Goal: Task Accomplishment & Management: Complete application form

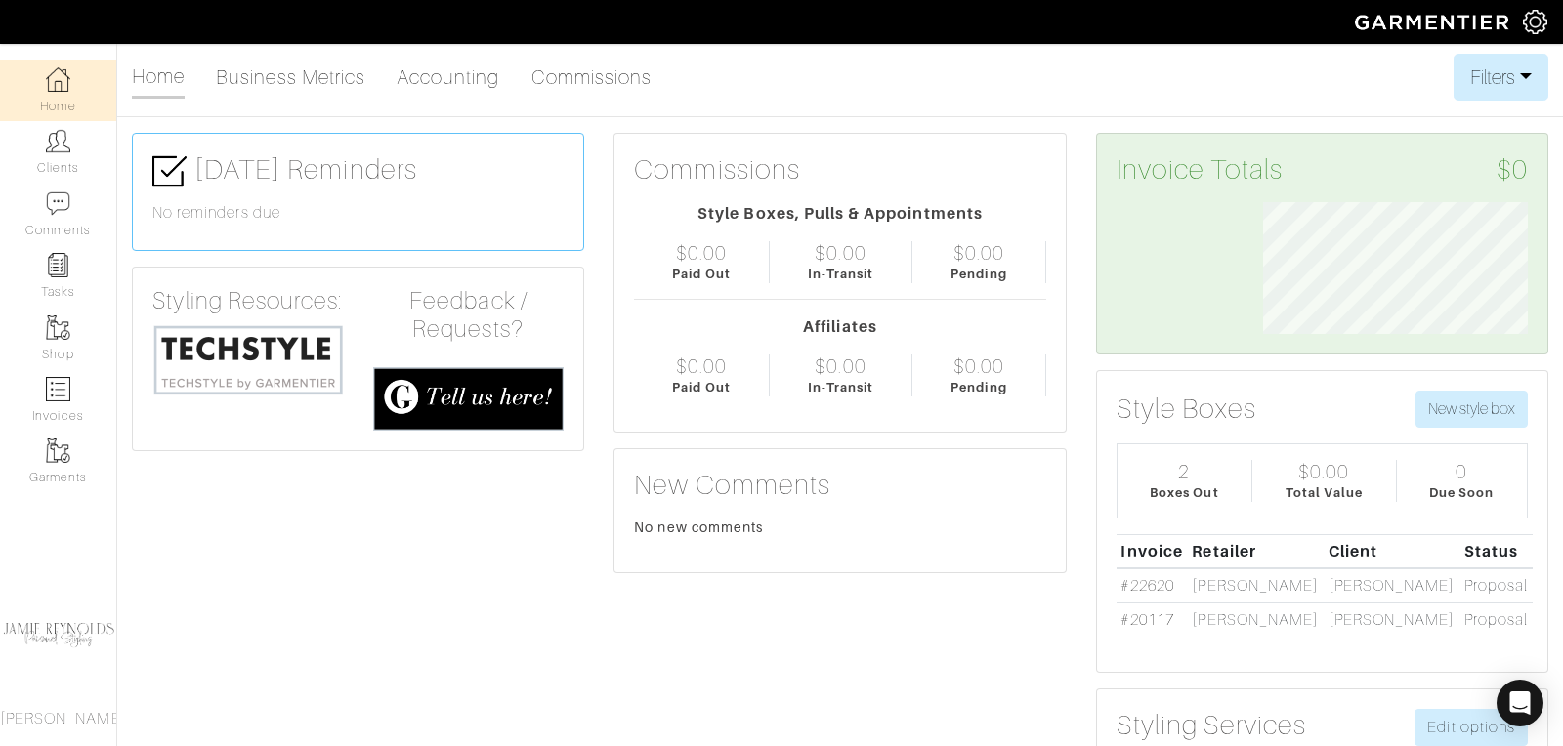
scroll to position [132, 294]
click at [77, 142] on link "Clients" at bounding box center [58, 152] width 116 height 62
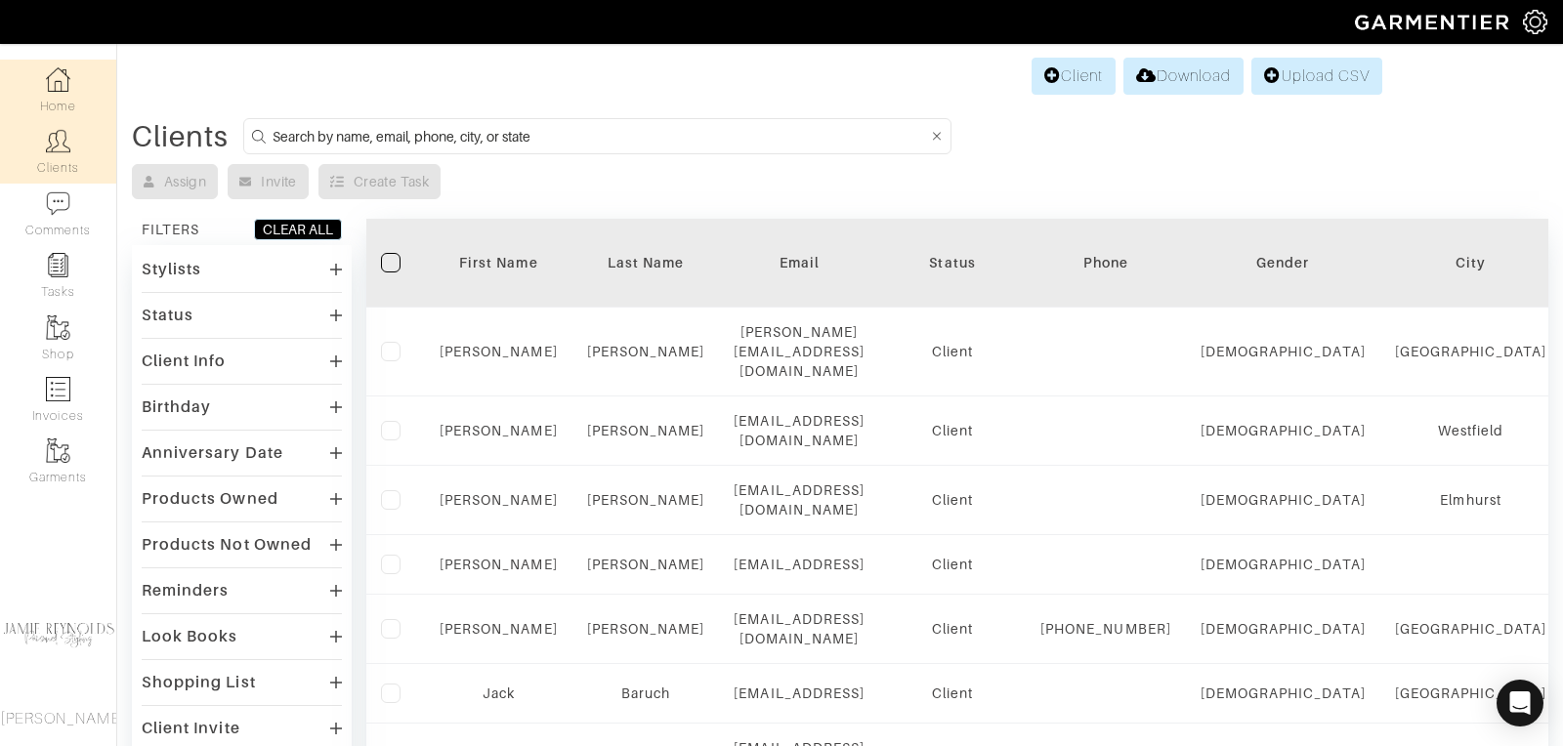
click at [60, 93] on link "Home" at bounding box center [58, 91] width 116 height 62
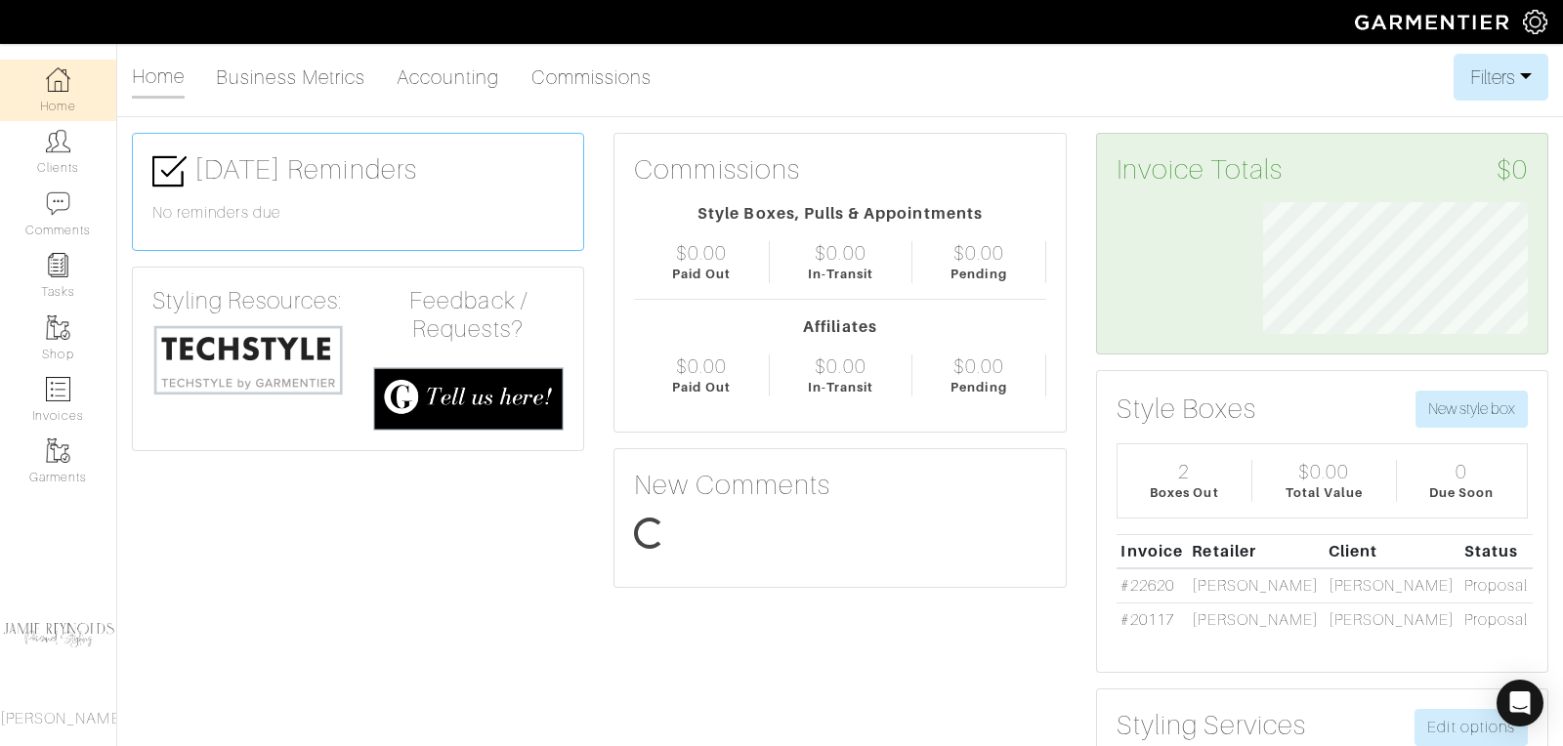
scroll to position [132, 294]
click at [48, 165] on link "Clients" at bounding box center [58, 152] width 116 height 62
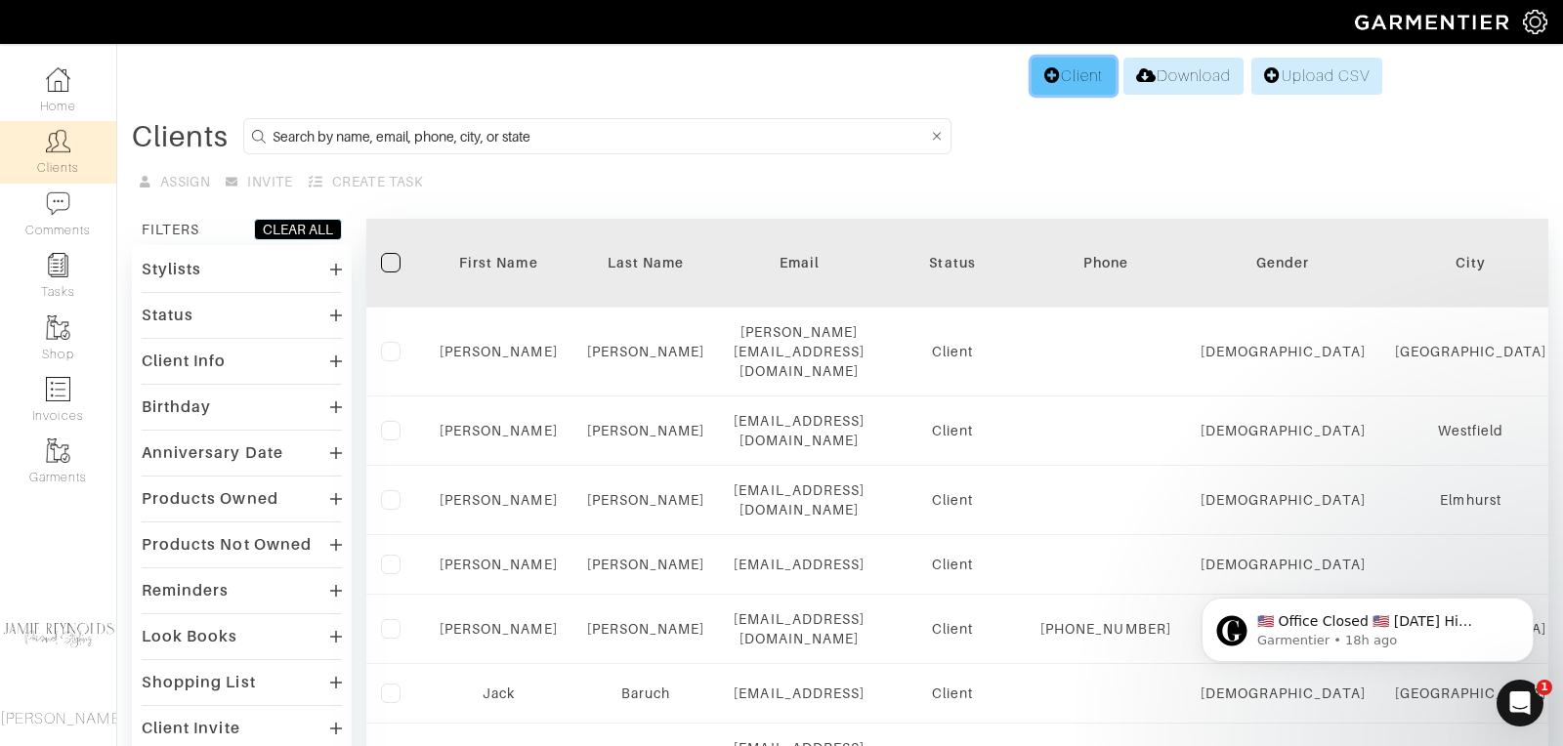
click at [1076, 78] on link "Client" at bounding box center [1073, 76] width 84 height 37
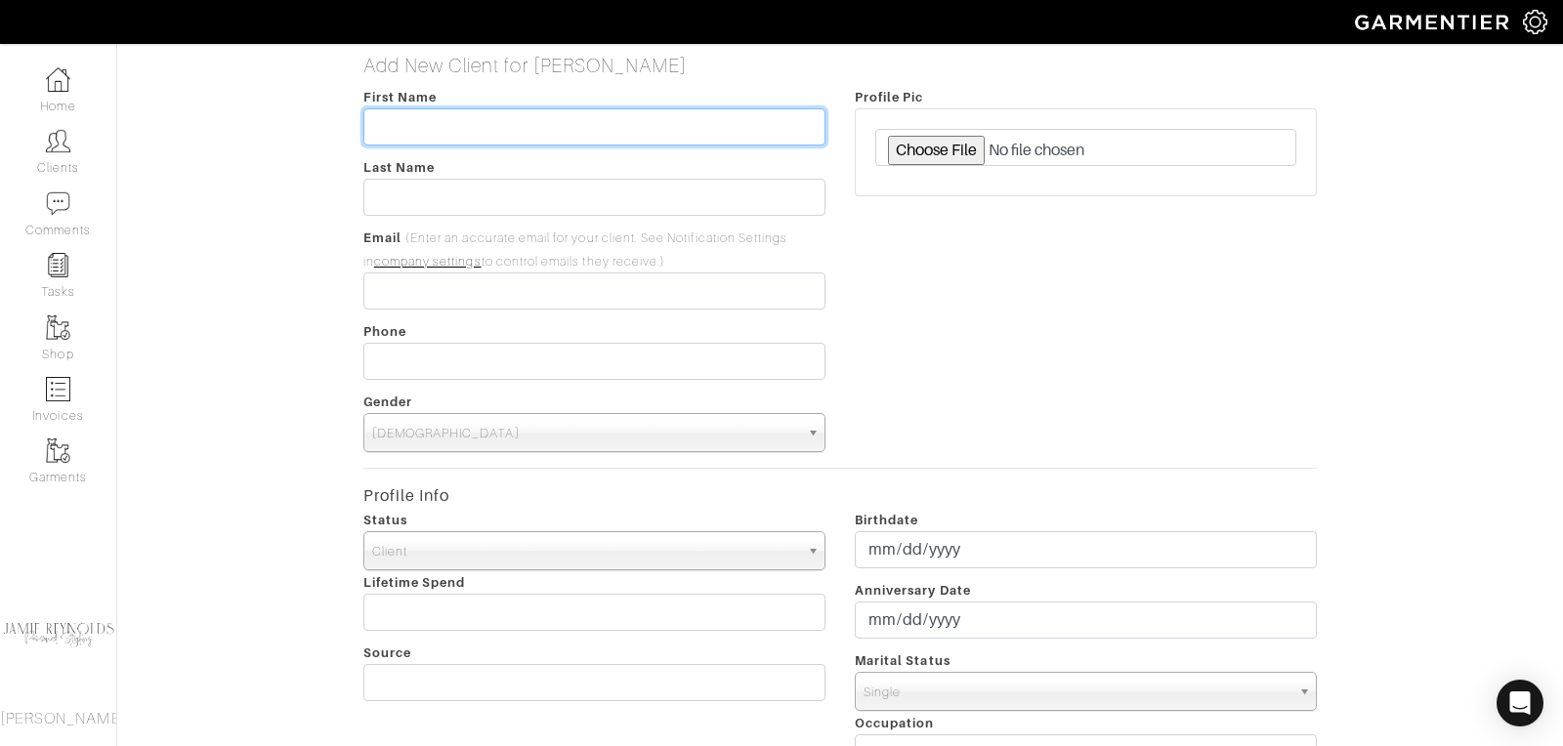
click at [380, 119] on input "text" at bounding box center [594, 126] width 462 height 37
type input "Sean"
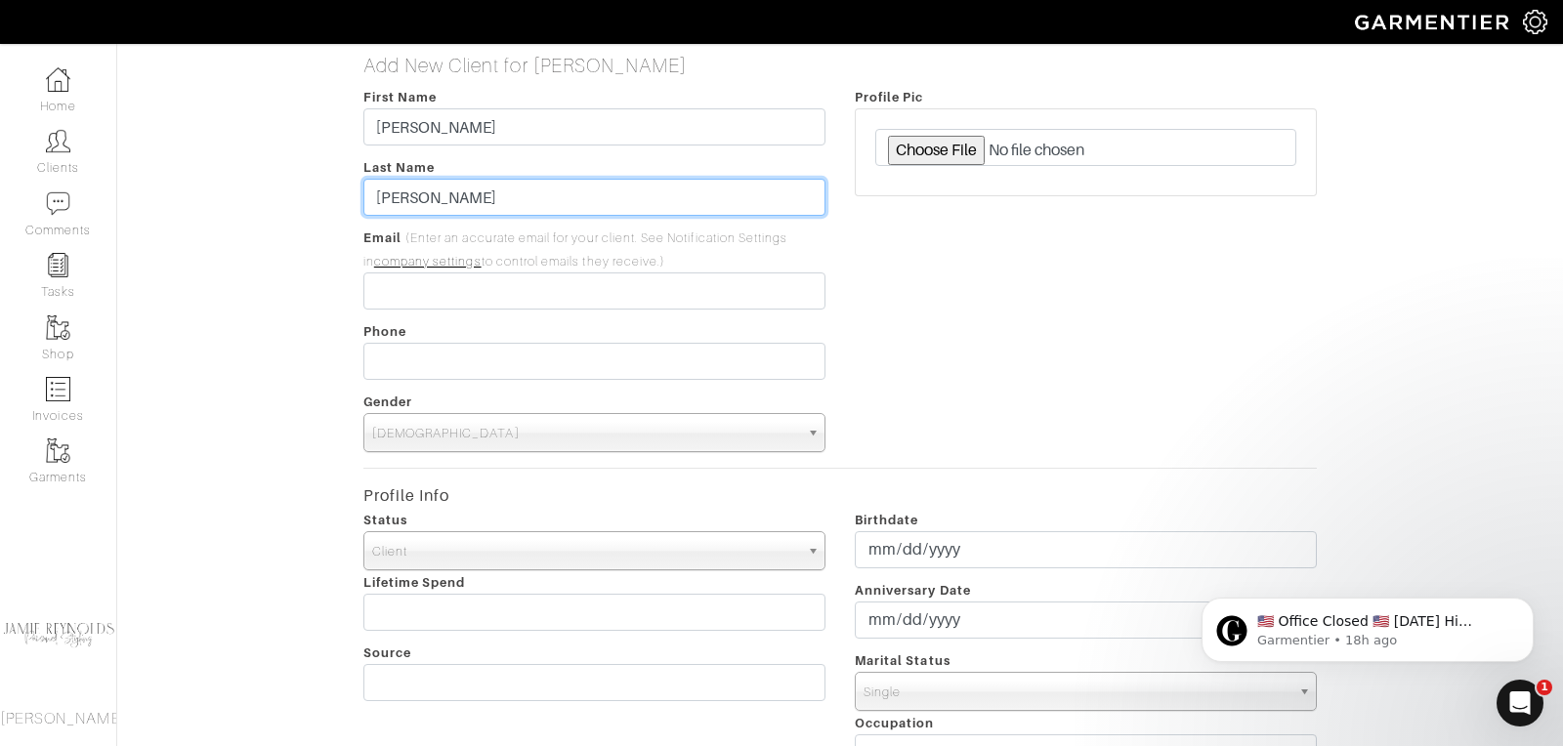
type input "Henrici"
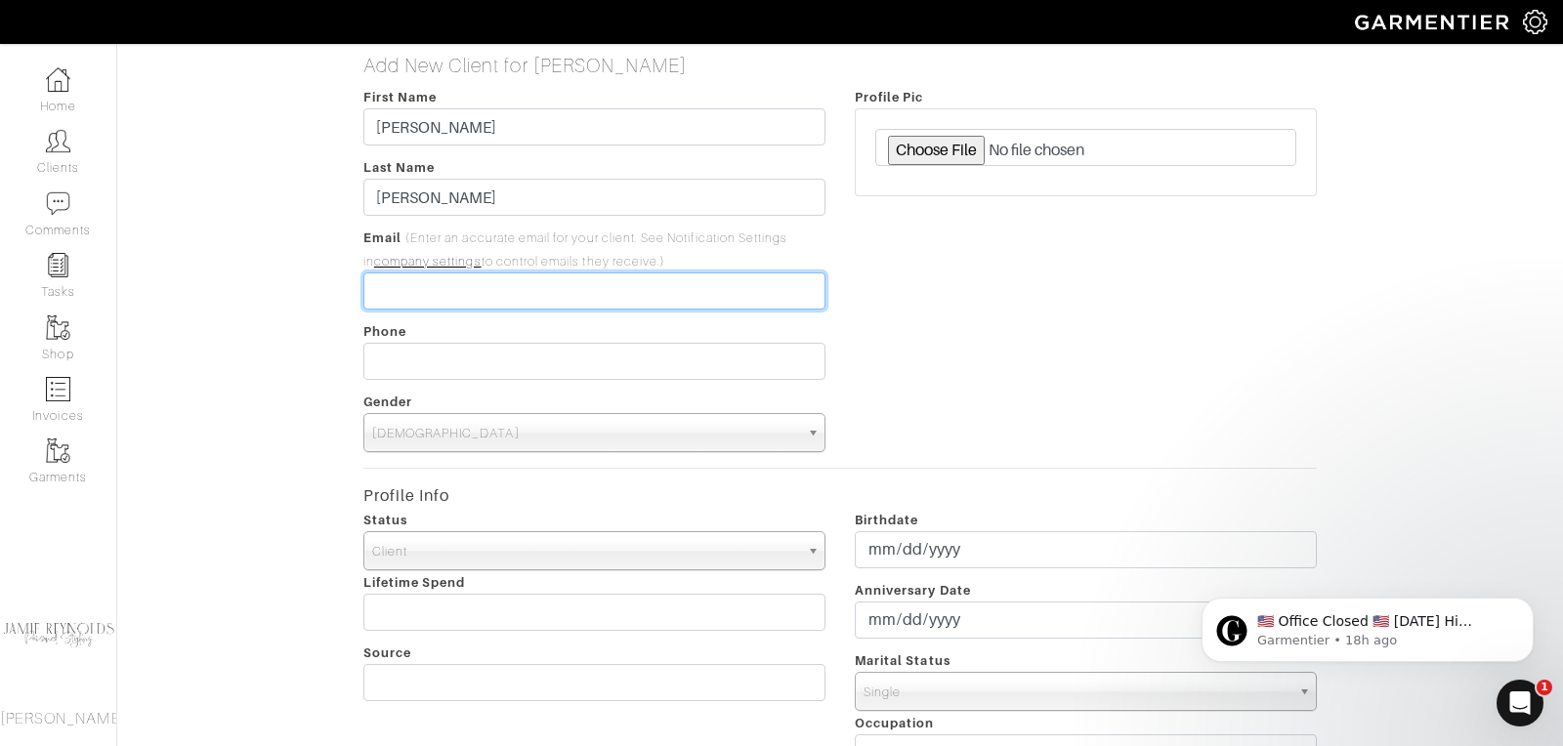
click at [380, 299] on input "email" at bounding box center [594, 291] width 462 height 37
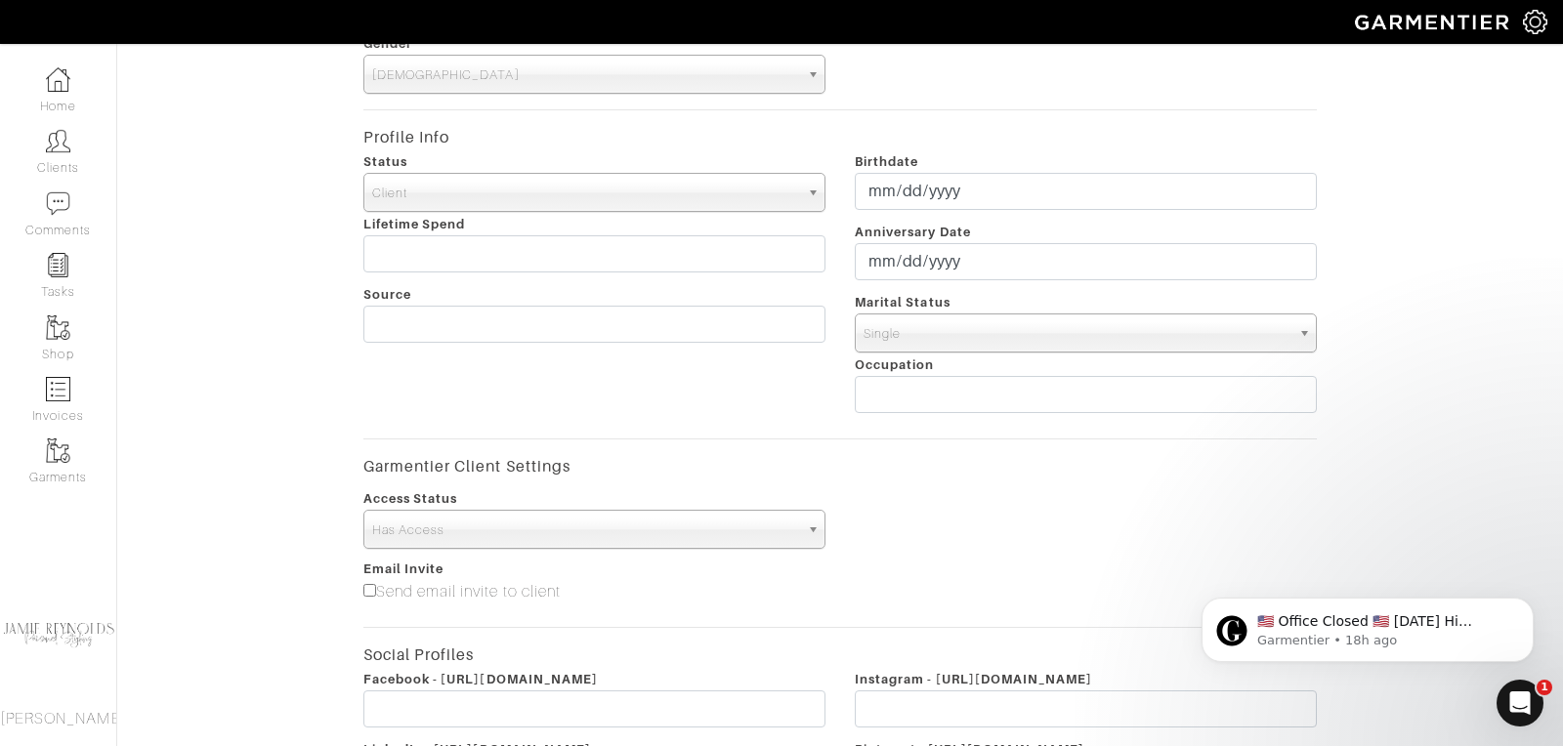
scroll to position [673, 0]
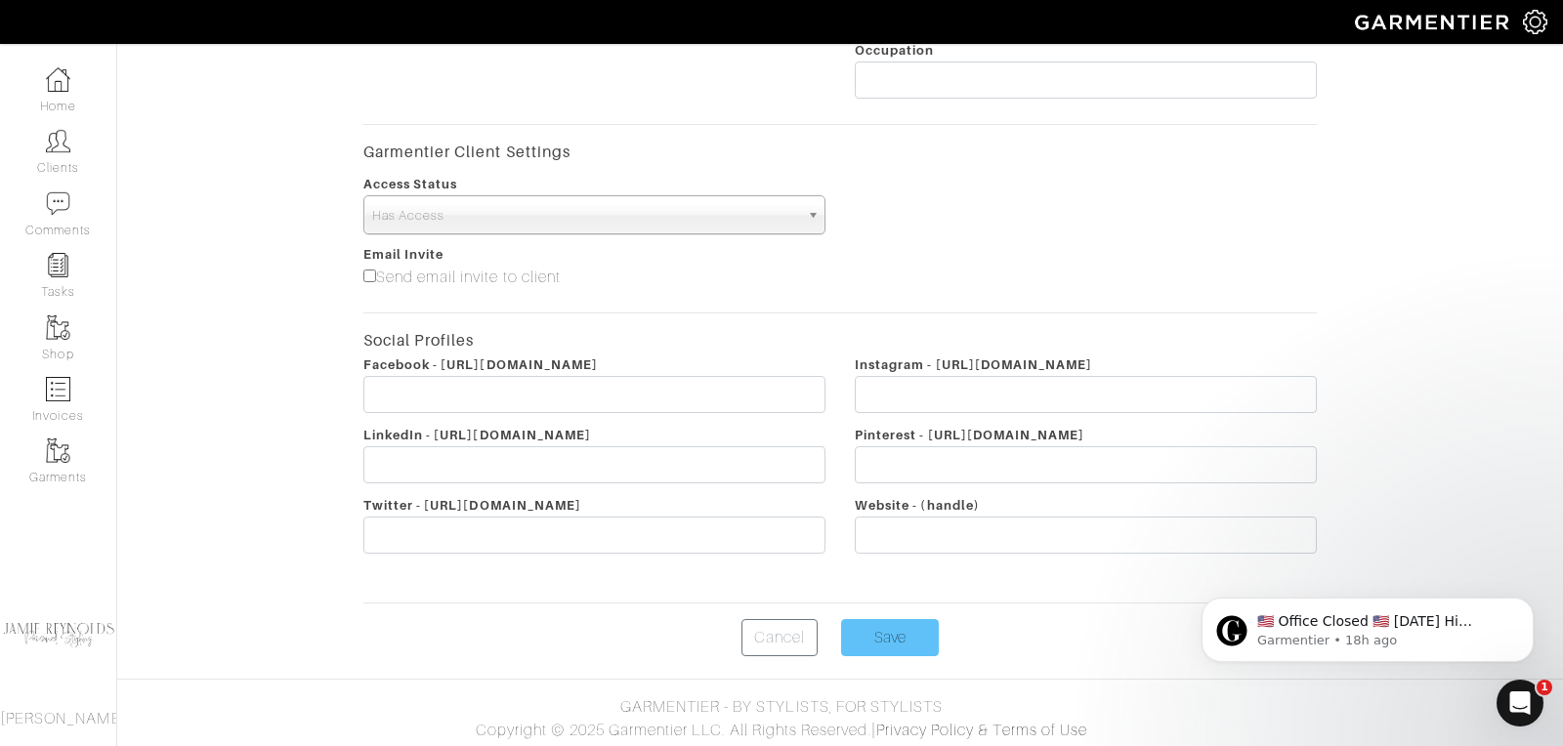
type input "[EMAIL_ADDRESS][DOMAIN_NAME]"
click at [912, 628] on input "Save" at bounding box center [890, 637] width 98 height 37
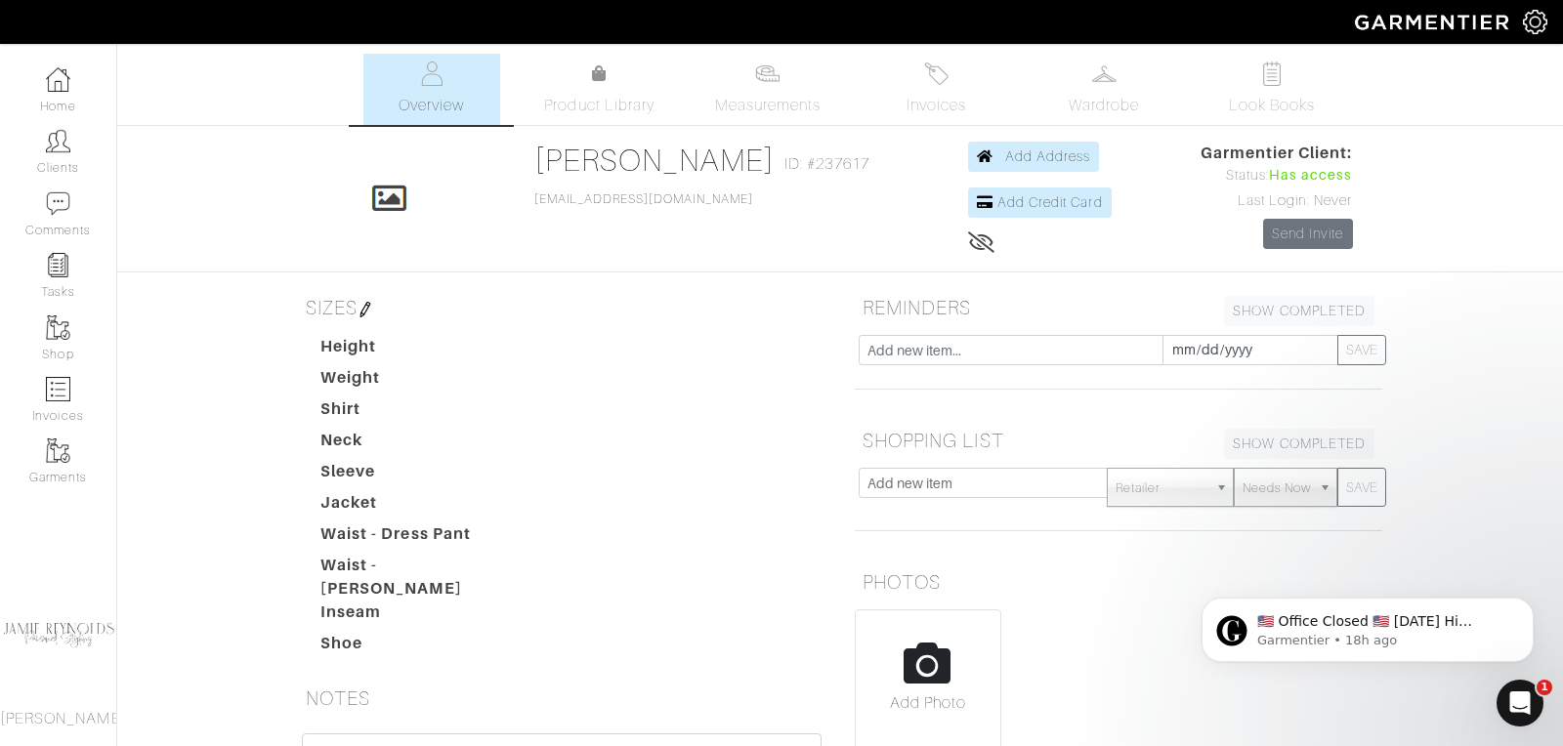
click at [373, 307] on img at bounding box center [365, 310] width 16 height 16
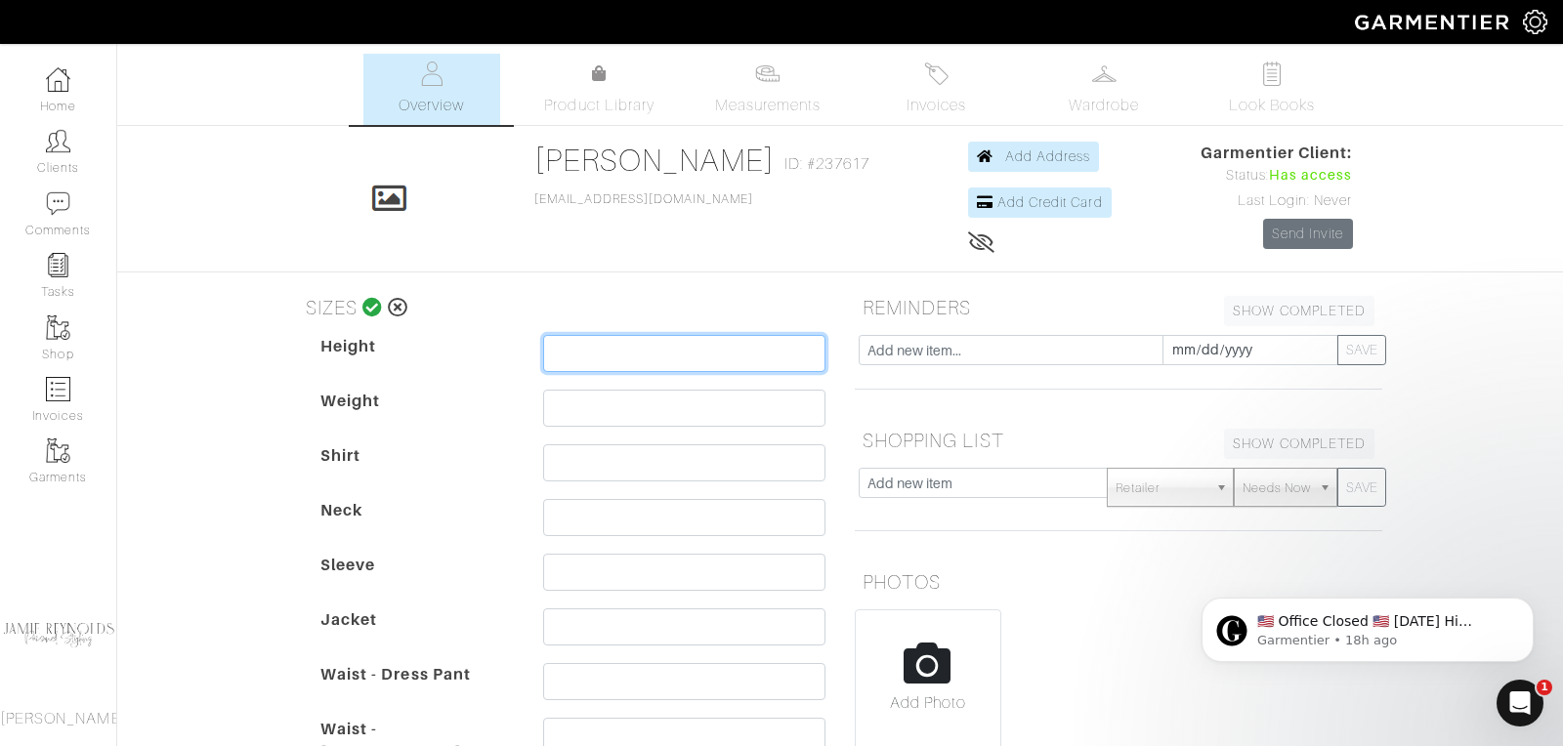
click at [589, 348] on input "text" at bounding box center [684, 353] width 282 height 37
click at [567, 346] on input "text" at bounding box center [684, 353] width 282 height 37
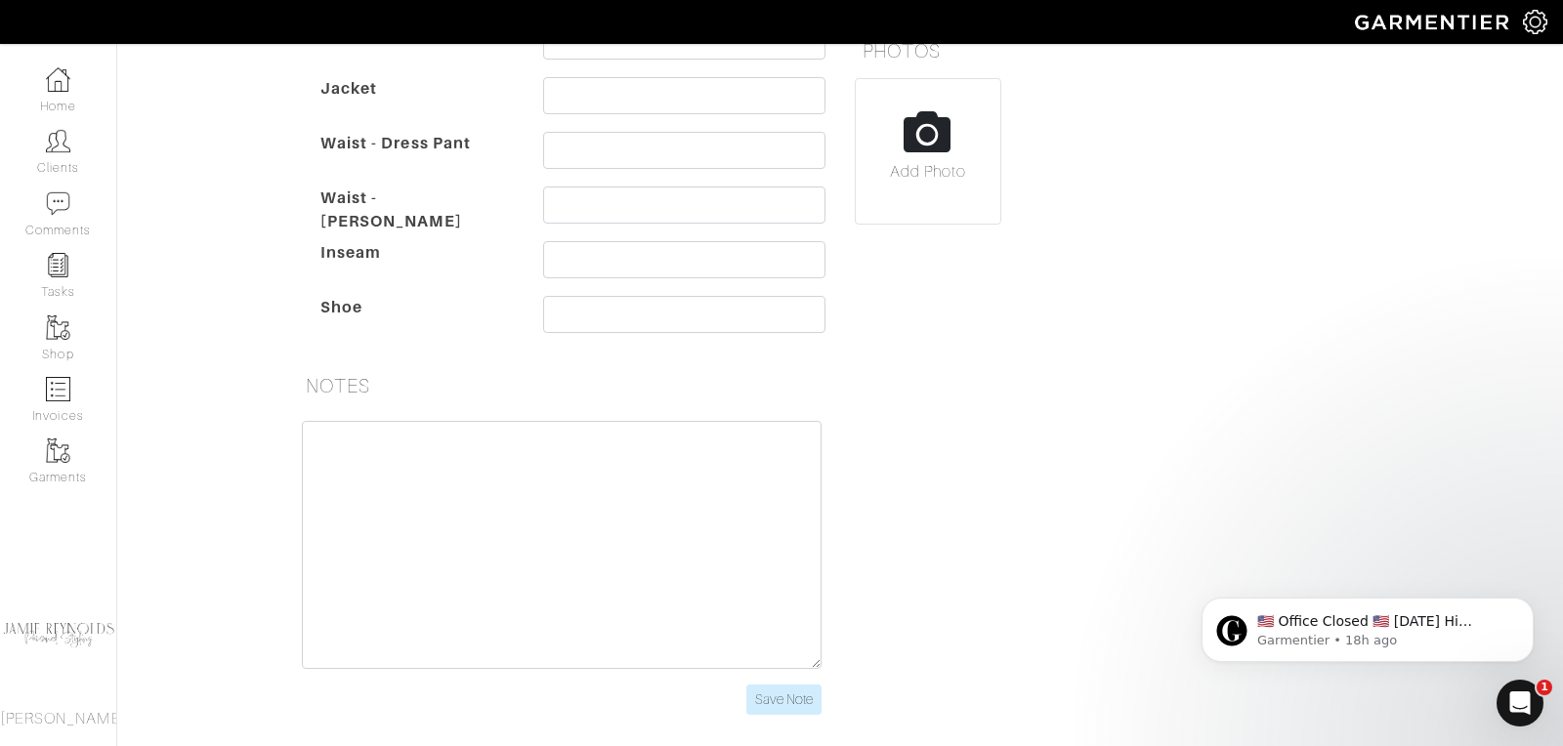
scroll to position [540, 0]
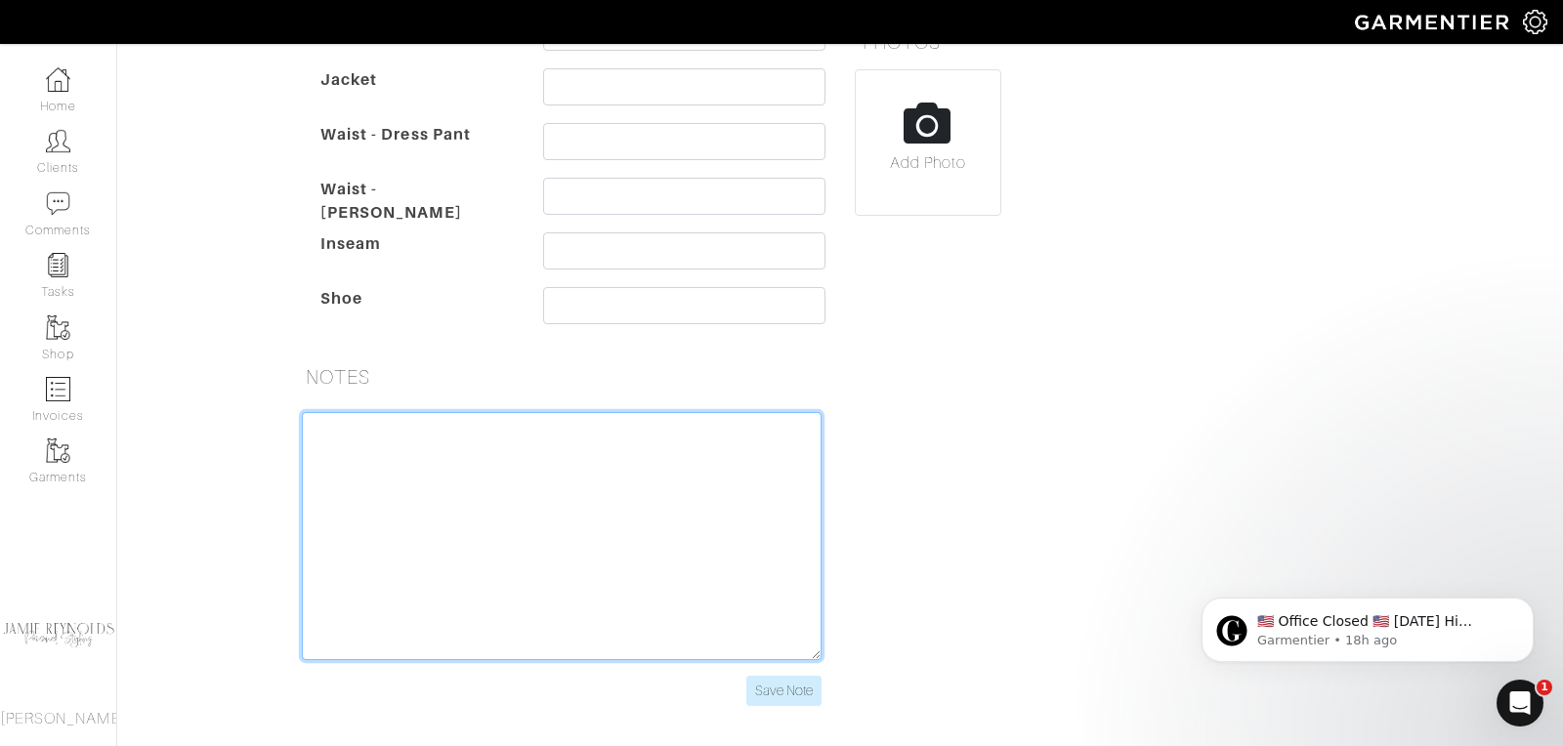
click at [325, 428] on textarea at bounding box center [562, 536] width 520 height 248
click at [472, 420] on textarea "Needs a charcoal suit bonobos 15 33" at bounding box center [562, 536] width 520 height 248
click at [375, 453] on textarea "Needs a charcoal suit jackets bonobos 15 33" at bounding box center [562, 536] width 520 height 248
click at [426, 551] on textarea "Needs a charcoal suit jackets and shirts for work bonobos 15 33" at bounding box center [562, 536] width 520 height 248
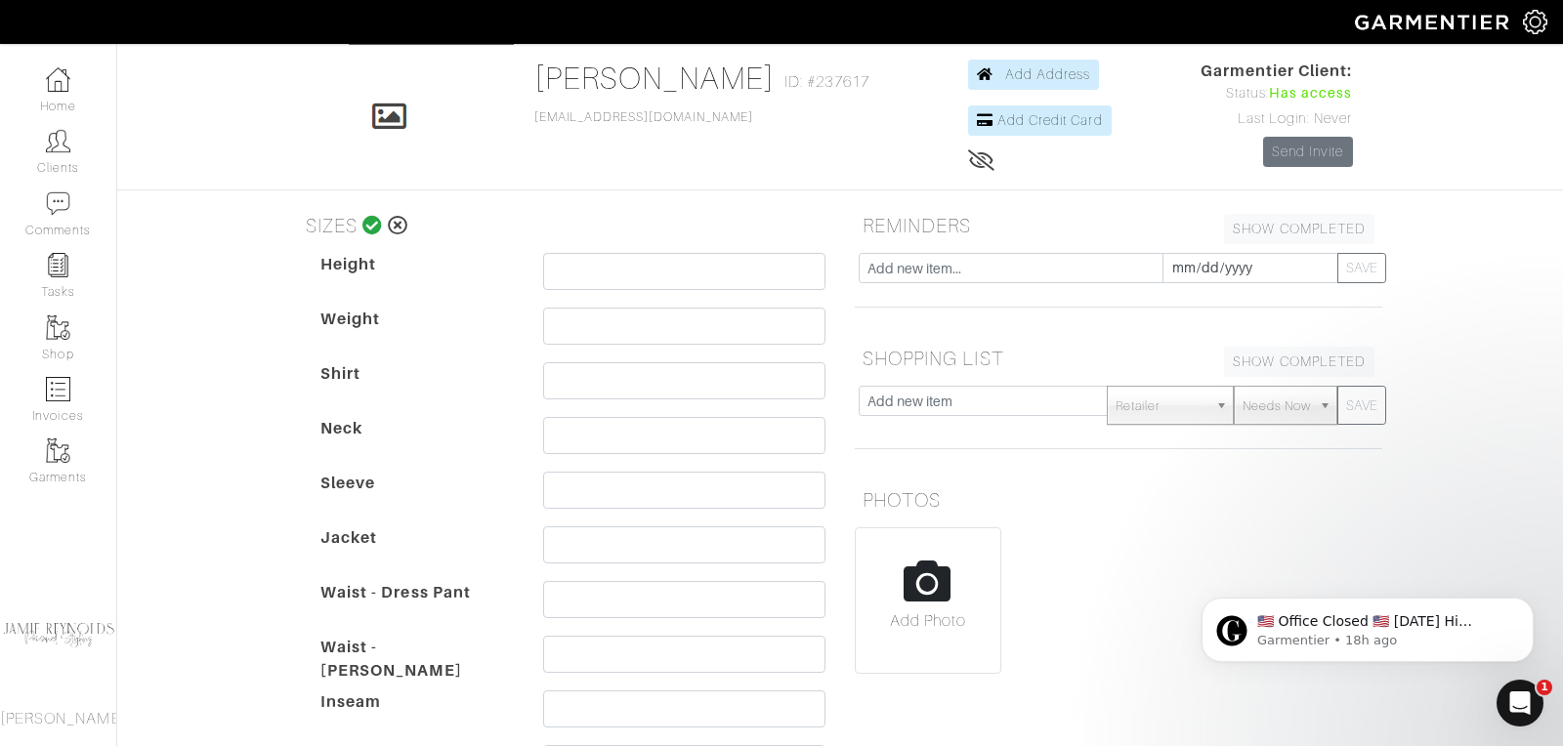
scroll to position [0, 0]
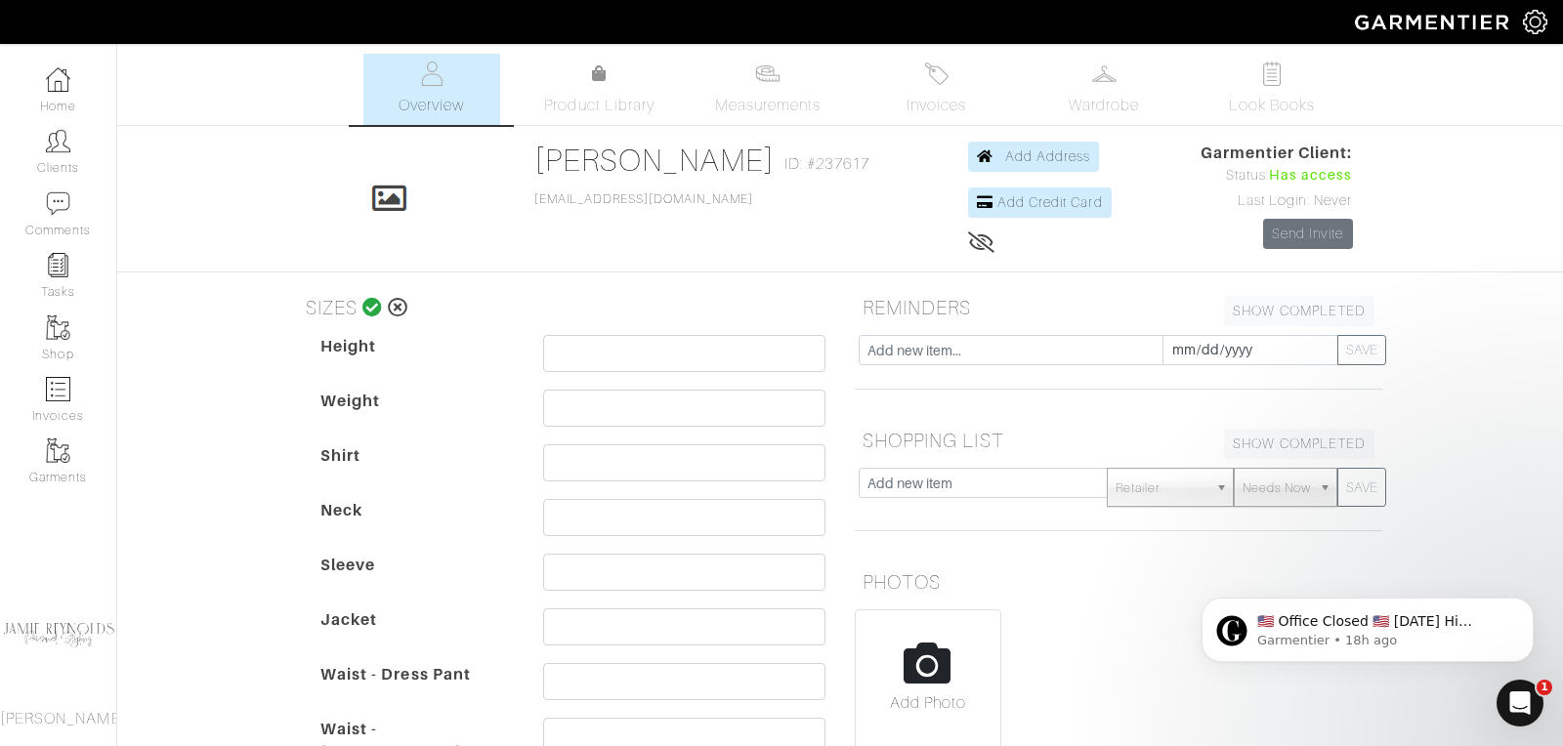
type textarea "Needs a charcoal suit jackets and shirts for work bonobos 15 33"
click at [565, 351] on input "text" at bounding box center [684, 353] width 282 height 37
type input "5' 9""
click at [567, 404] on input "text" at bounding box center [684, 408] width 282 height 37
type input "150"
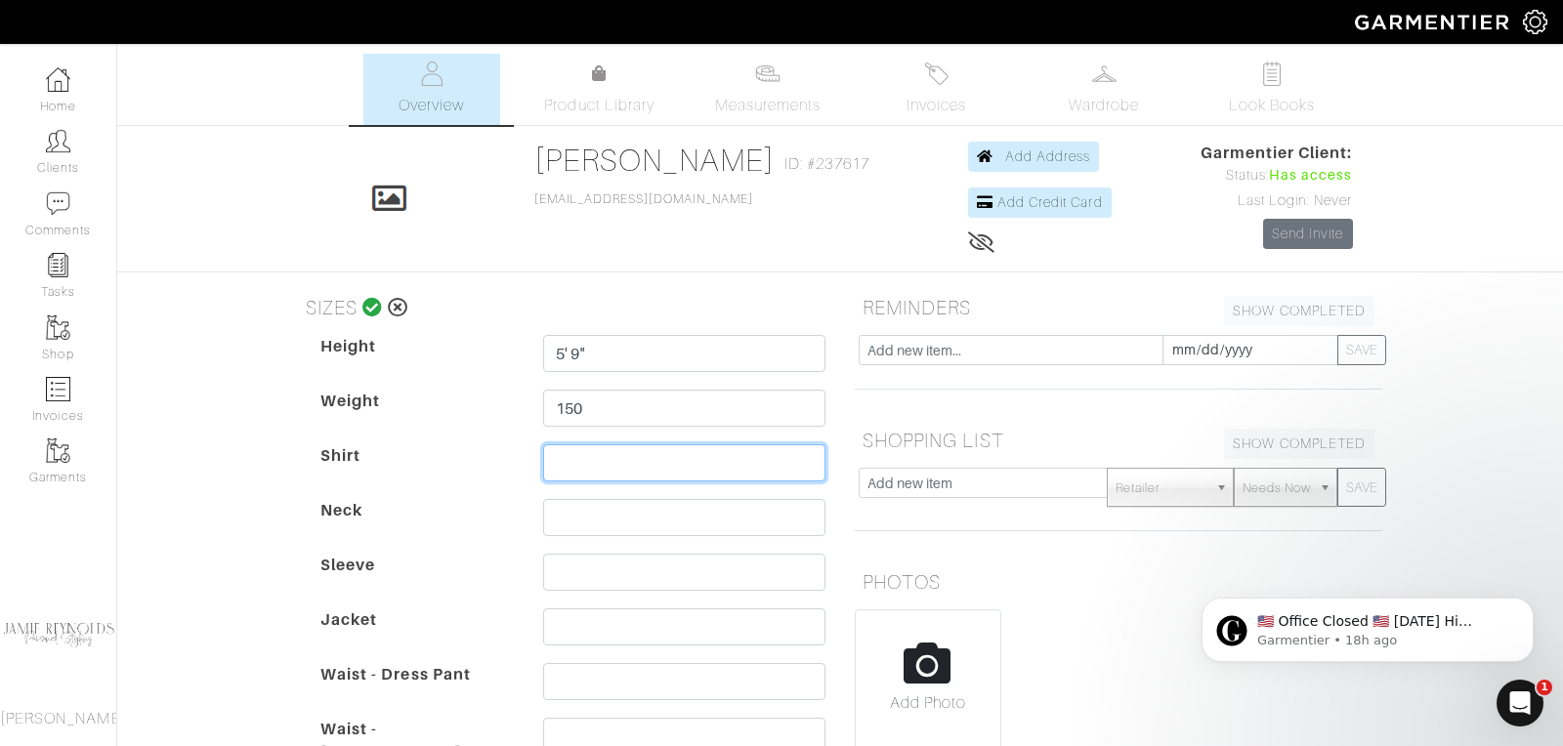
click at [577, 458] on input "text" at bounding box center [684, 462] width 282 height 37
type input "Small"
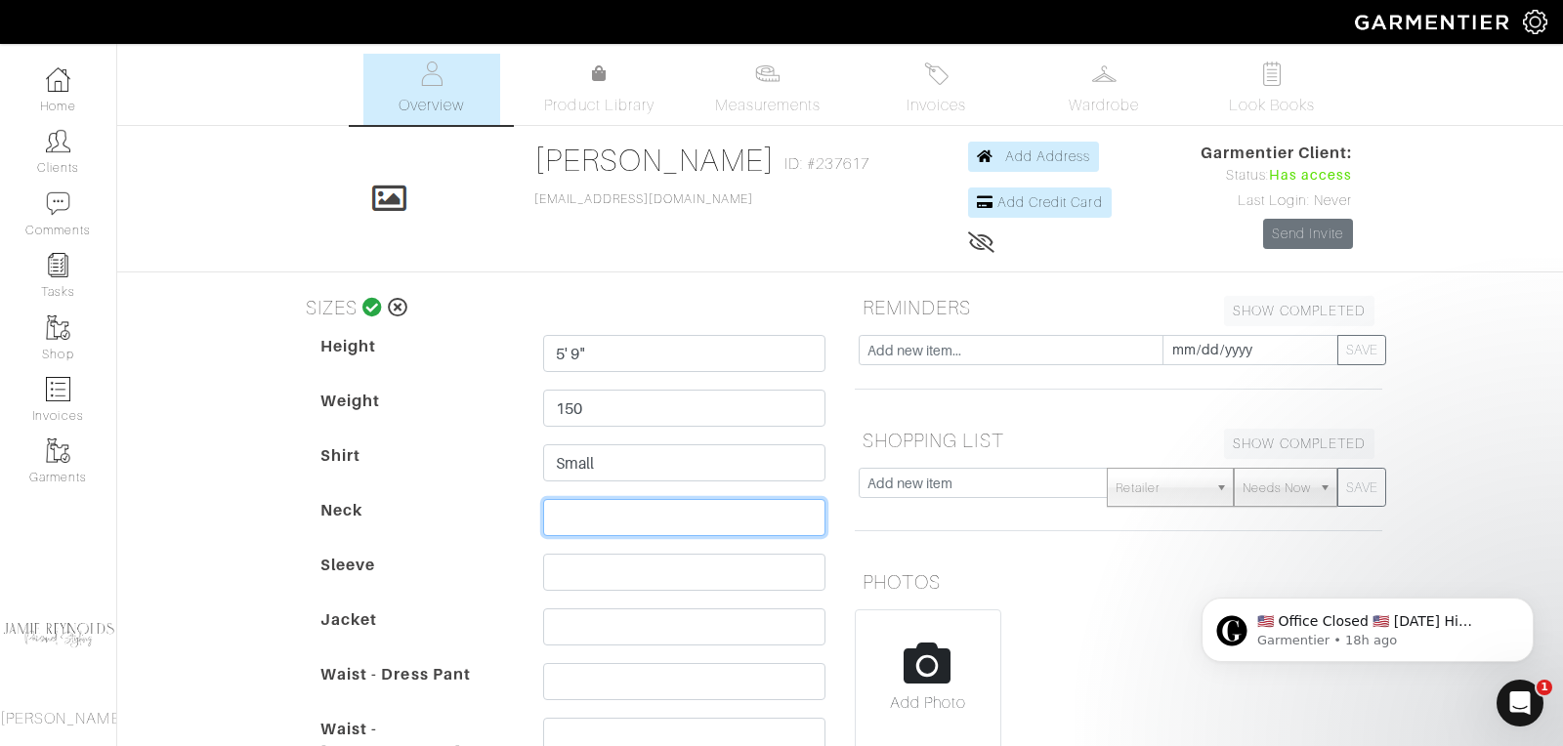
click at [555, 522] on input "text" at bounding box center [684, 517] width 282 height 37
type input "15"
click at [576, 566] on input "text" at bounding box center [684, 572] width 282 height 37
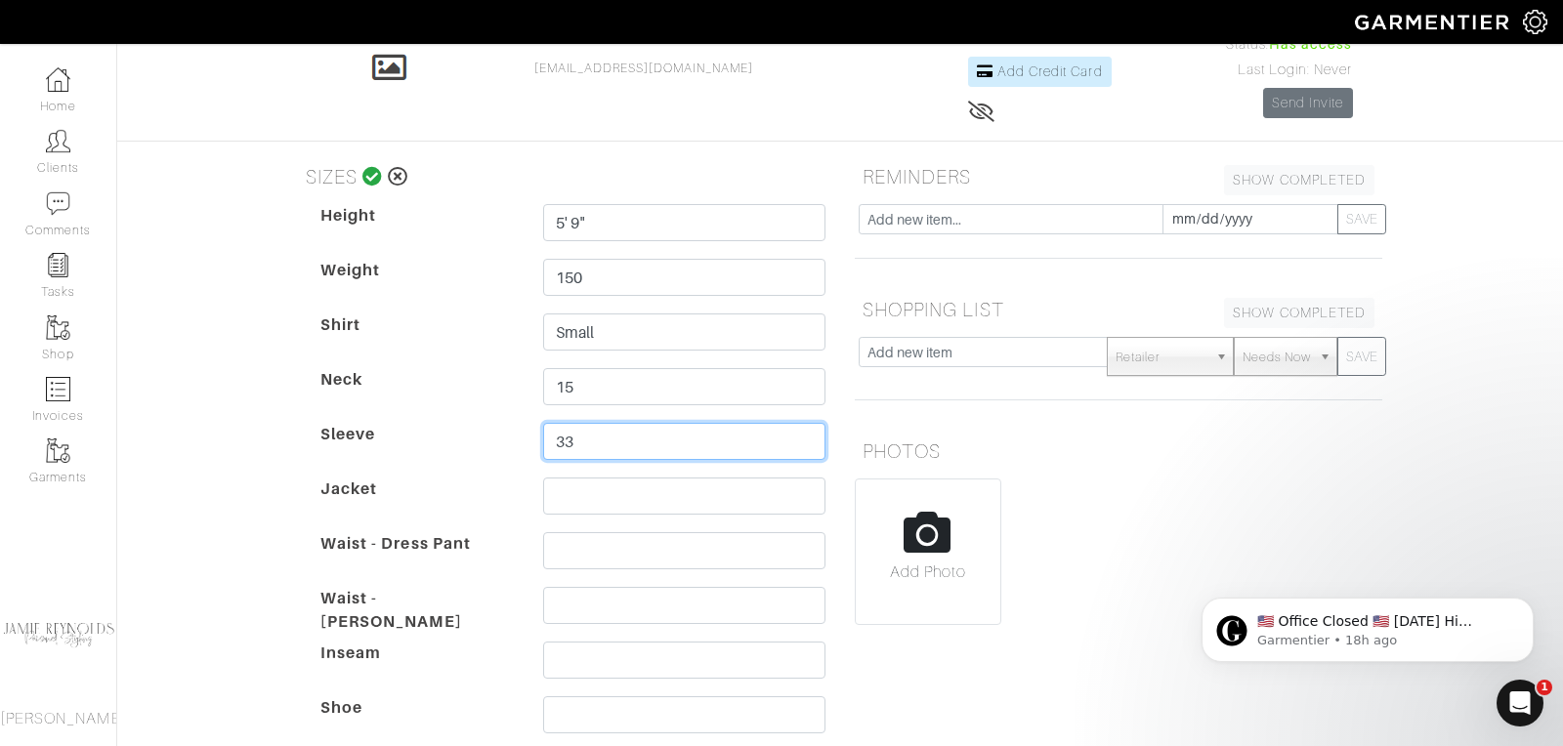
scroll to position [169, 0]
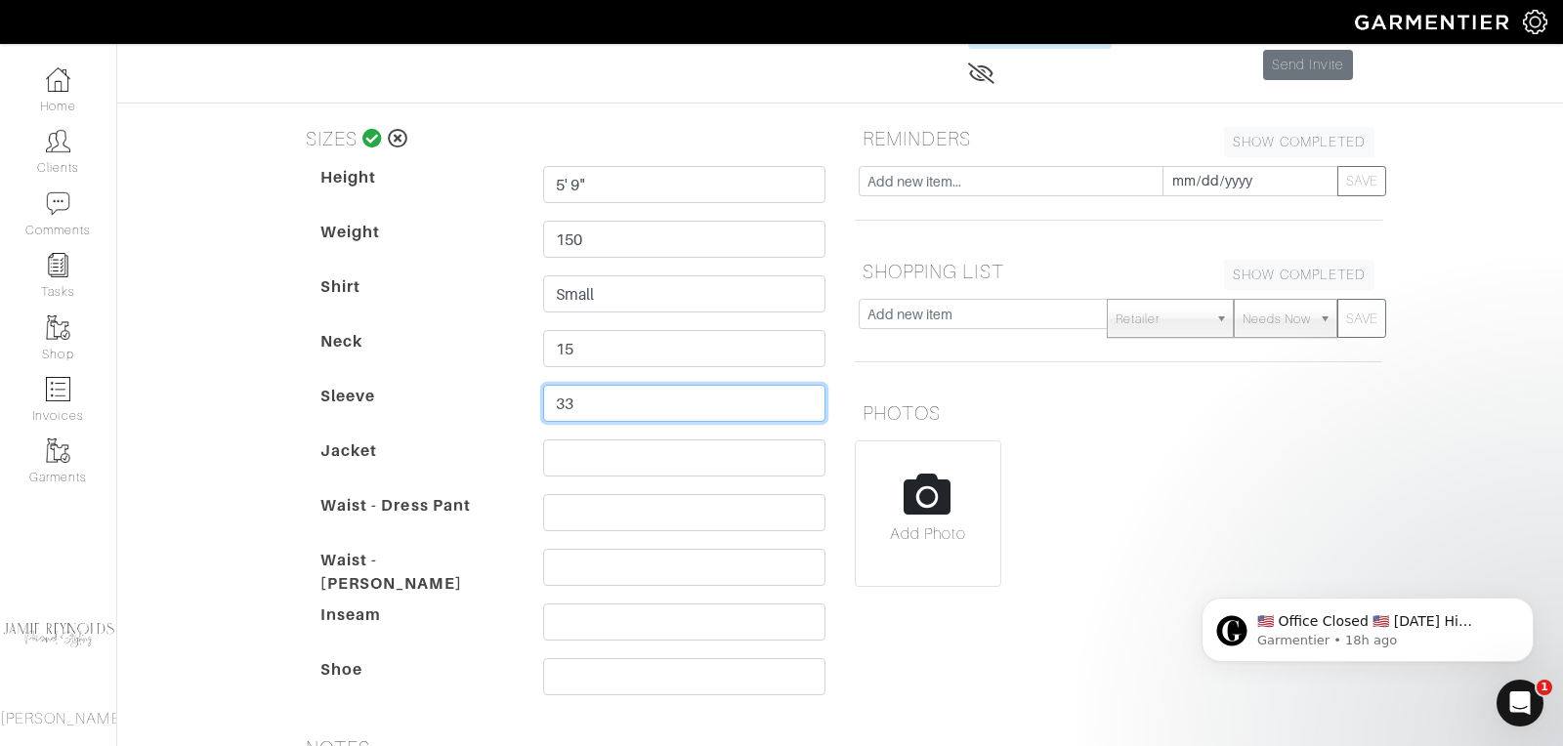
type input "33"
click at [569, 451] on input "text" at bounding box center [684, 458] width 282 height 37
type input "36"
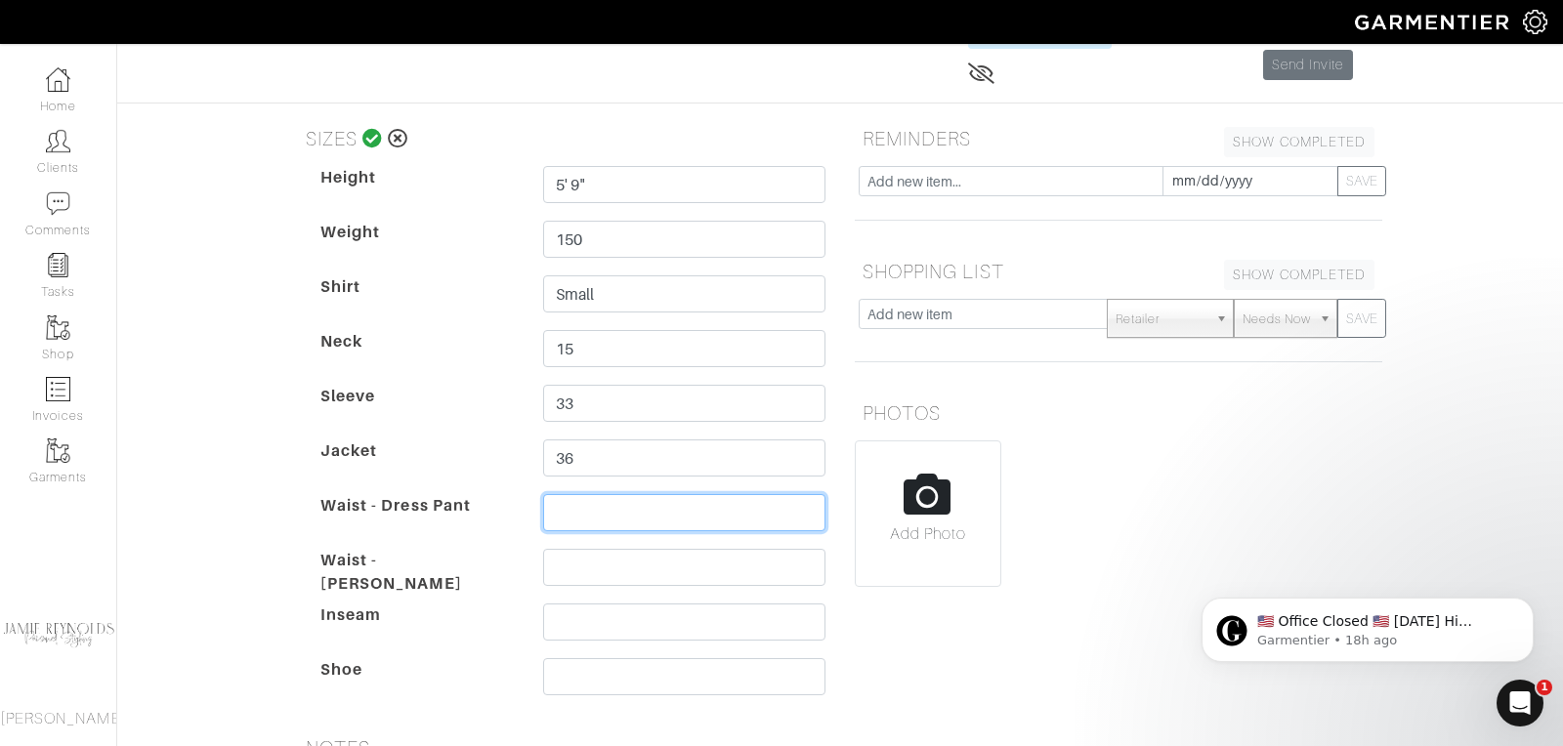
click at [572, 505] on input "text" at bounding box center [684, 512] width 282 height 37
type input "30"
click at [571, 561] on input "text" at bounding box center [684, 567] width 282 height 37
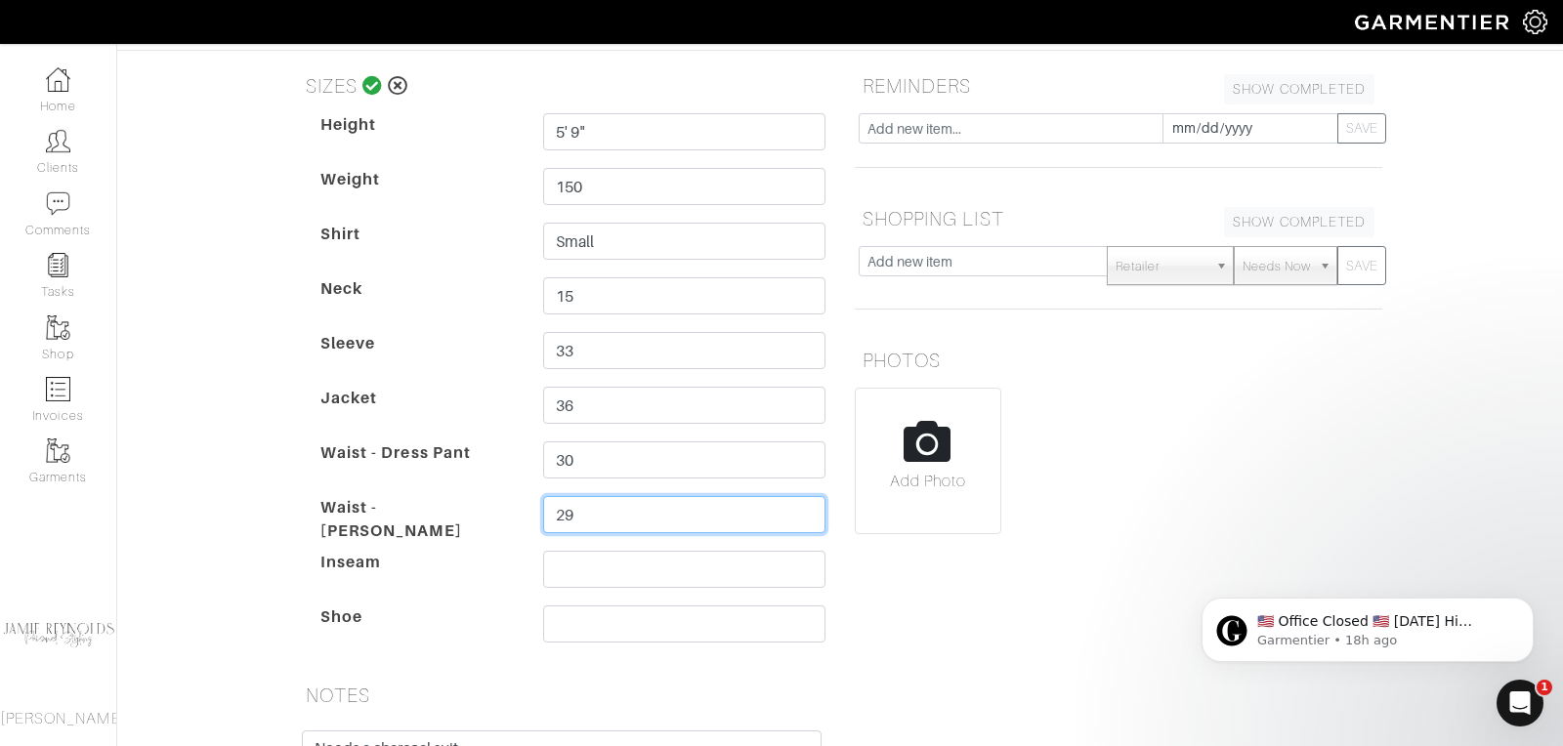
scroll to position [223, 0]
type input "29"
click at [569, 558] on input "text" at bounding box center [684, 568] width 282 height 37
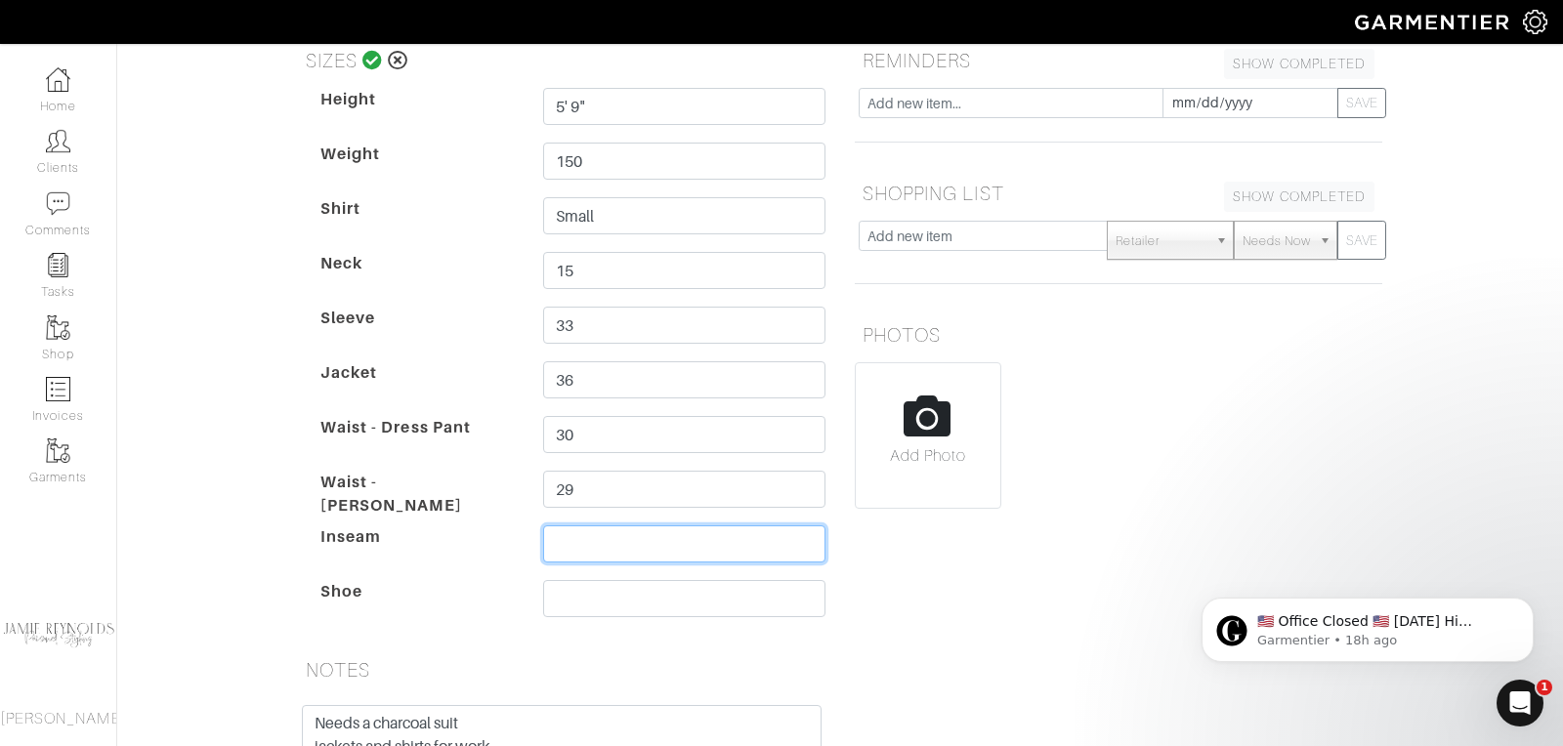
scroll to position [261, 0]
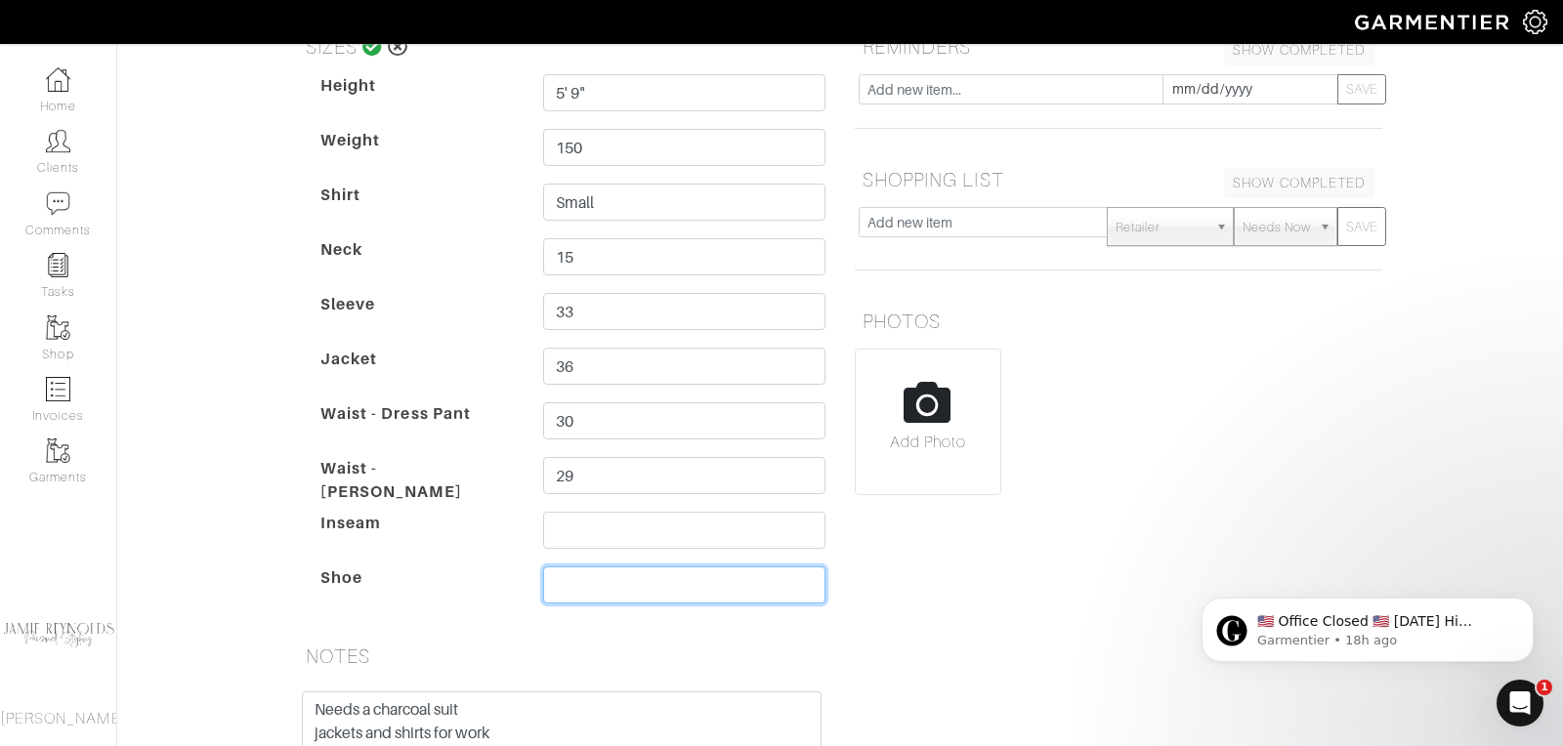
click at [562, 583] on input "text" at bounding box center [684, 585] width 282 height 37
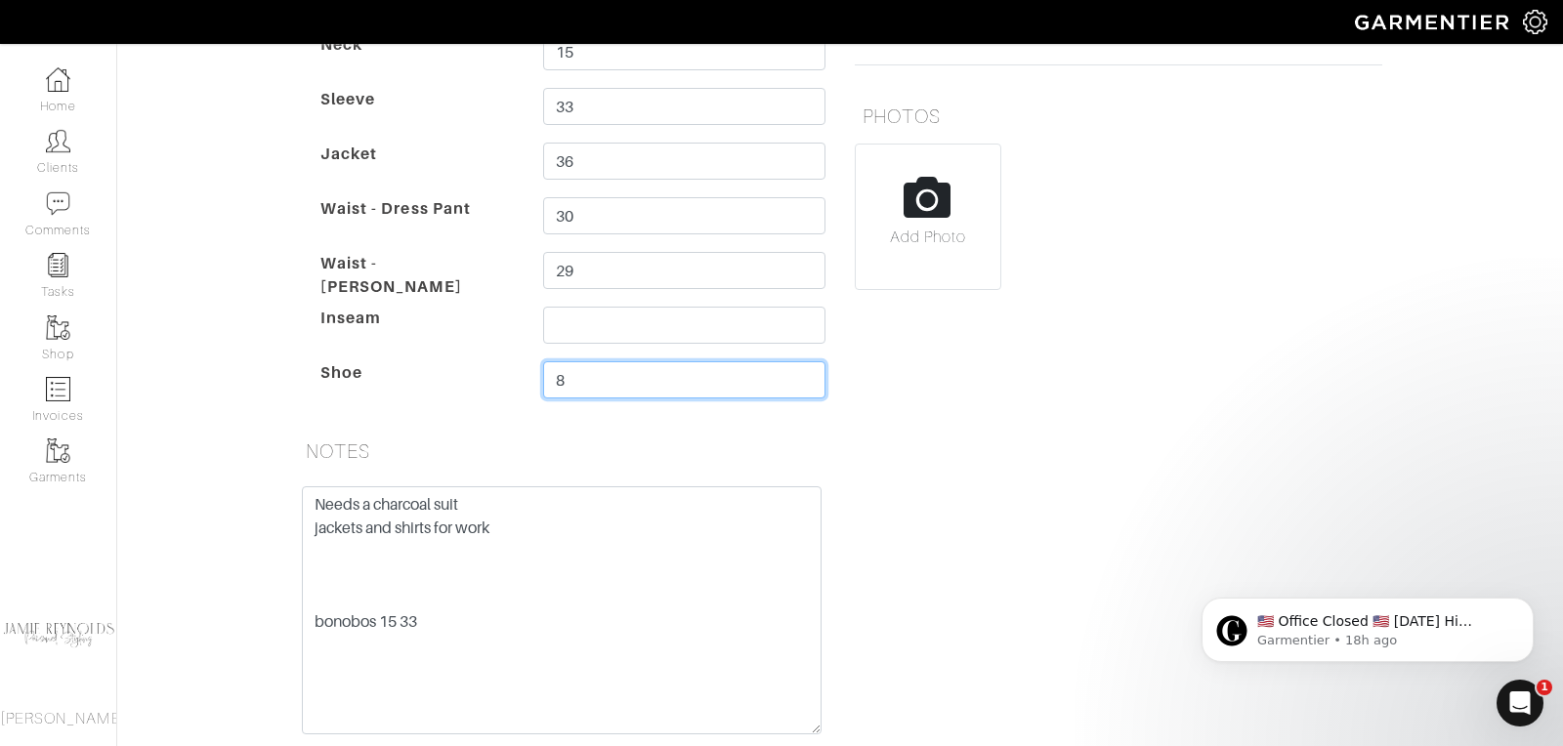
scroll to position [577, 0]
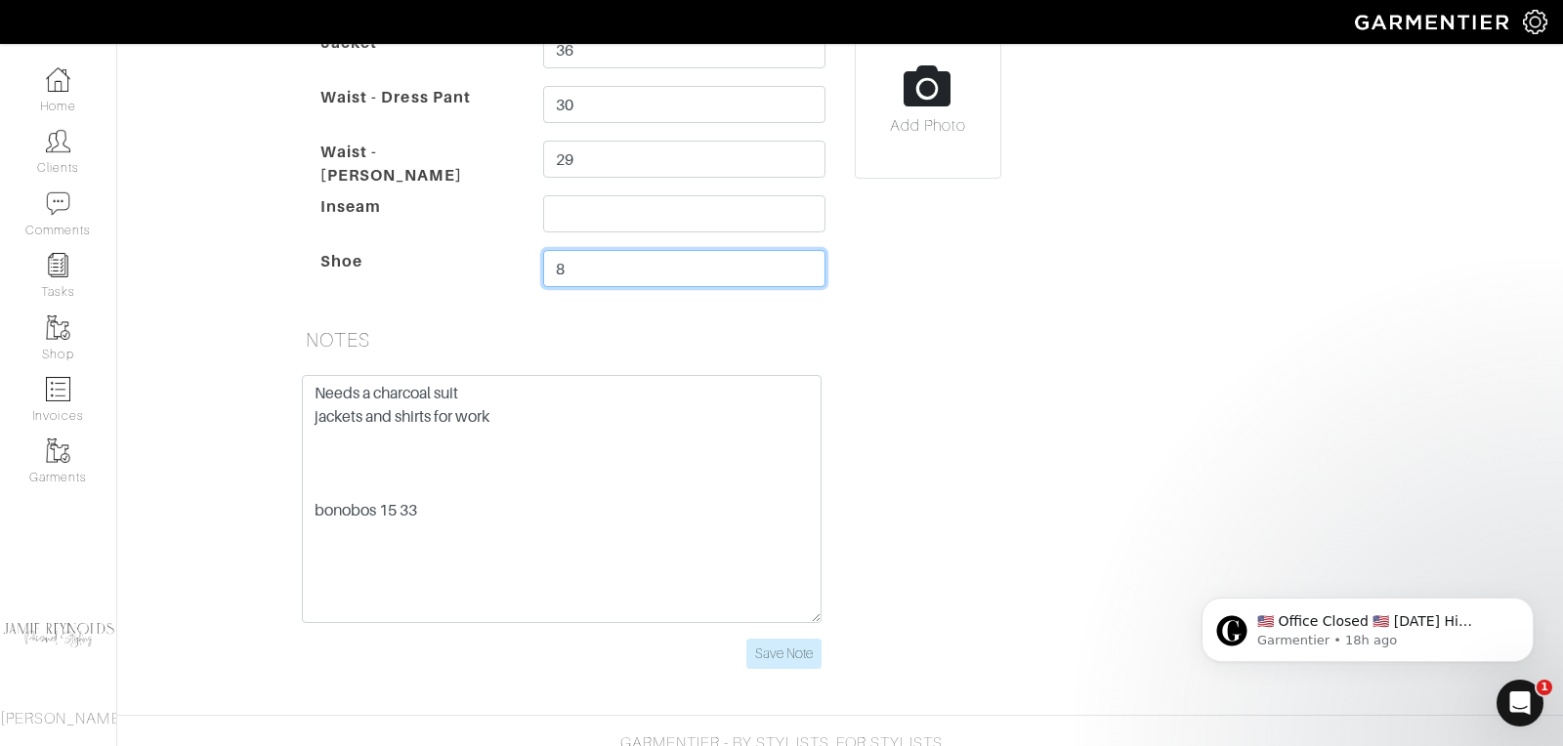
type input "8"
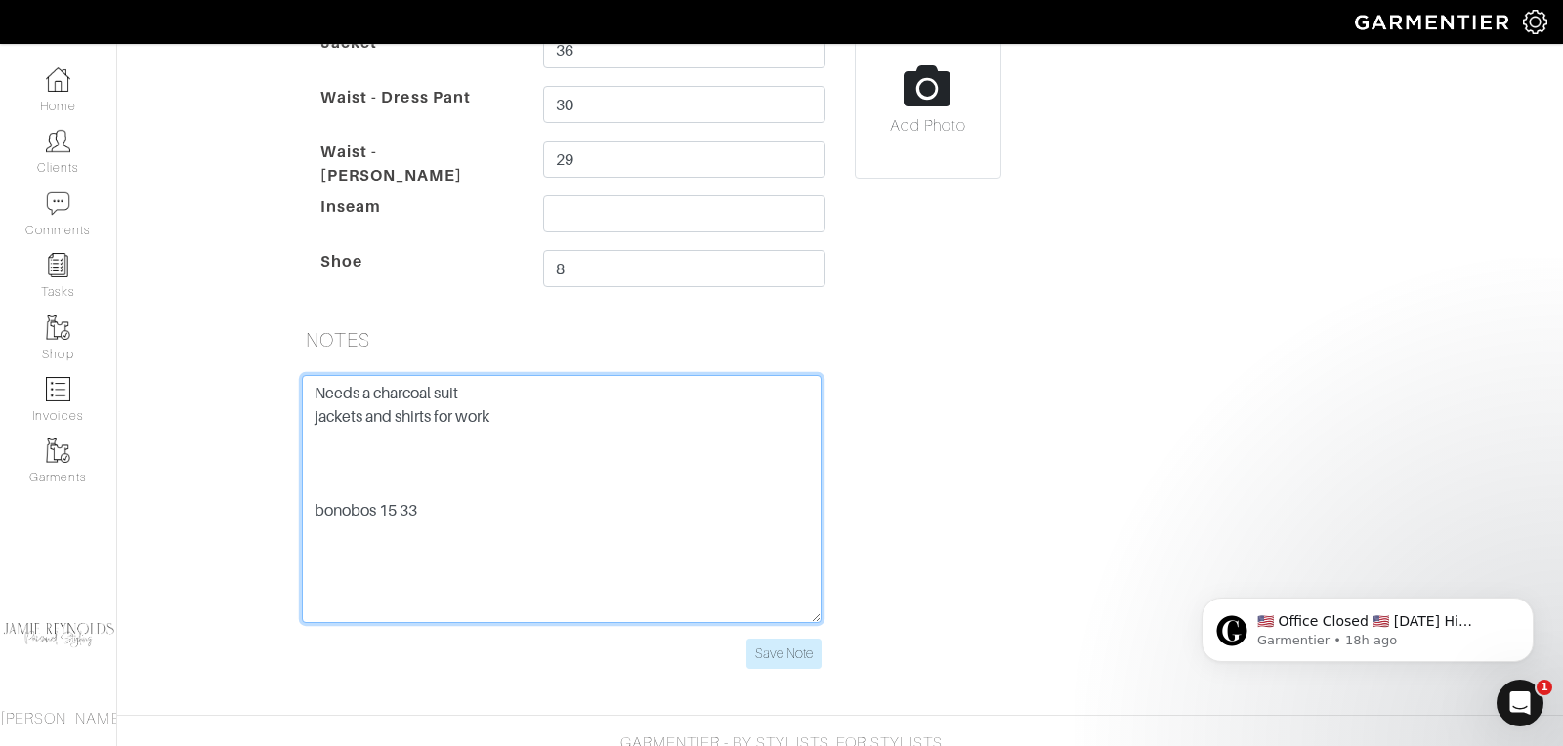
click at [375, 455] on textarea "Needs a charcoal suit jackets and shirts for work bonobos 15 33" at bounding box center [562, 499] width 520 height 248
click at [441, 509] on textarea "Needs a charcoal suit jackets and shirts for work bonobos 15 33" at bounding box center [562, 499] width 520 height 248
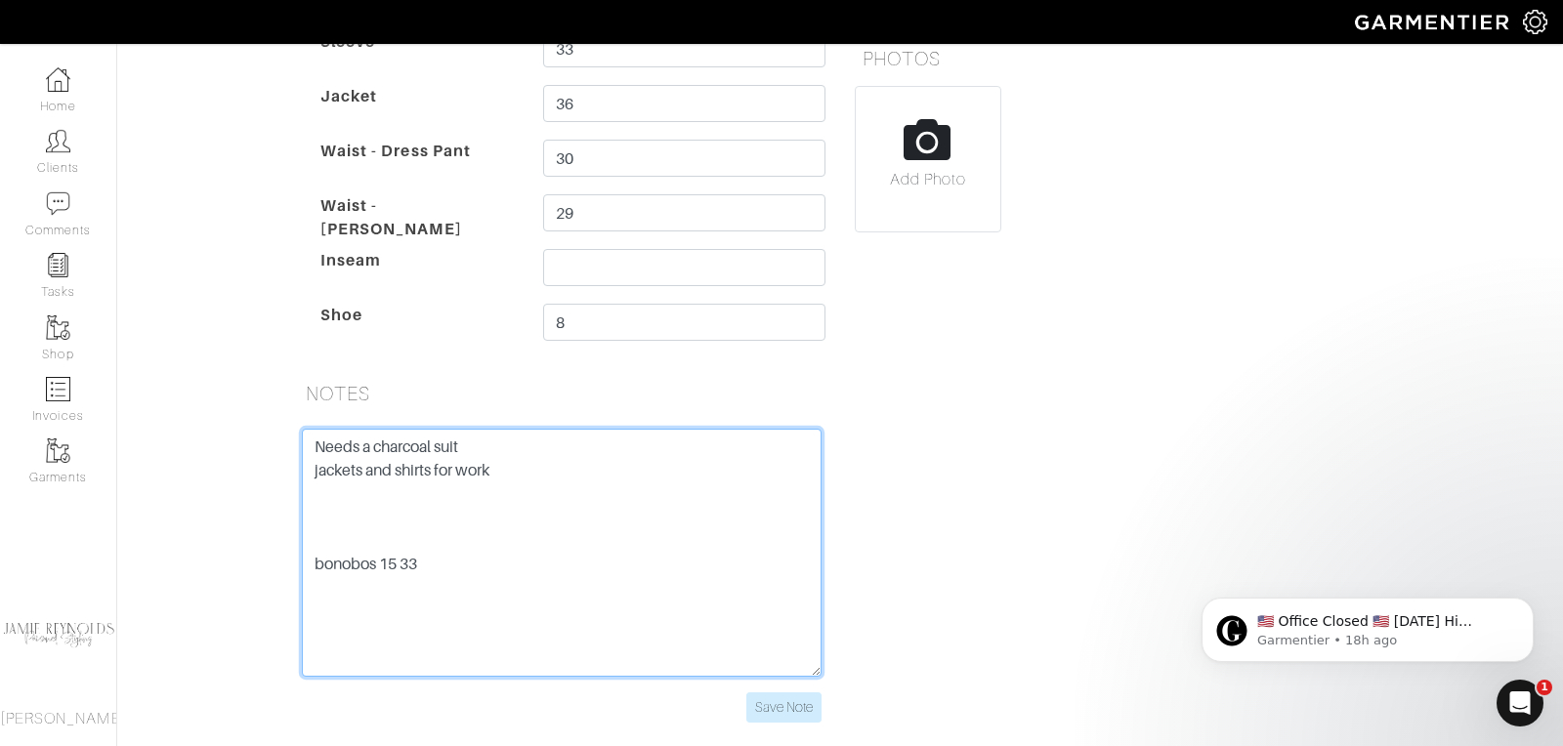
scroll to position [512, 0]
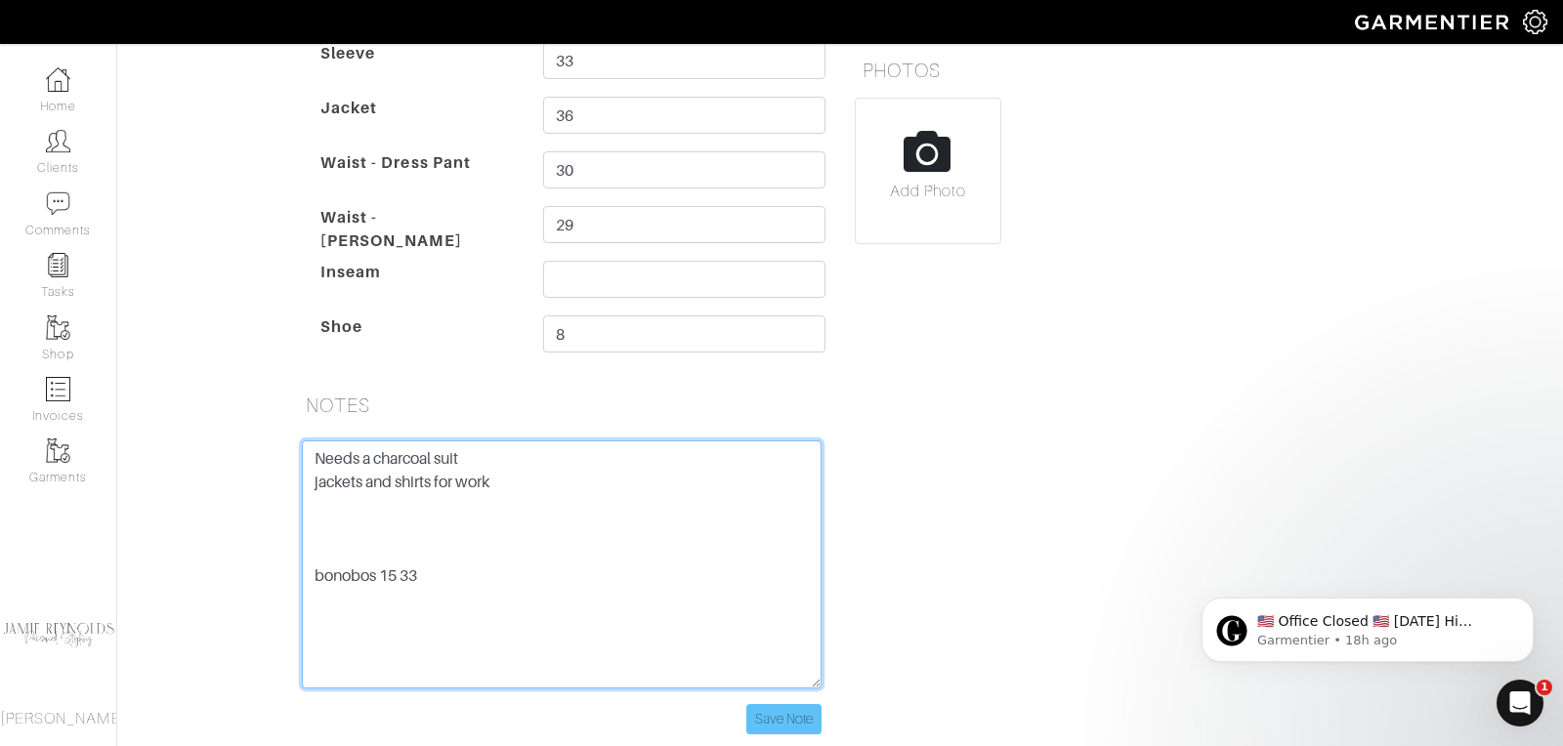
type textarea "Needs a charcoal suit jackets and shirts for work bonobos 15 33"
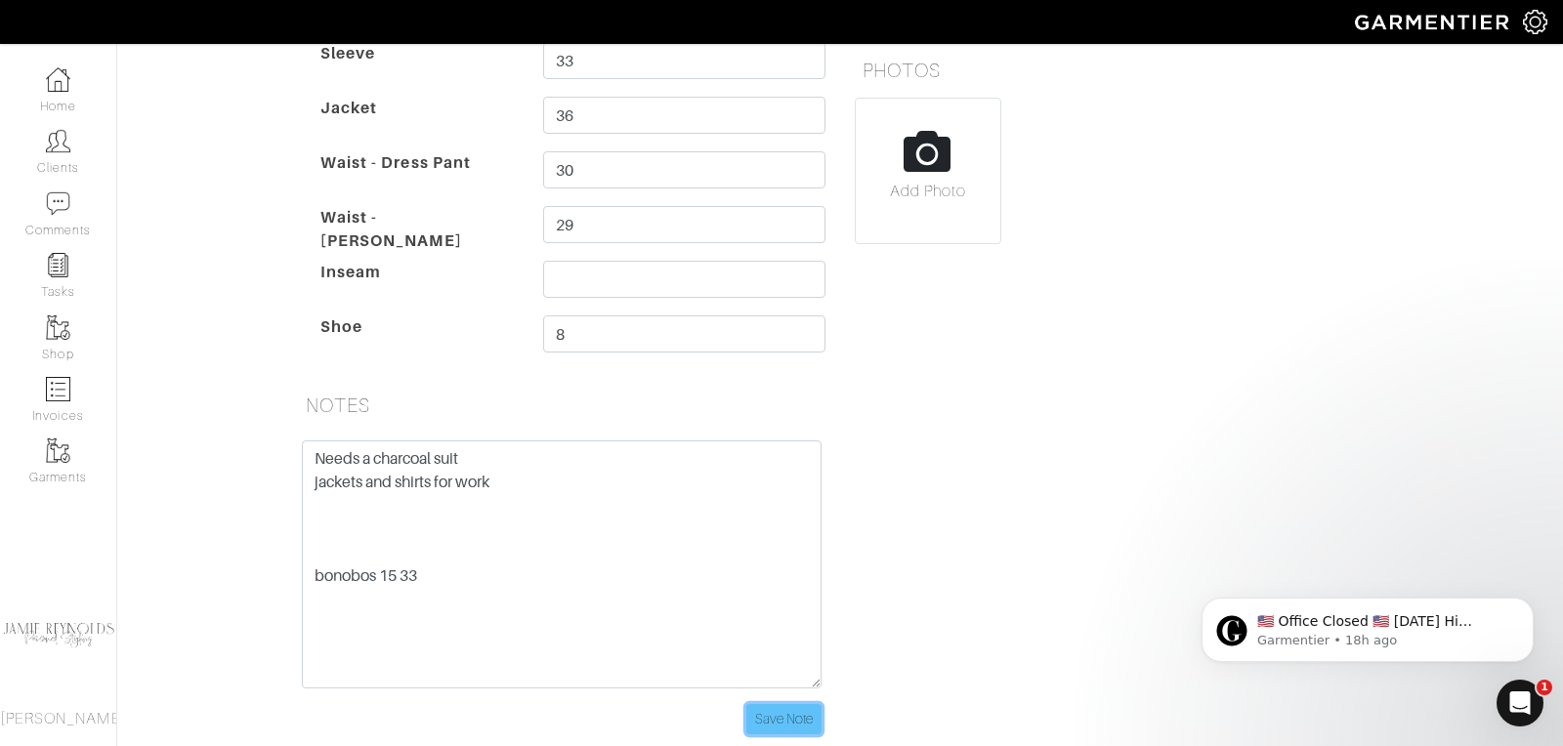
click at [793, 704] on input "Save Note" at bounding box center [783, 719] width 75 height 30
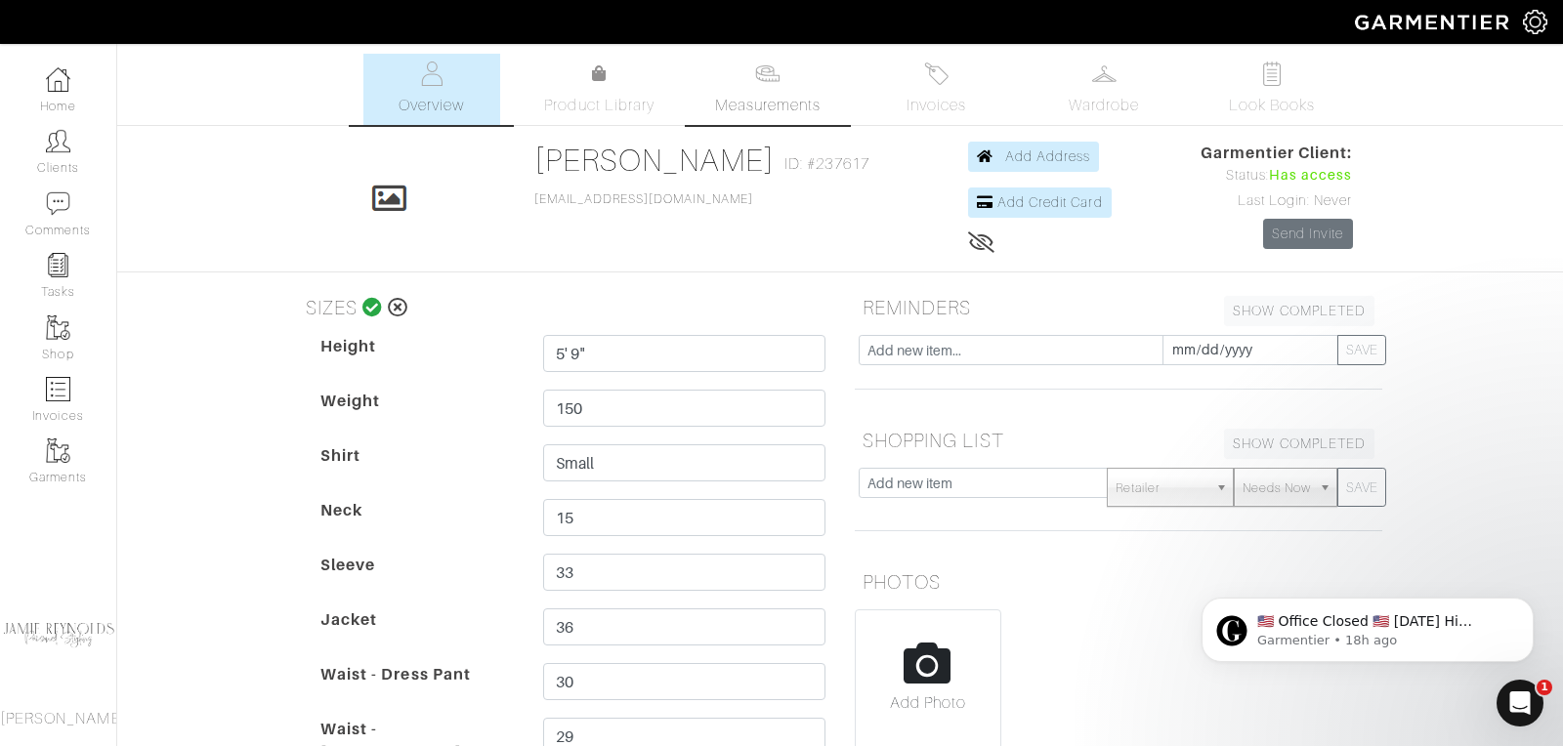
click at [774, 96] on span "Measurements" at bounding box center [768, 105] width 106 height 23
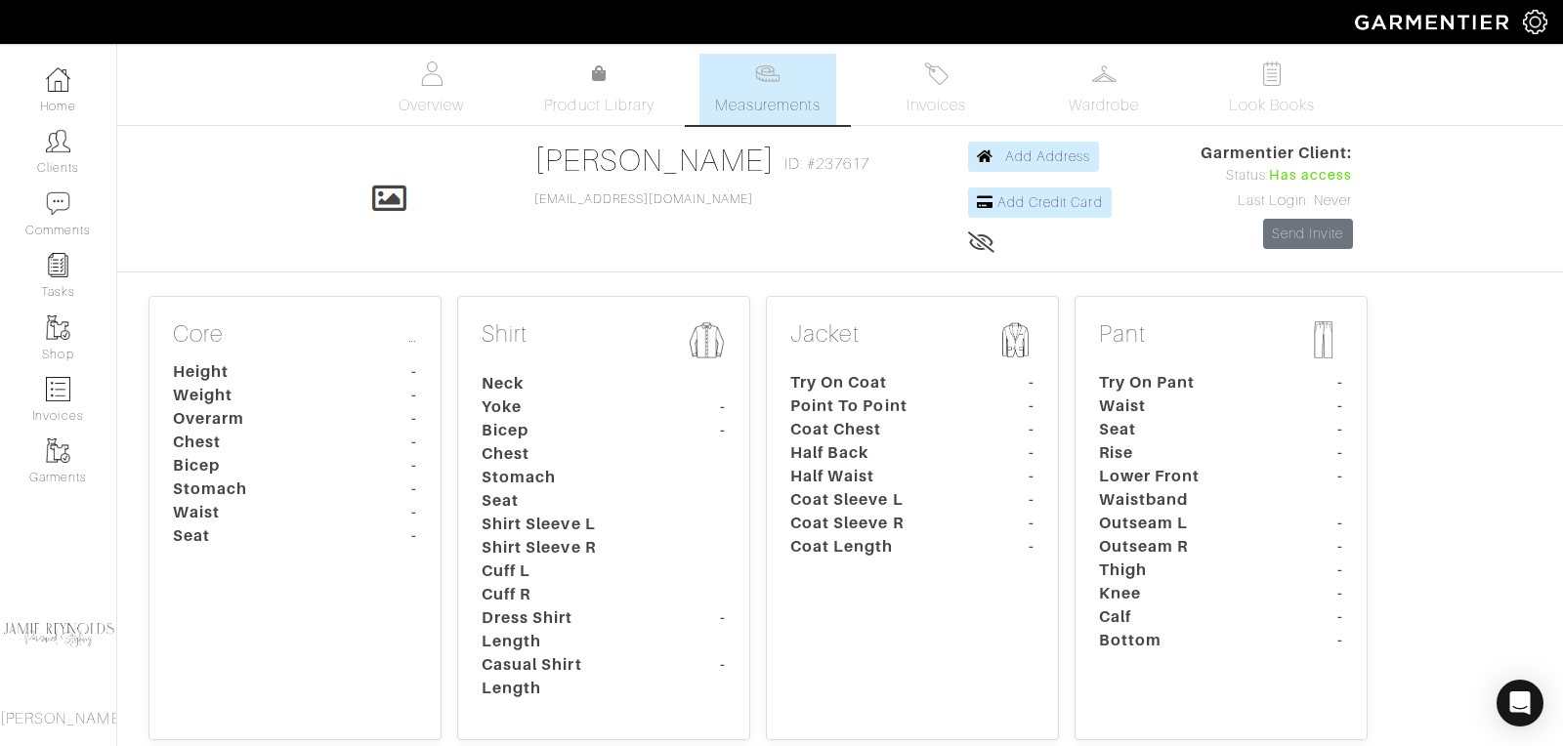
click at [607, 329] on p "Shirt" at bounding box center [604, 342] width 244 height 44
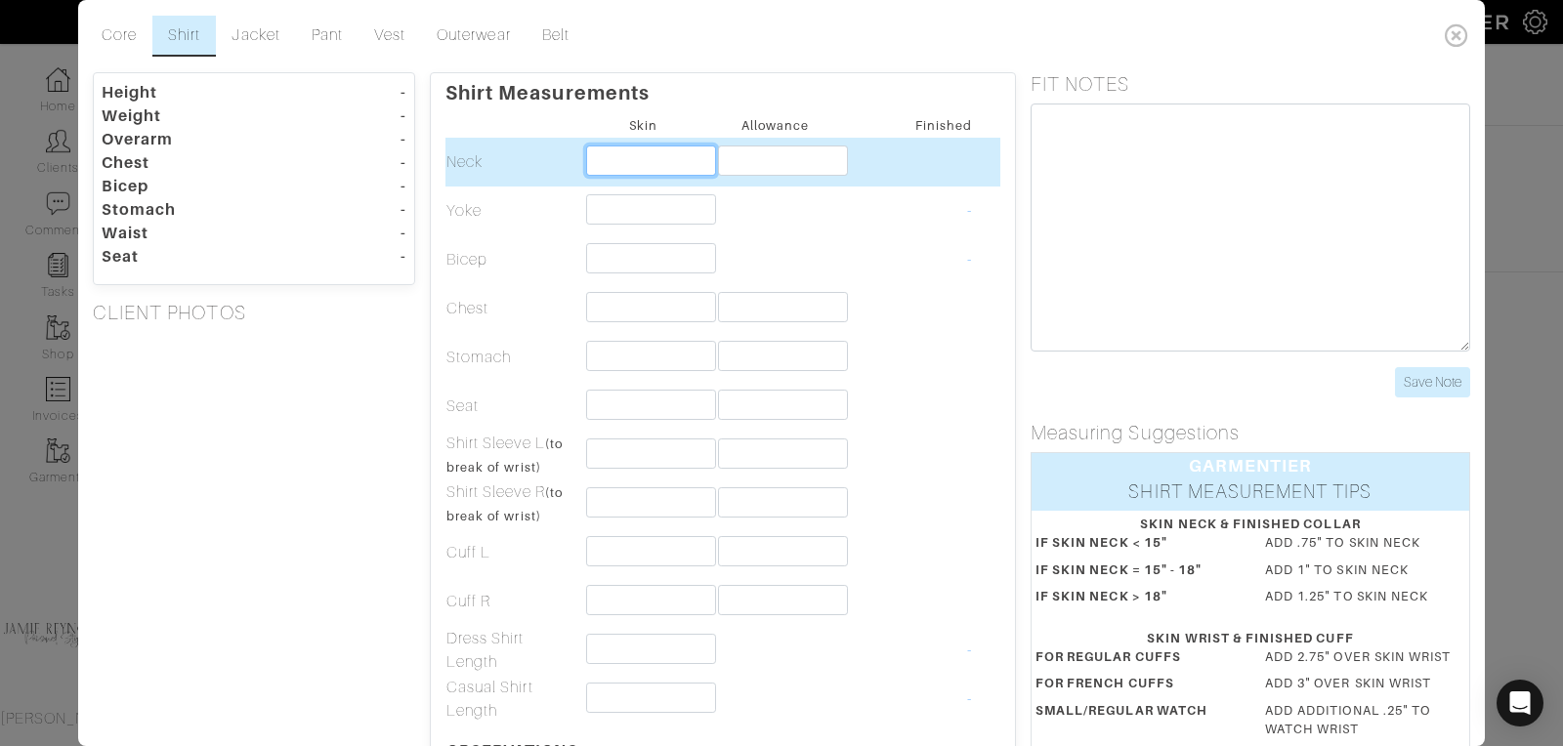
click at [615, 155] on input "text" at bounding box center [651, 161] width 130 height 30
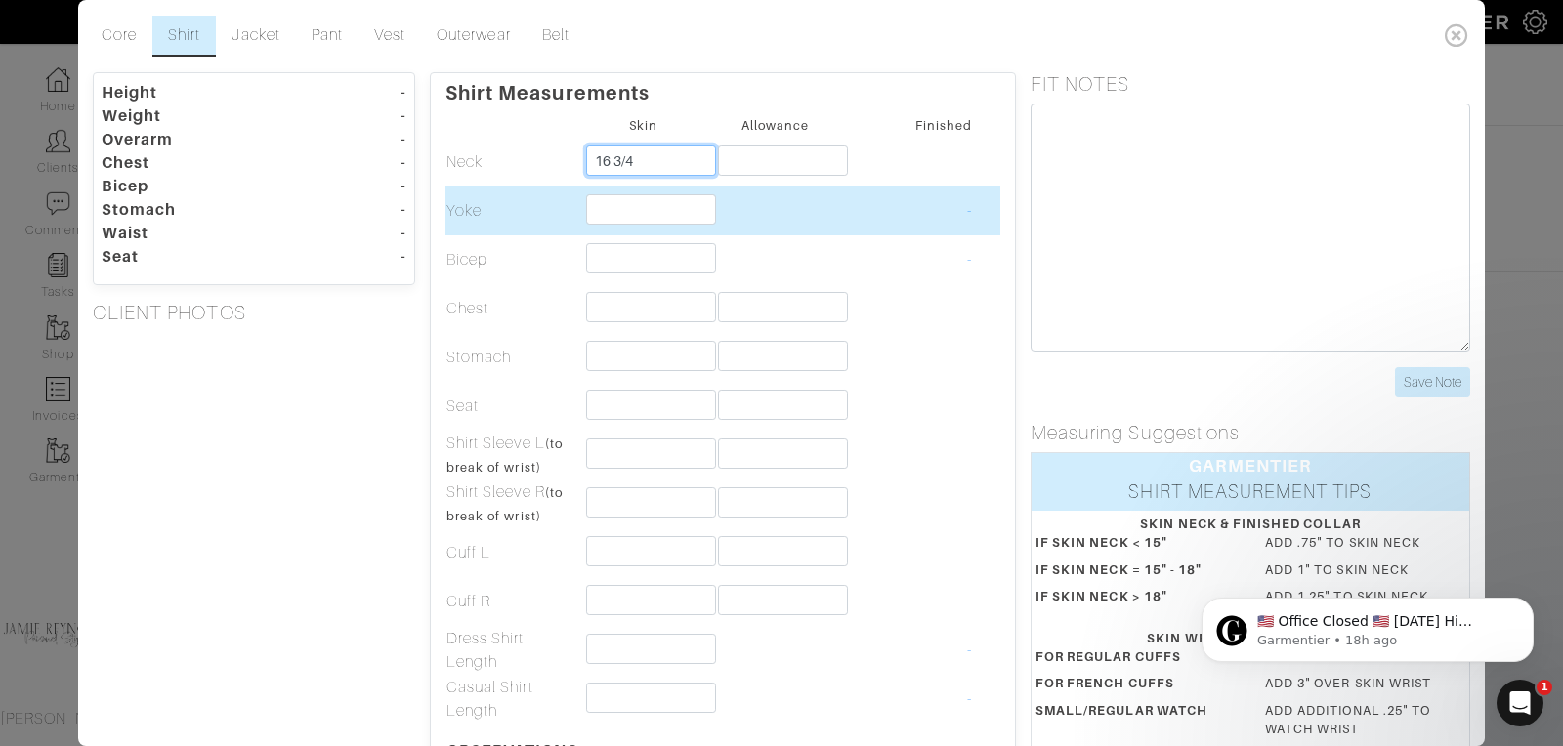
type input "16 3/4"
click at [632, 208] on input "text" at bounding box center [651, 209] width 130 height 30
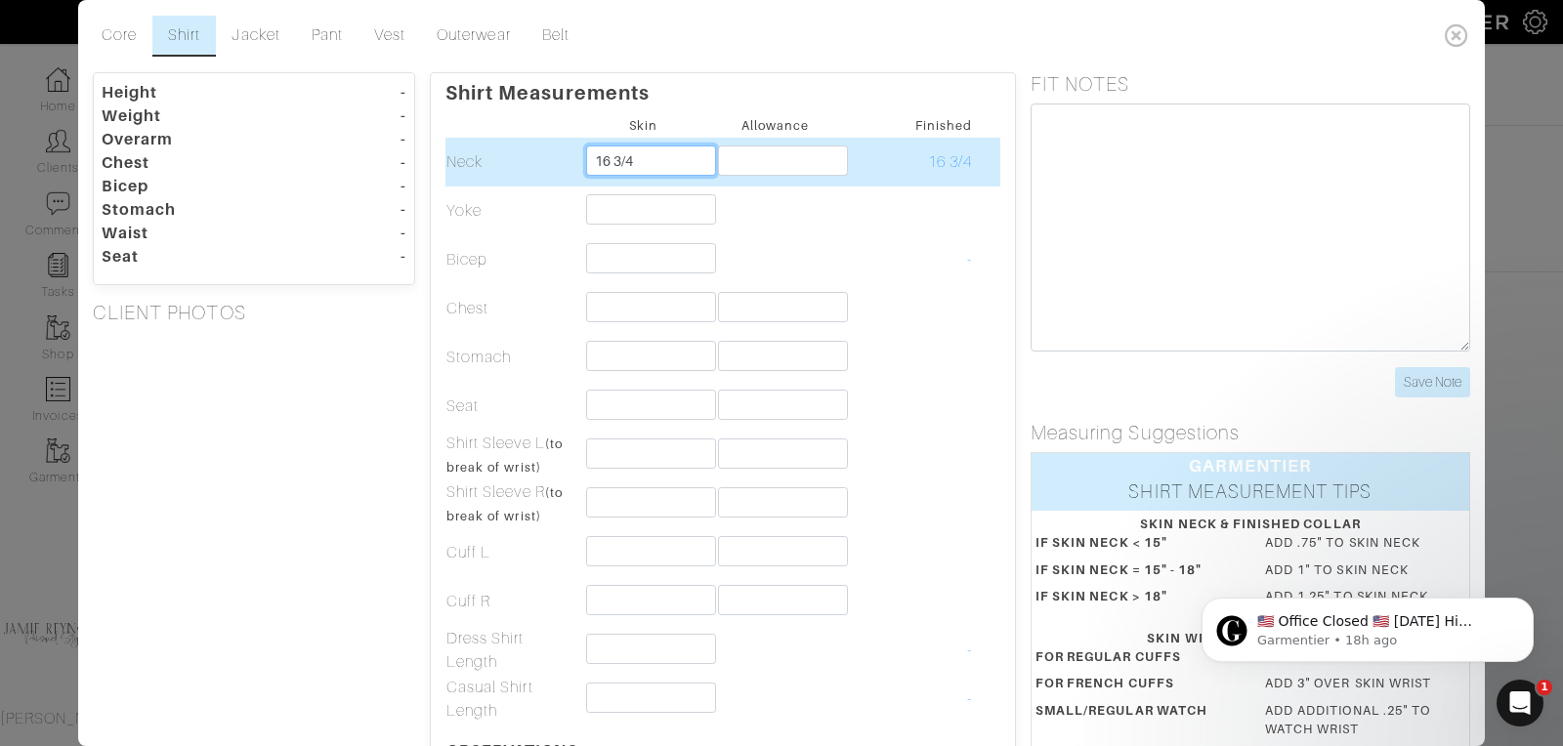
click at [639, 153] on input "16 3/4" at bounding box center [651, 161] width 130 height 30
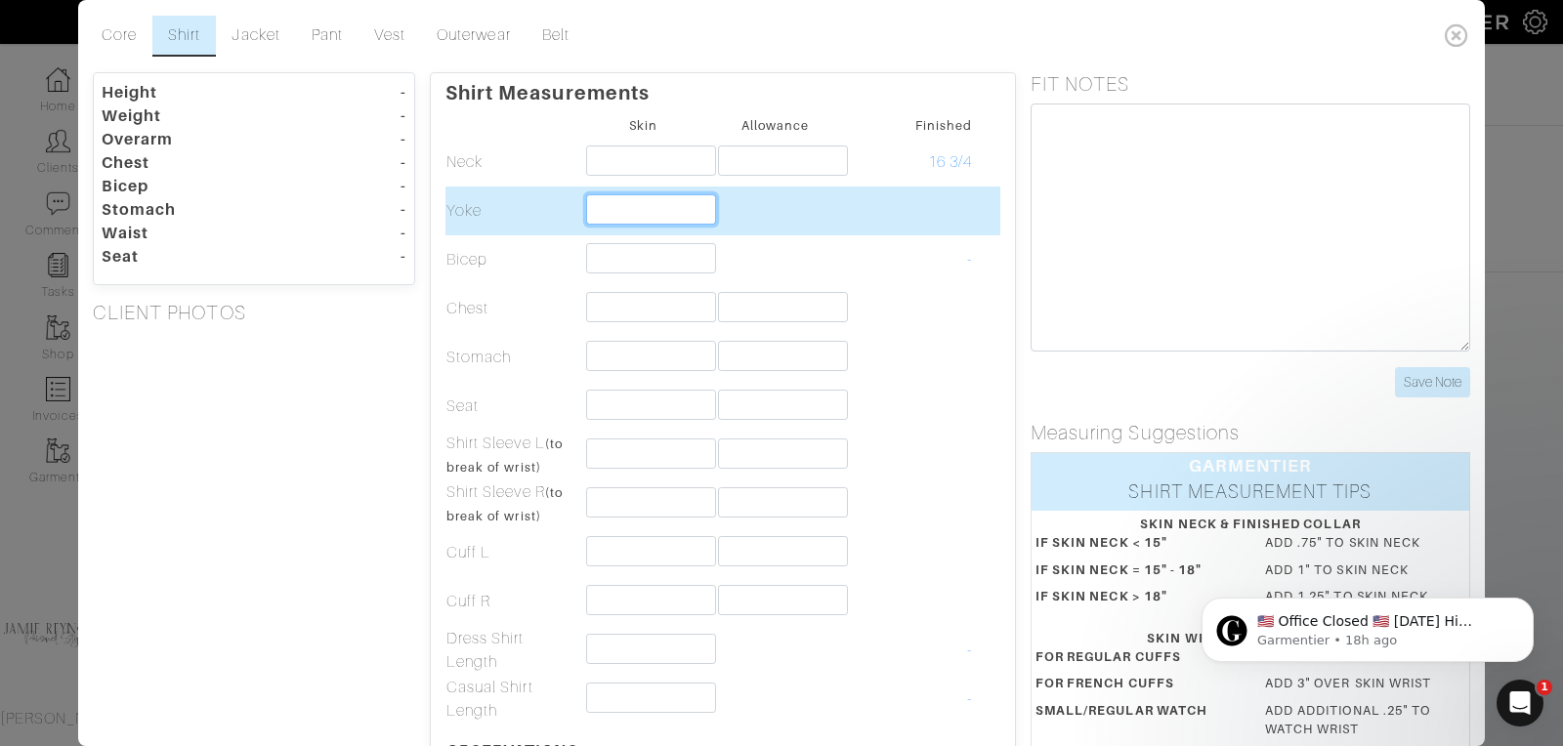
click at [617, 209] on input "text" at bounding box center [651, 209] width 130 height 30
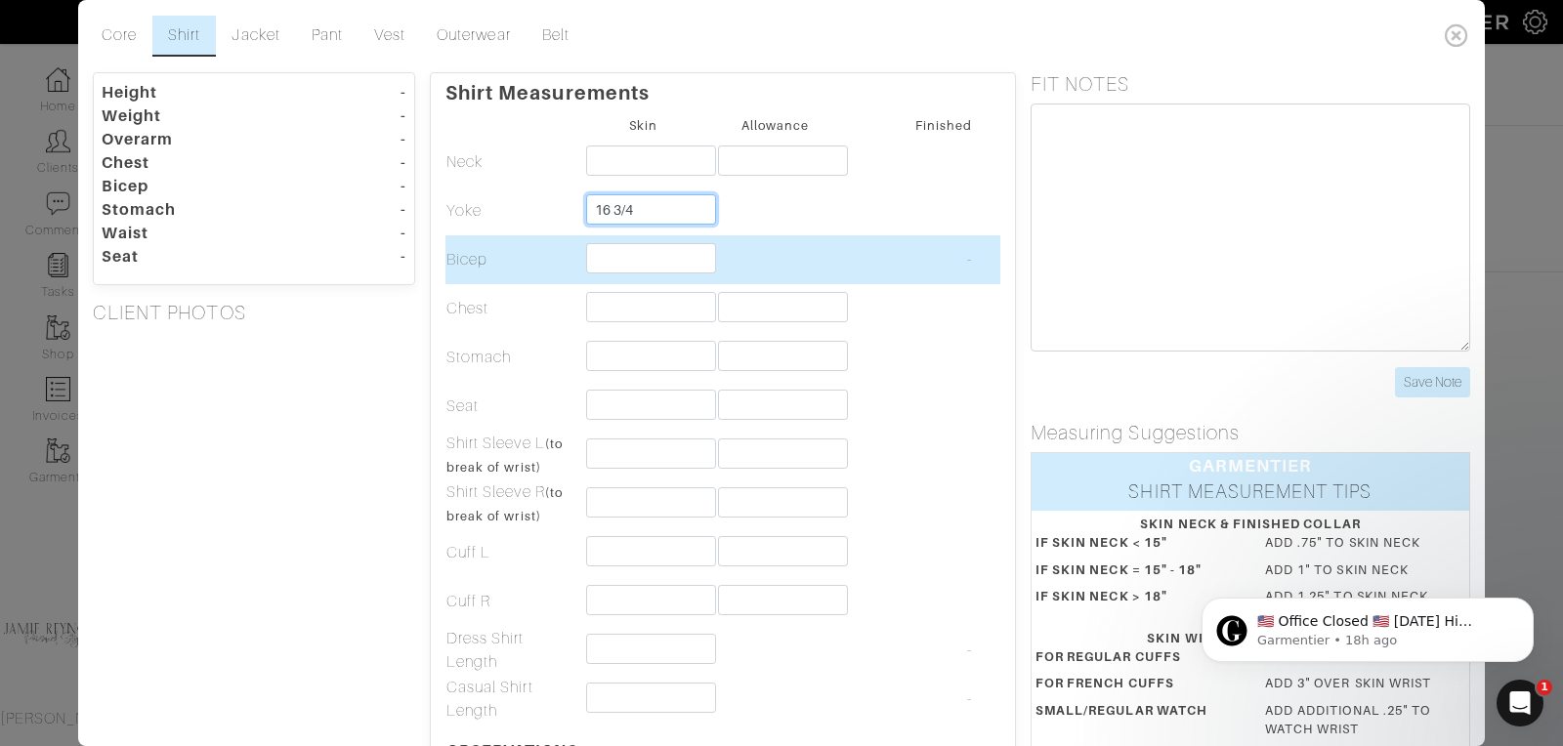
type input "16 3/4"
click at [624, 252] on input "text" at bounding box center [651, 258] width 130 height 30
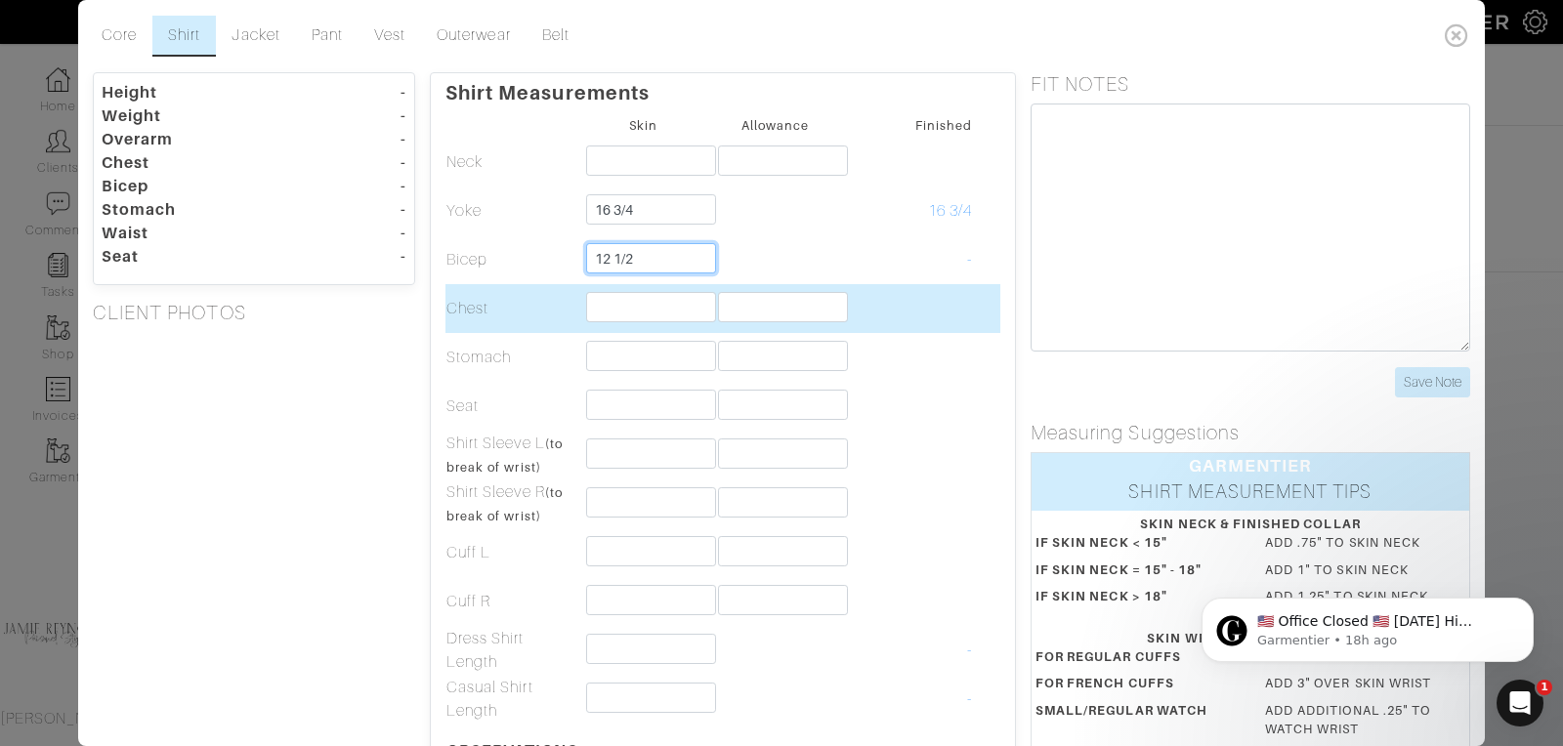
type input "12 1/2"
click at [622, 309] on input "text" at bounding box center [651, 307] width 130 height 30
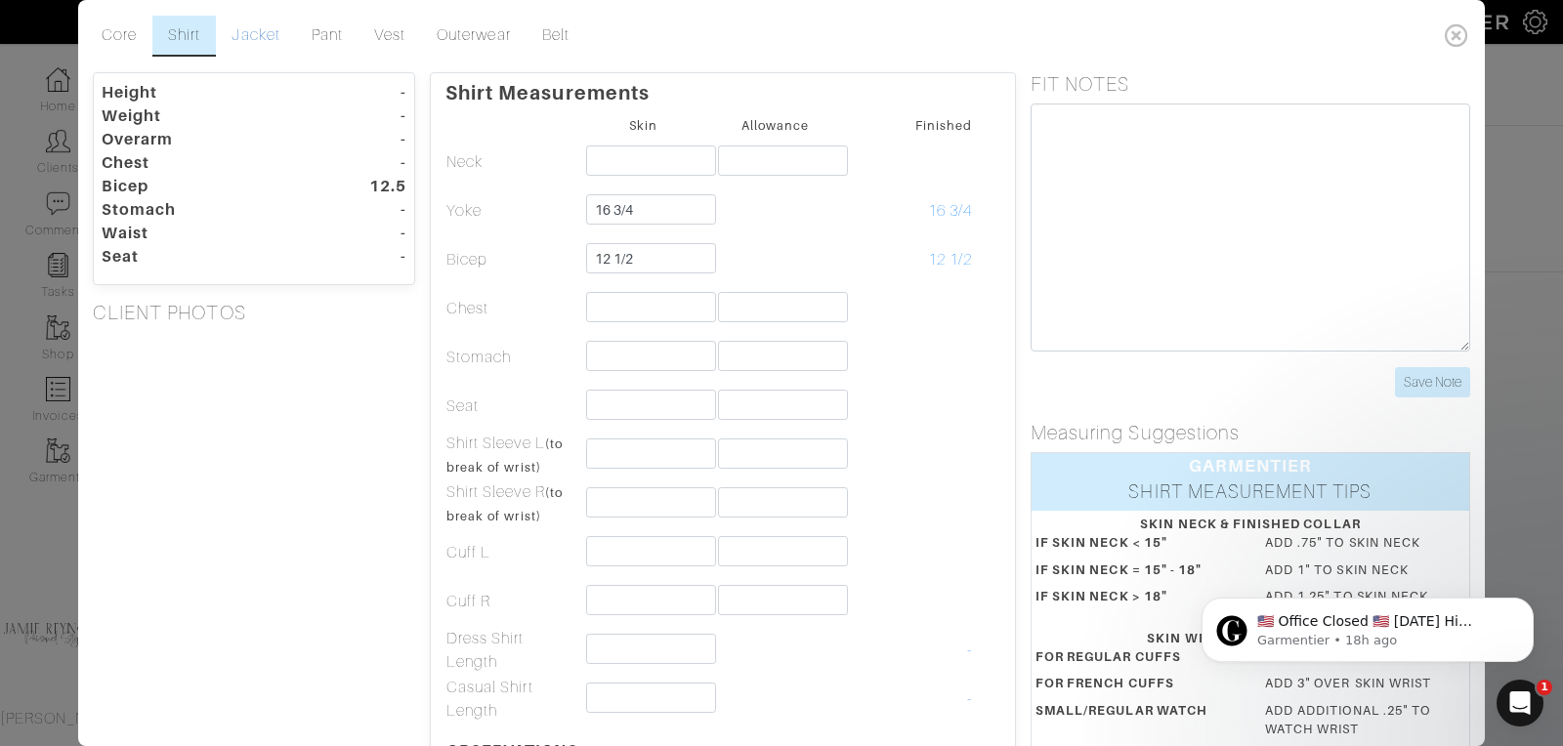
click at [274, 38] on link "Jacket" at bounding box center [255, 36] width 79 height 41
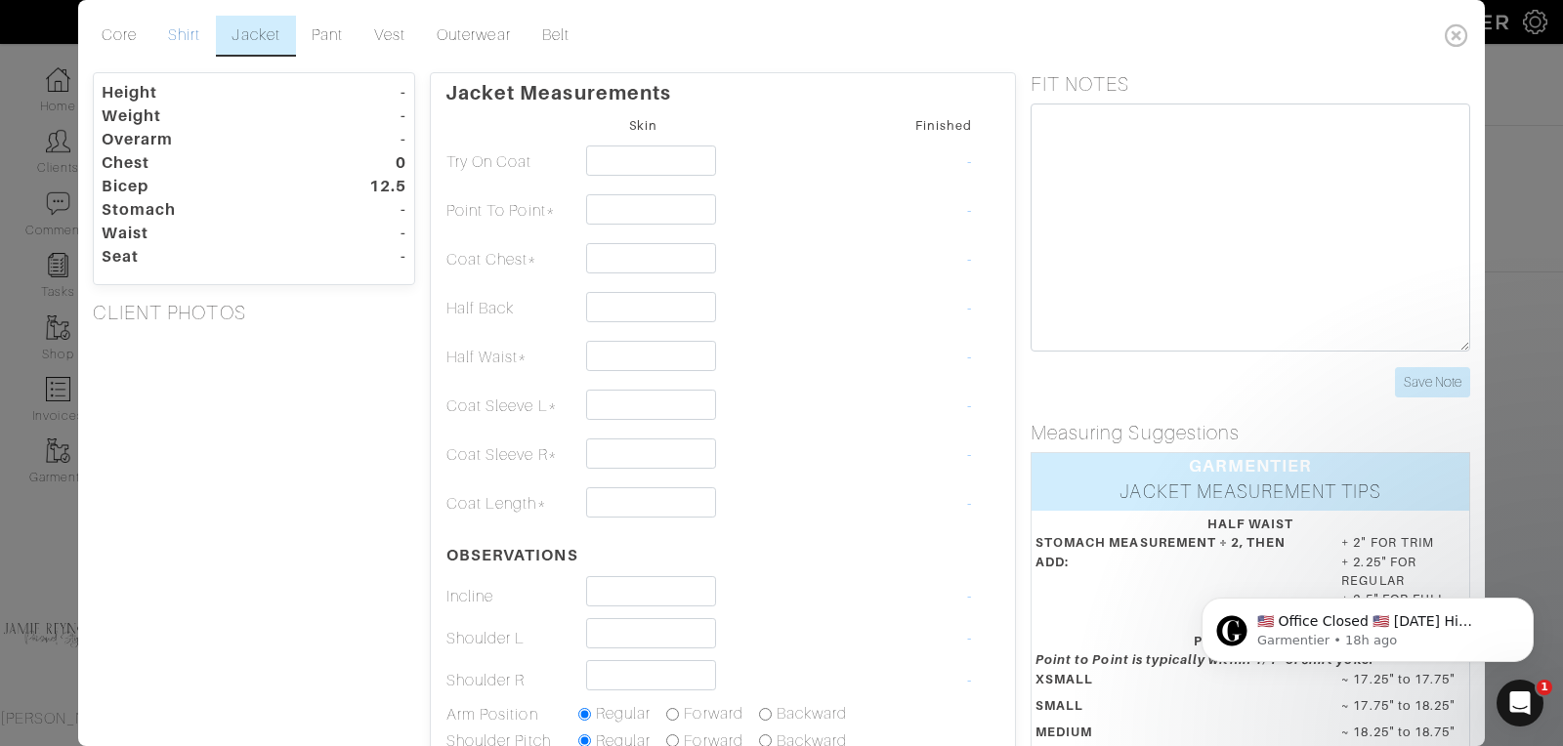
click at [181, 30] on link "Shirt" at bounding box center [183, 36] width 63 height 41
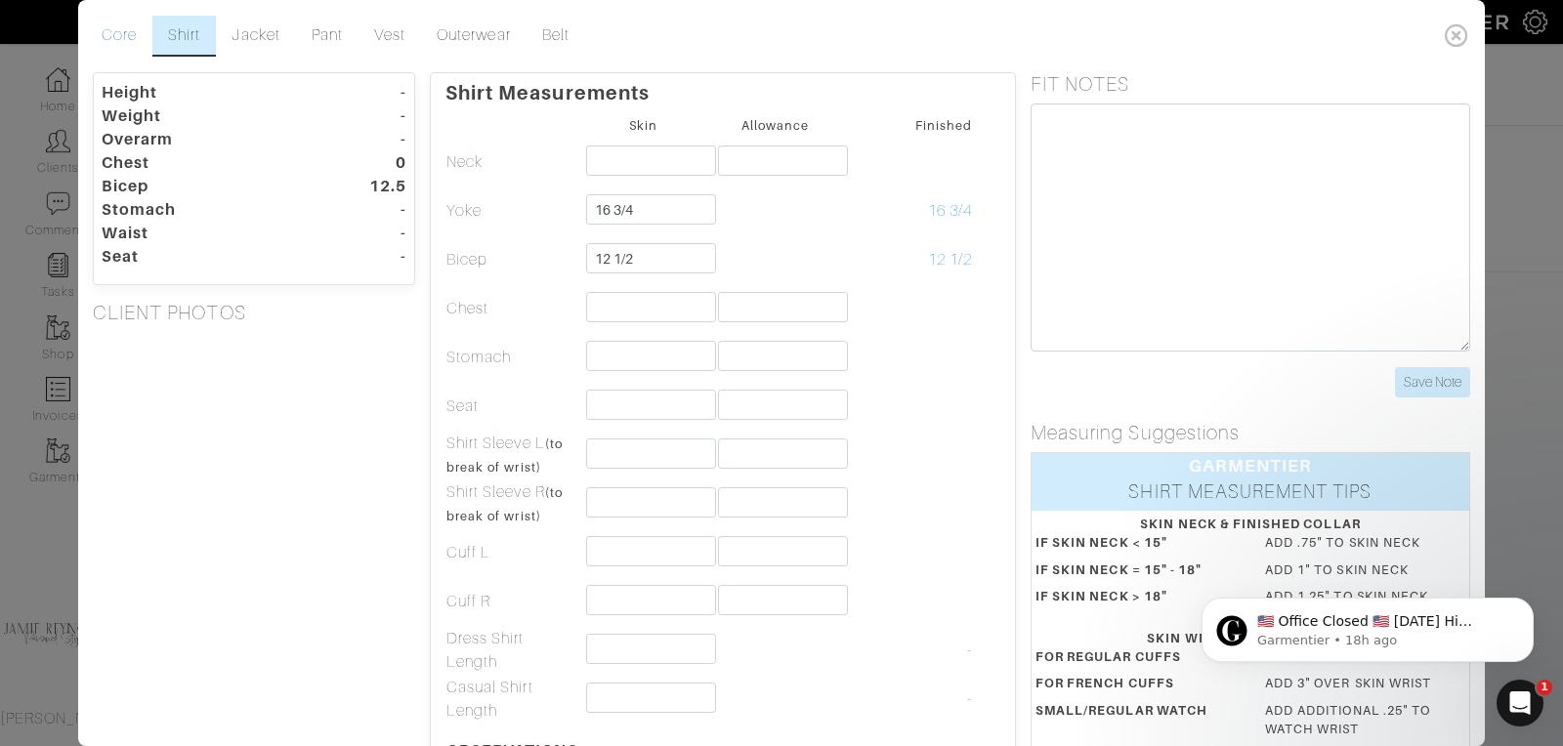
click at [102, 40] on link "Core" at bounding box center [119, 36] width 66 height 41
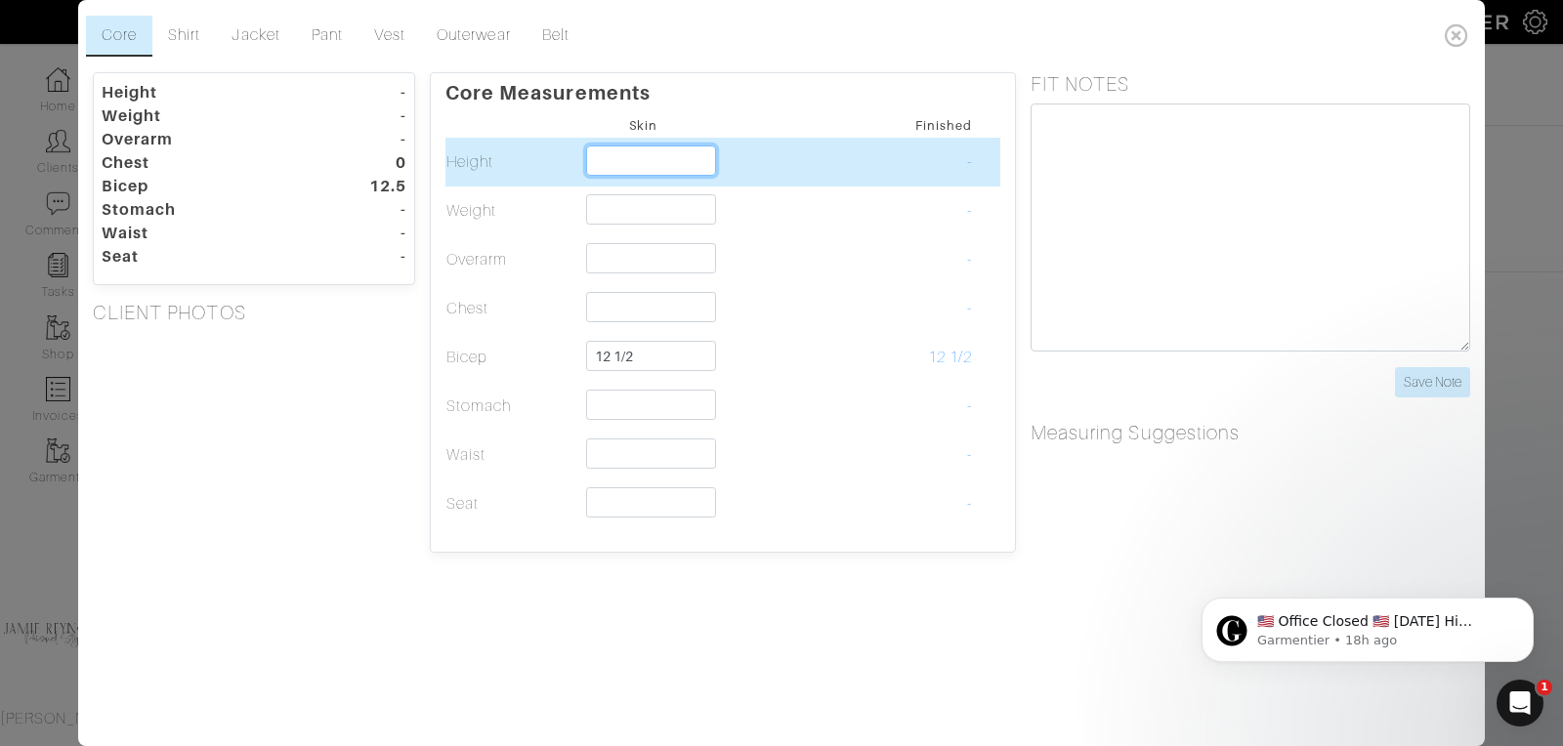
click at [648, 156] on input "text" at bounding box center [651, 161] width 130 height 30
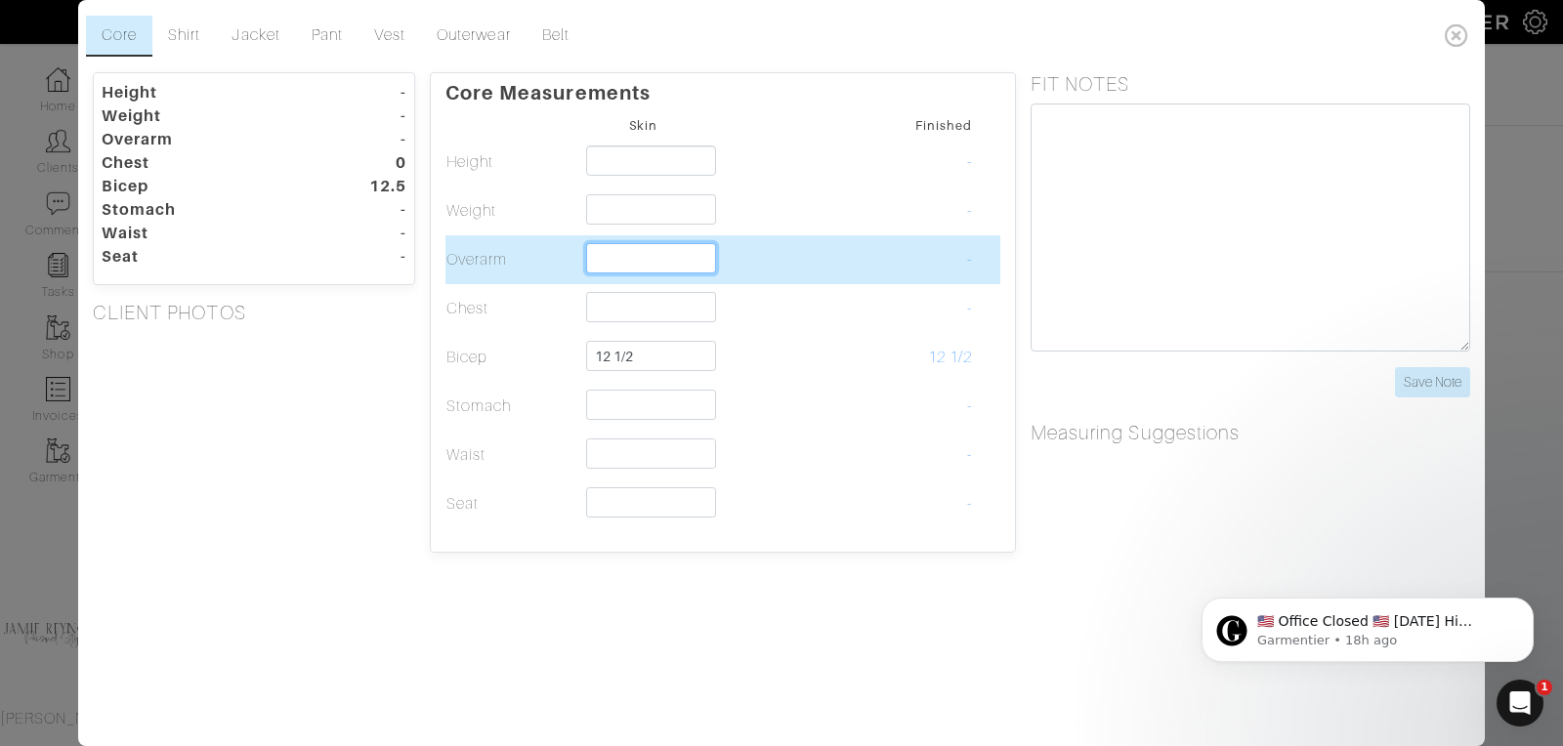
click at [621, 255] on input "text" at bounding box center [651, 258] width 130 height 30
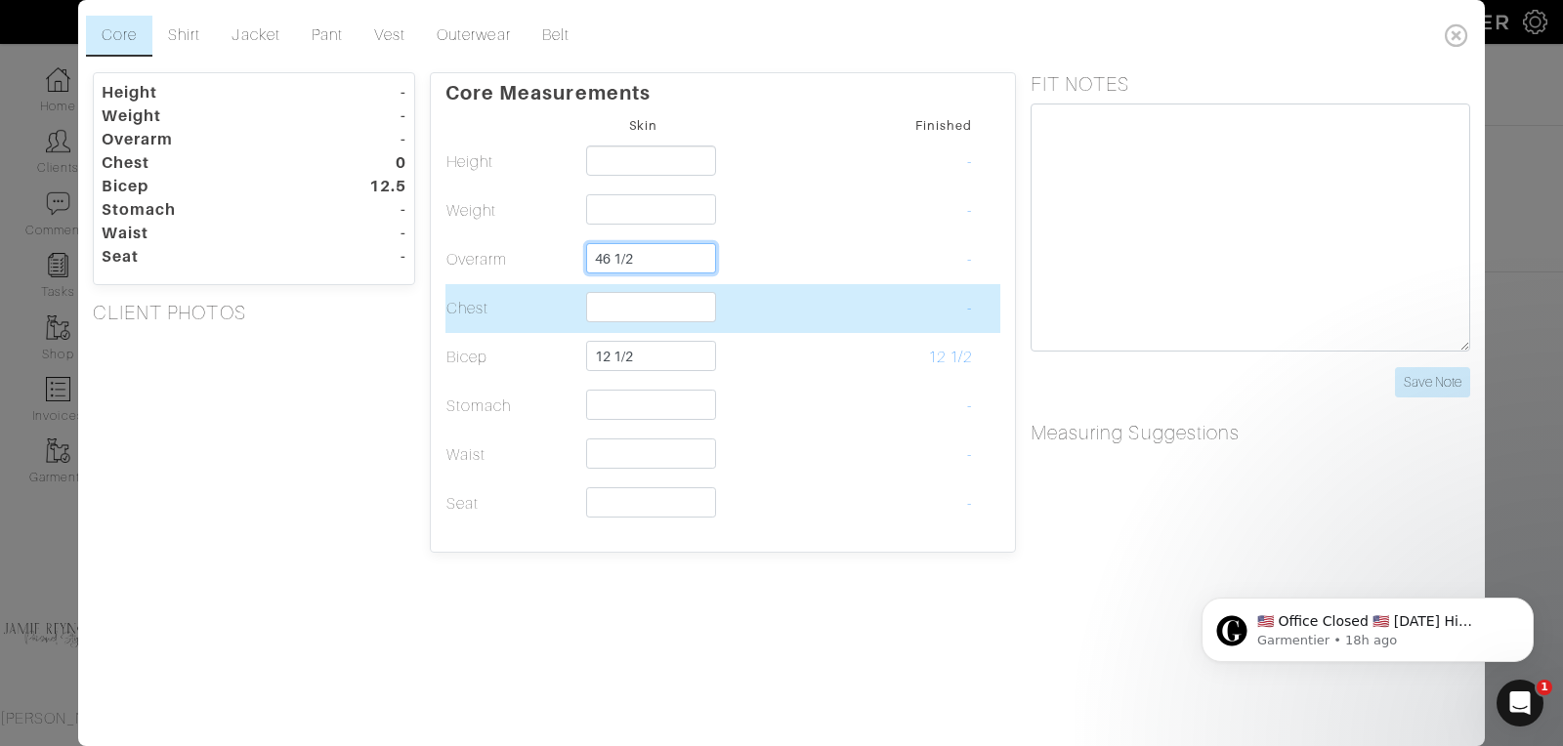
type input "46 1/2"
click at [617, 301] on input "text" at bounding box center [651, 307] width 130 height 30
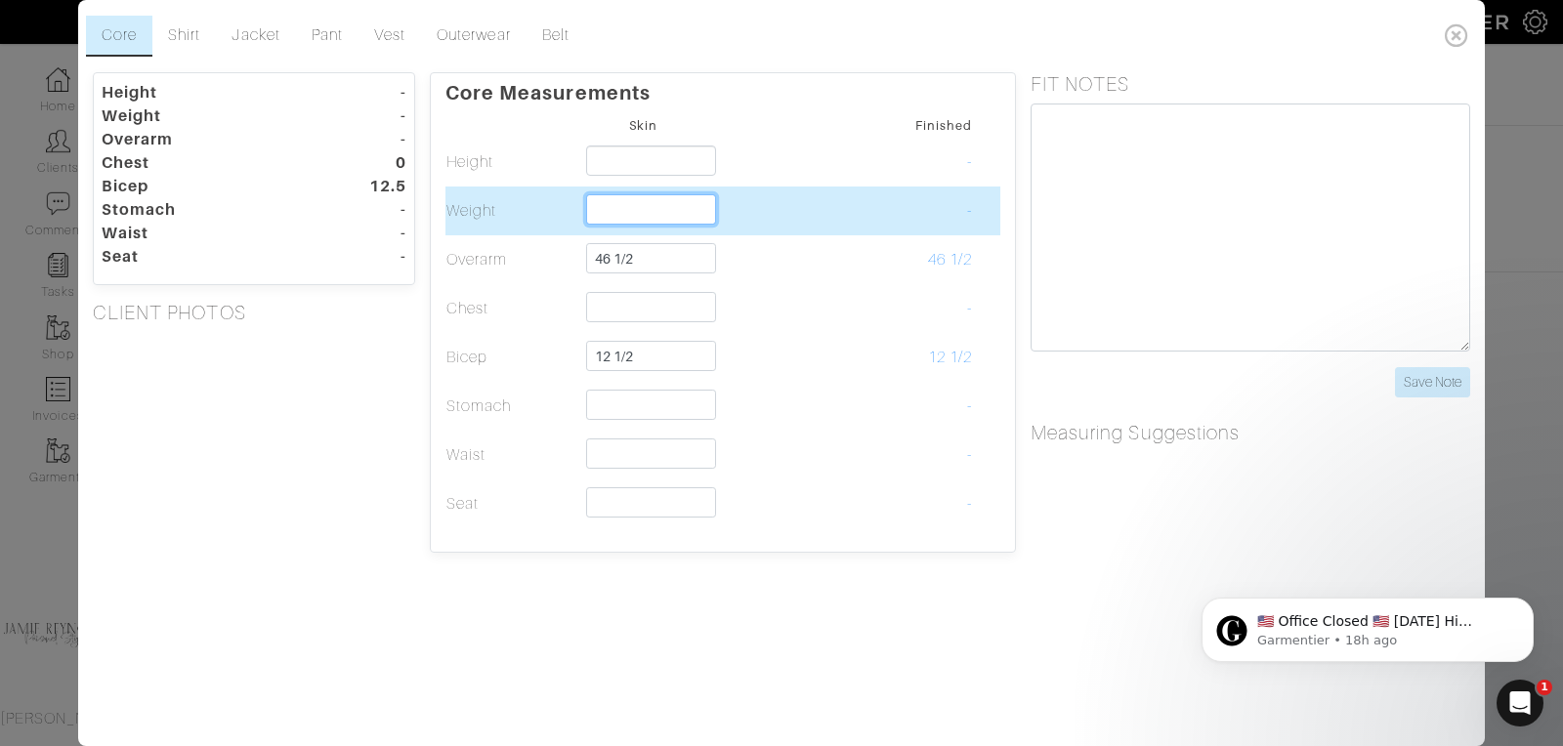
click at [616, 199] on input "text" at bounding box center [651, 209] width 130 height 30
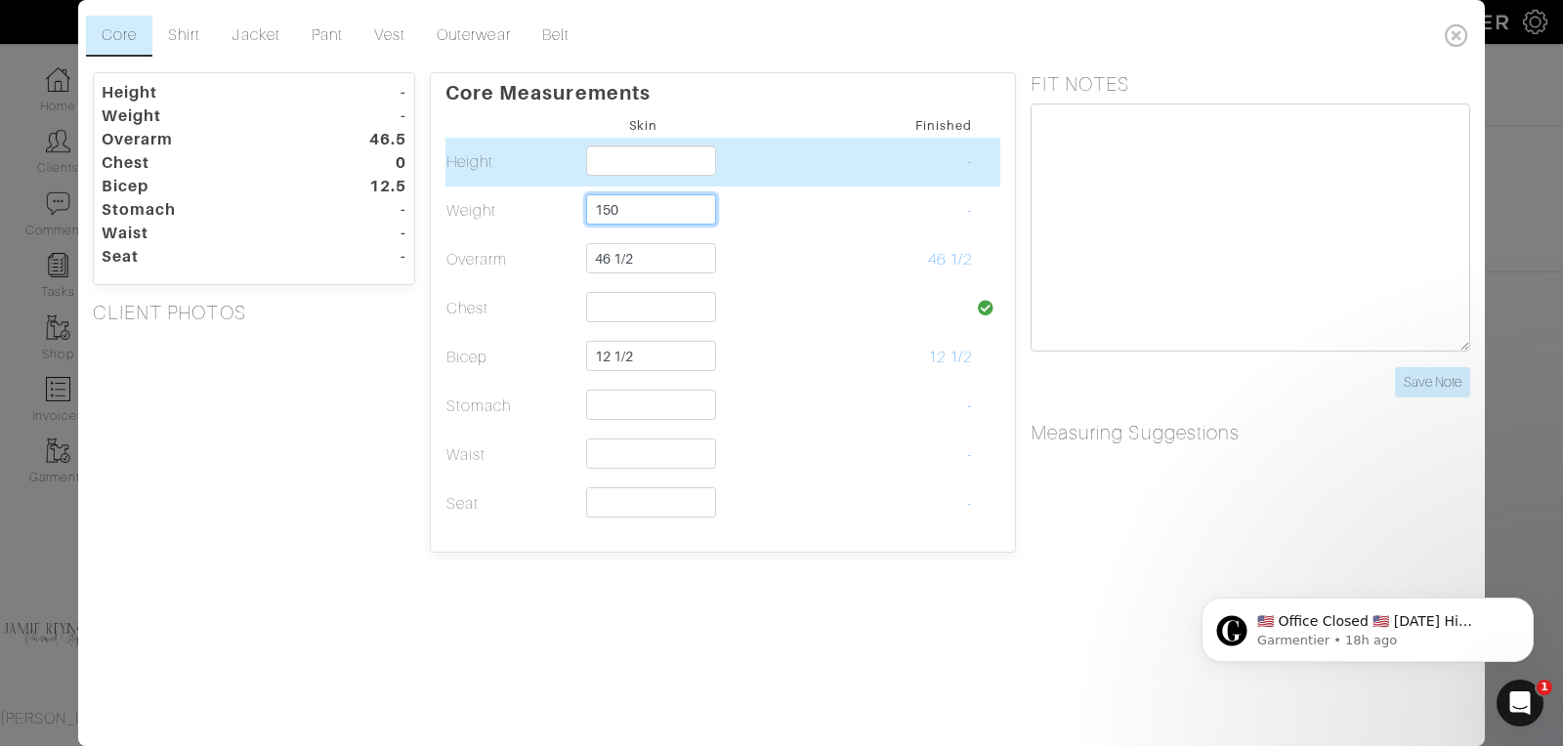
type input "150"
click at [619, 148] on input "text" at bounding box center [651, 161] width 130 height 30
type input "5'0""
type input "5'"
type input "5'8""
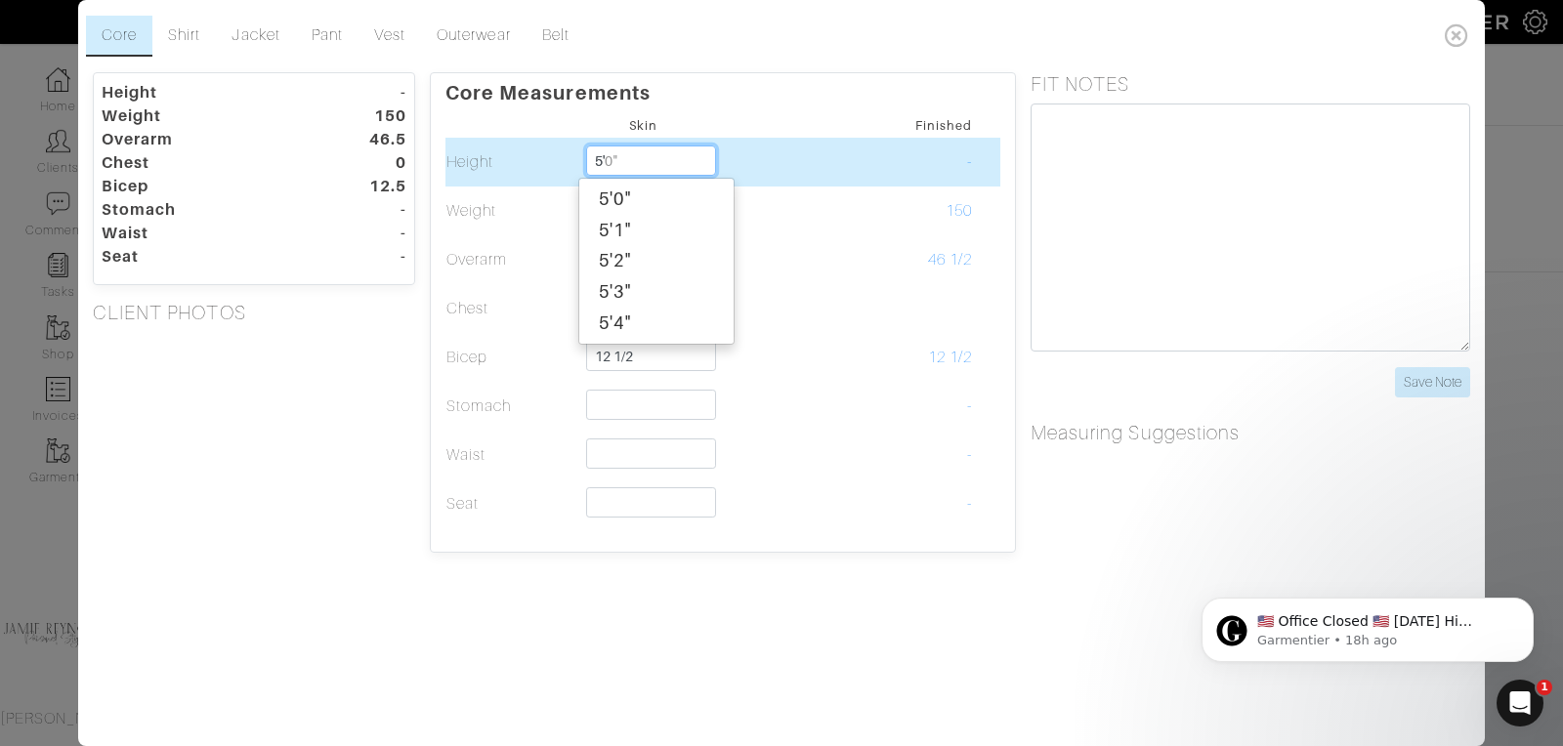
type input "5'8"
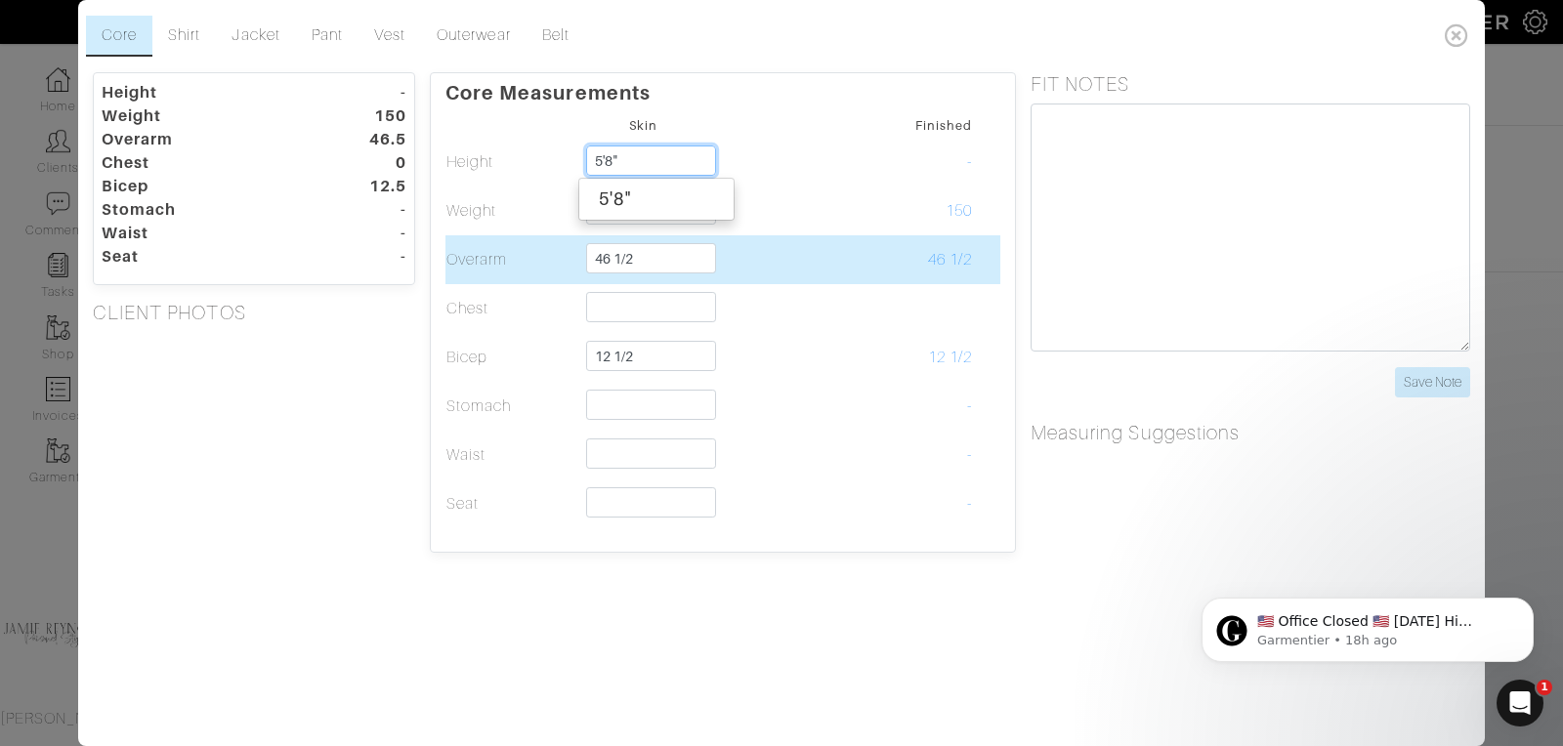
type input "5'8""
click at [740, 244] on td at bounding box center [775, 259] width 132 height 49
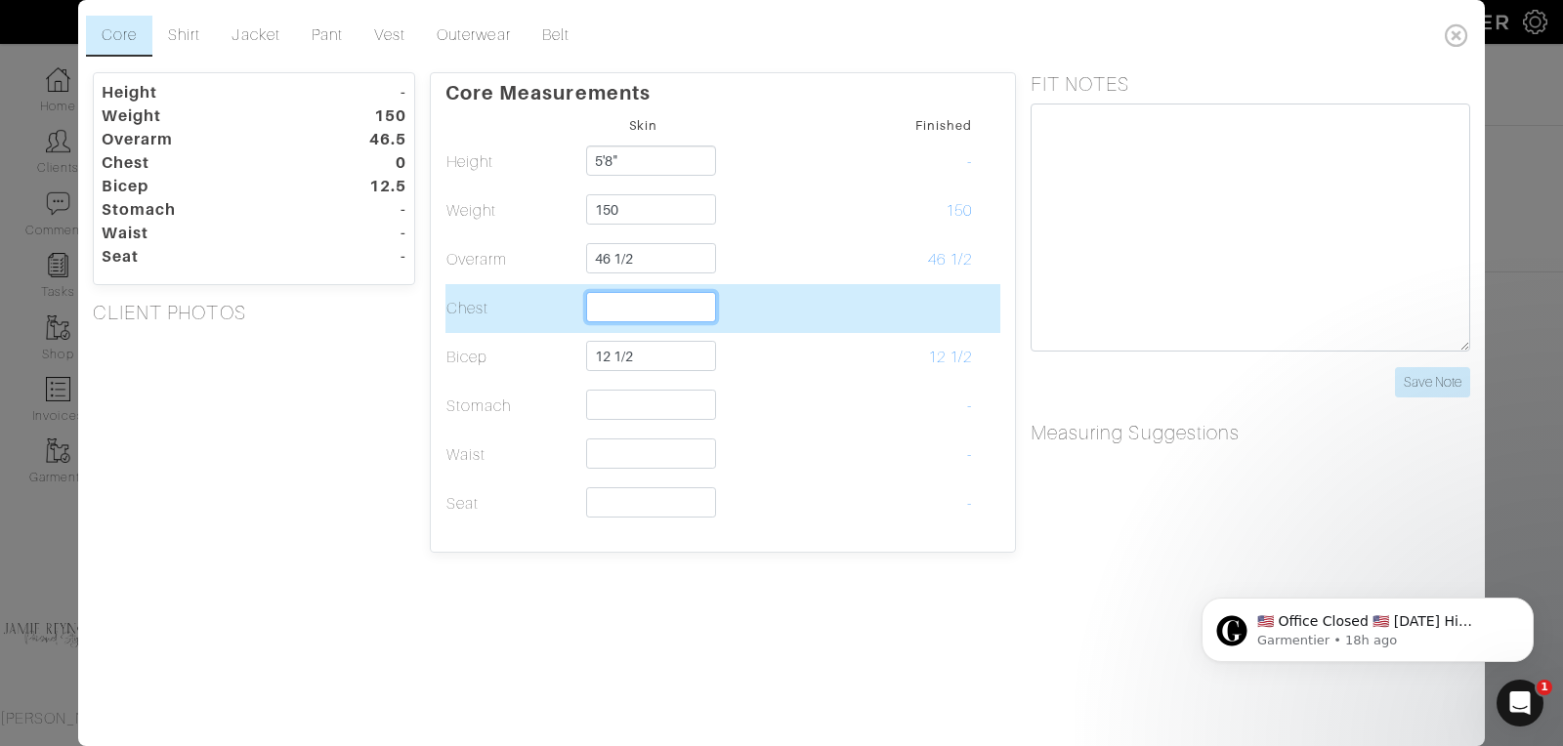
click at [626, 301] on input "text" at bounding box center [651, 307] width 130 height 30
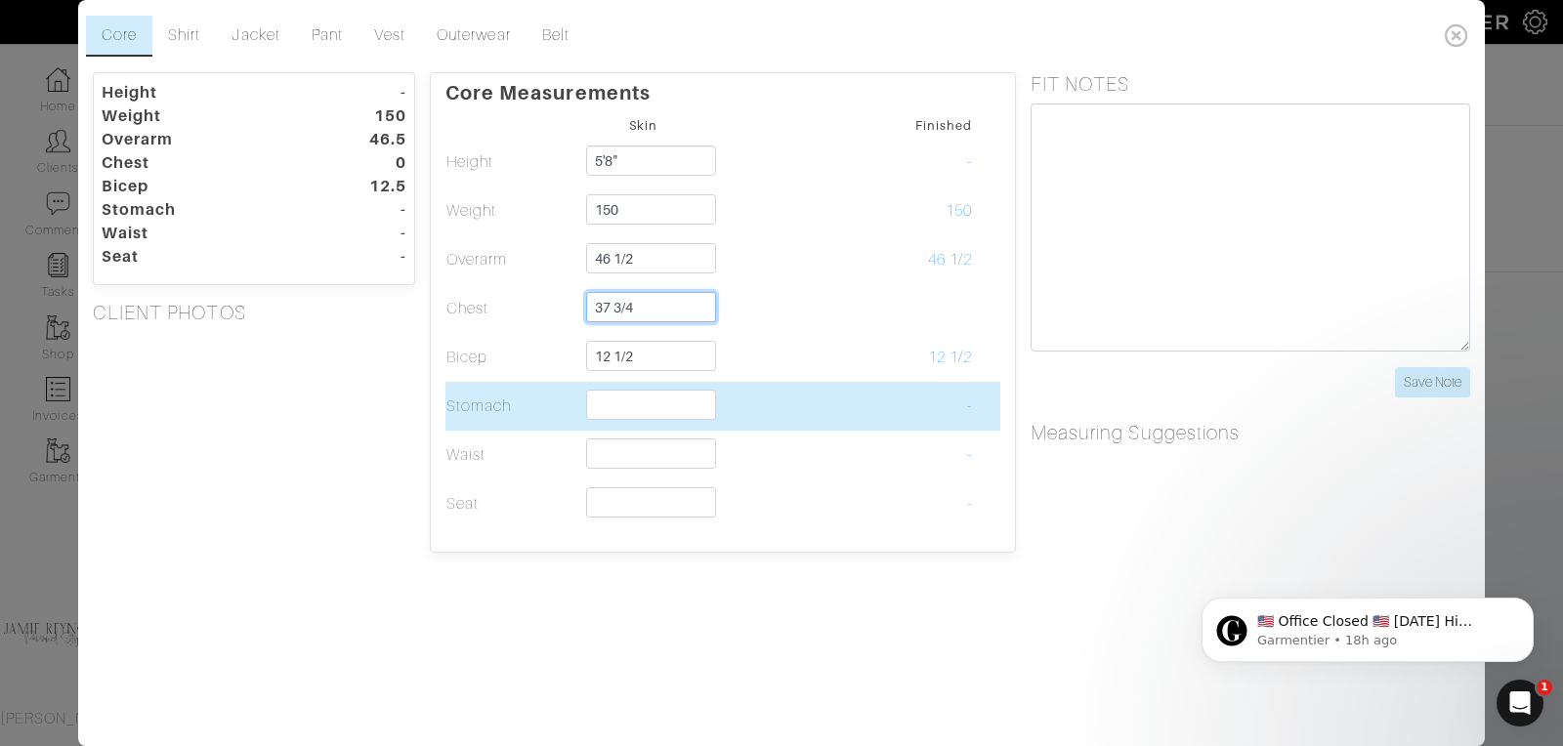
type input "37 3/4"
click at [628, 408] on input "text" at bounding box center [651, 405] width 130 height 30
click at [625, 406] on input "text" at bounding box center [651, 405] width 130 height 30
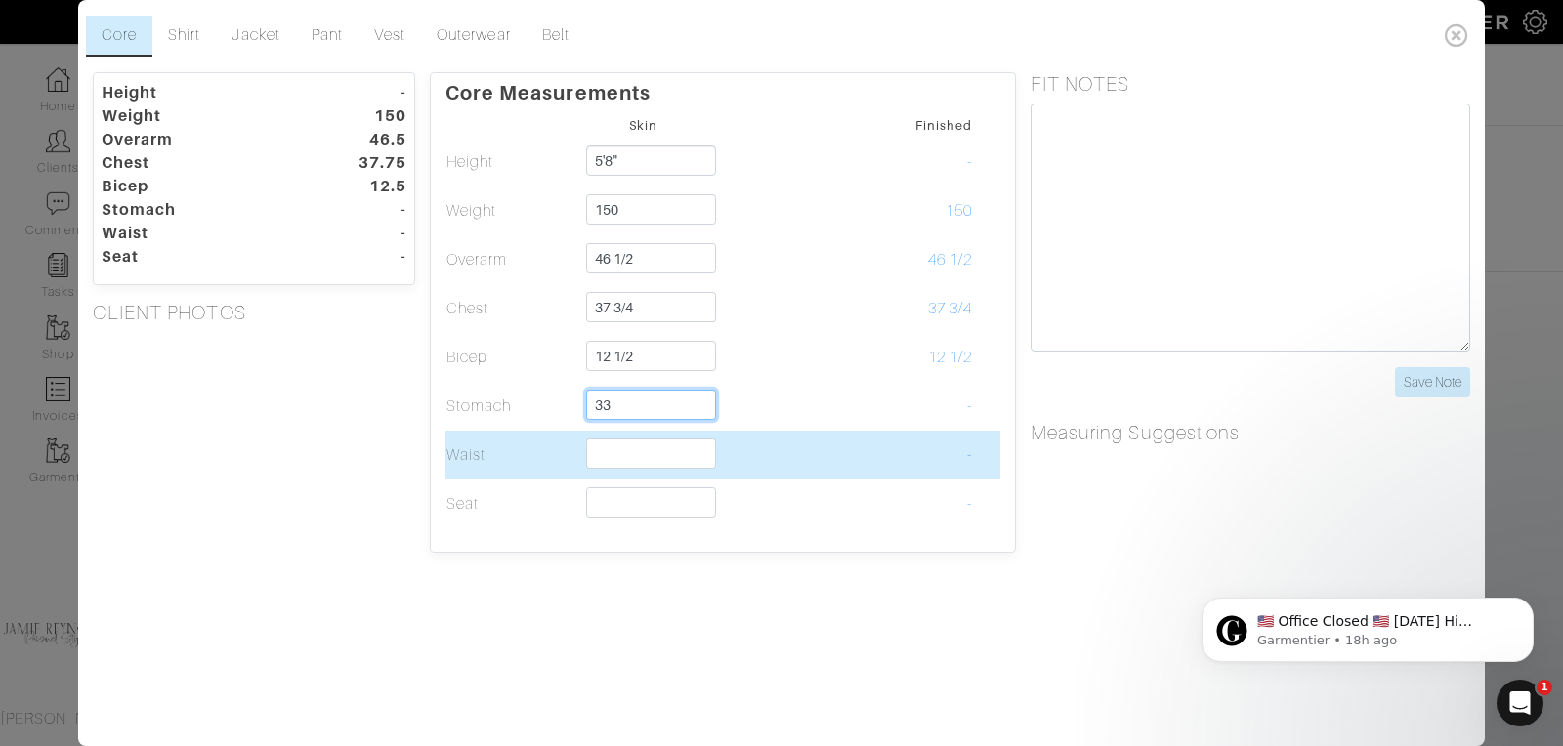
type input "33"
click at [622, 451] on input "text" at bounding box center [651, 454] width 130 height 30
type input "32"
click at [931, 447] on td "32" at bounding box center [907, 455] width 132 height 49
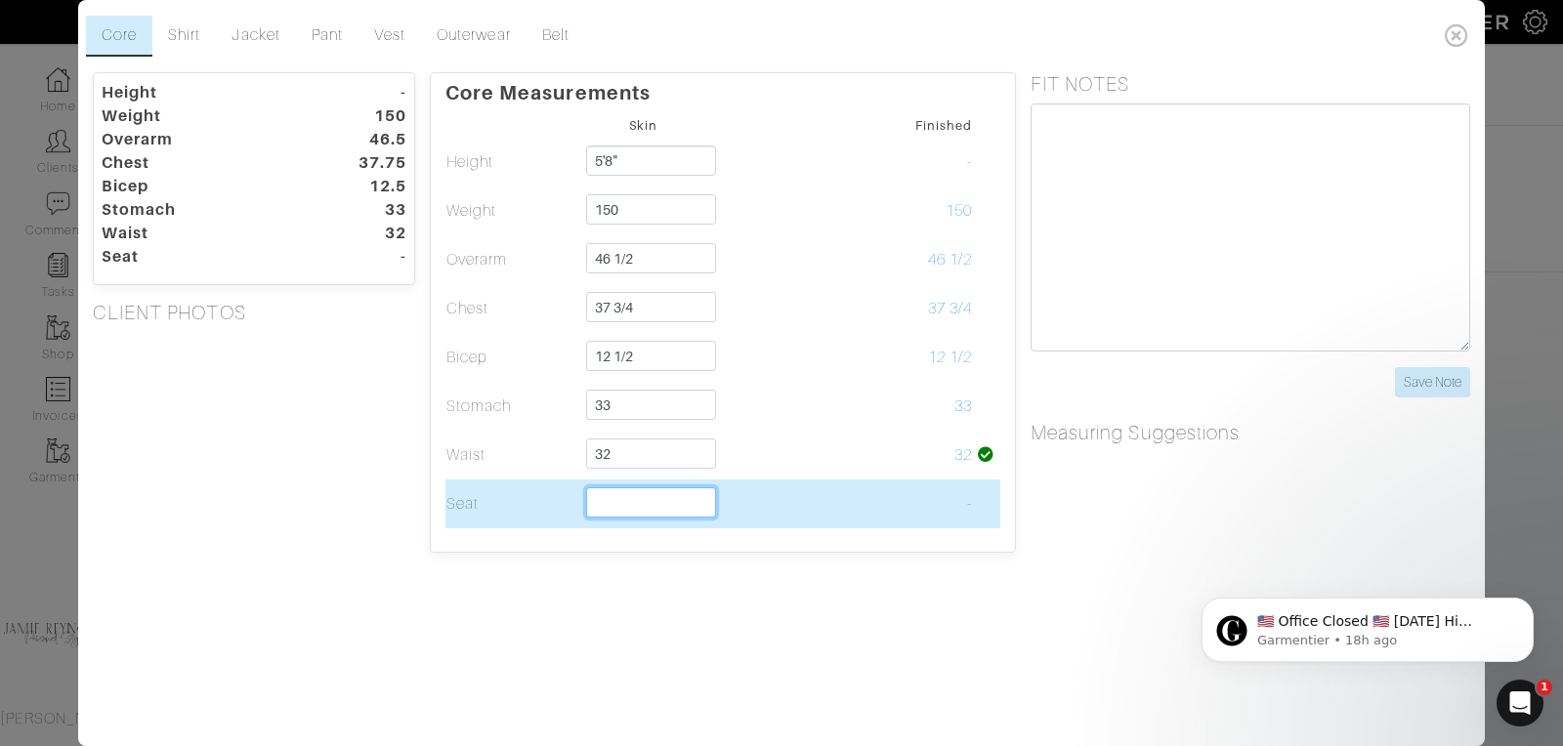
click at [645, 502] on input "text" at bounding box center [651, 502] width 130 height 30
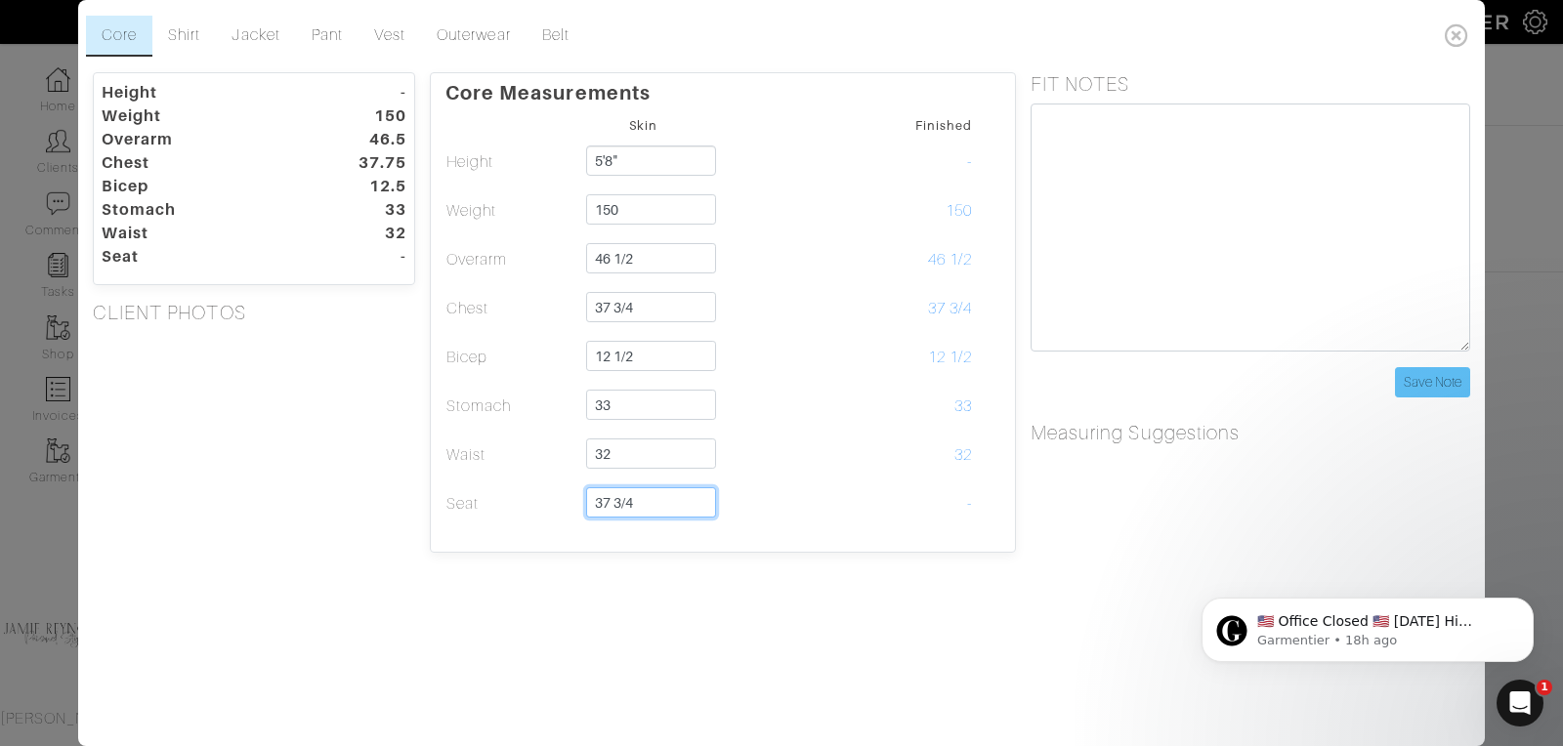
type input "37 3/4"
click at [1416, 374] on input "Save Note" at bounding box center [1432, 382] width 75 height 30
click at [381, 111] on dt "150" at bounding box center [365, 116] width 111 height 23
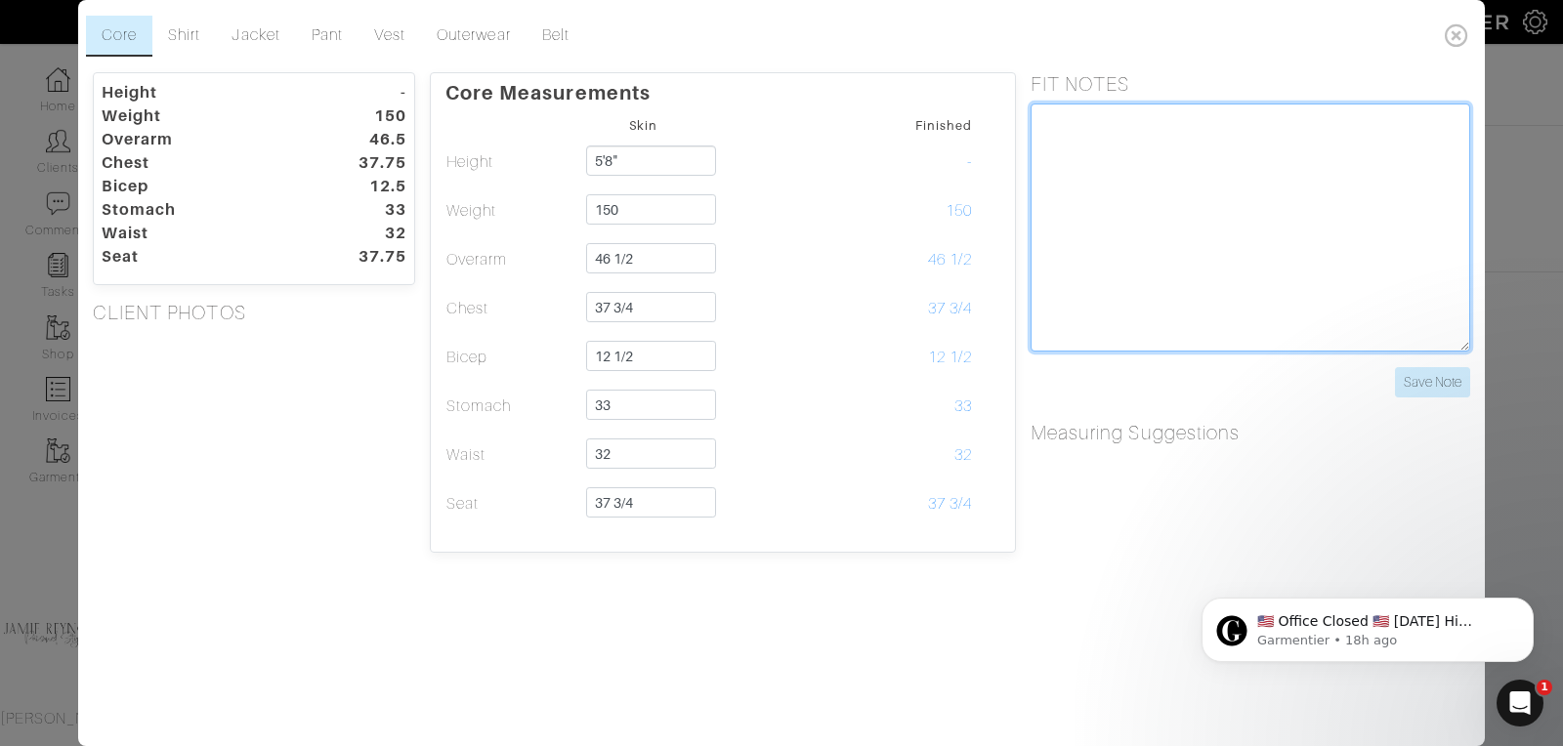
click at [1095, 129] on textarea at bounding box center [1250, 228] width 440 height 248
click at [1177, 190] on textarea "LIkes a trimmer fit Dark jeans Charcoal suit" at bounding box center [1250, 228] width 440 height 248
click at [1148, 192] on textarea "LIkes a trimmer fit Dark jeans Charcoal suit Solid jackets" at bounding box center [1250, 228] width 440 height 248
click at [1147, 121] on textarea "LIkes a trimmer fit Dark jeans Charcoal suit Solid jackets" at bounding box center [1250, 228] width 440 height 248
click at [1132, 145] on textarea "LIkes a trimmer to moderate fit Dark jeans Charcoal suit Solid jackets" at bounding box center [1250, 228] width 440 height 248
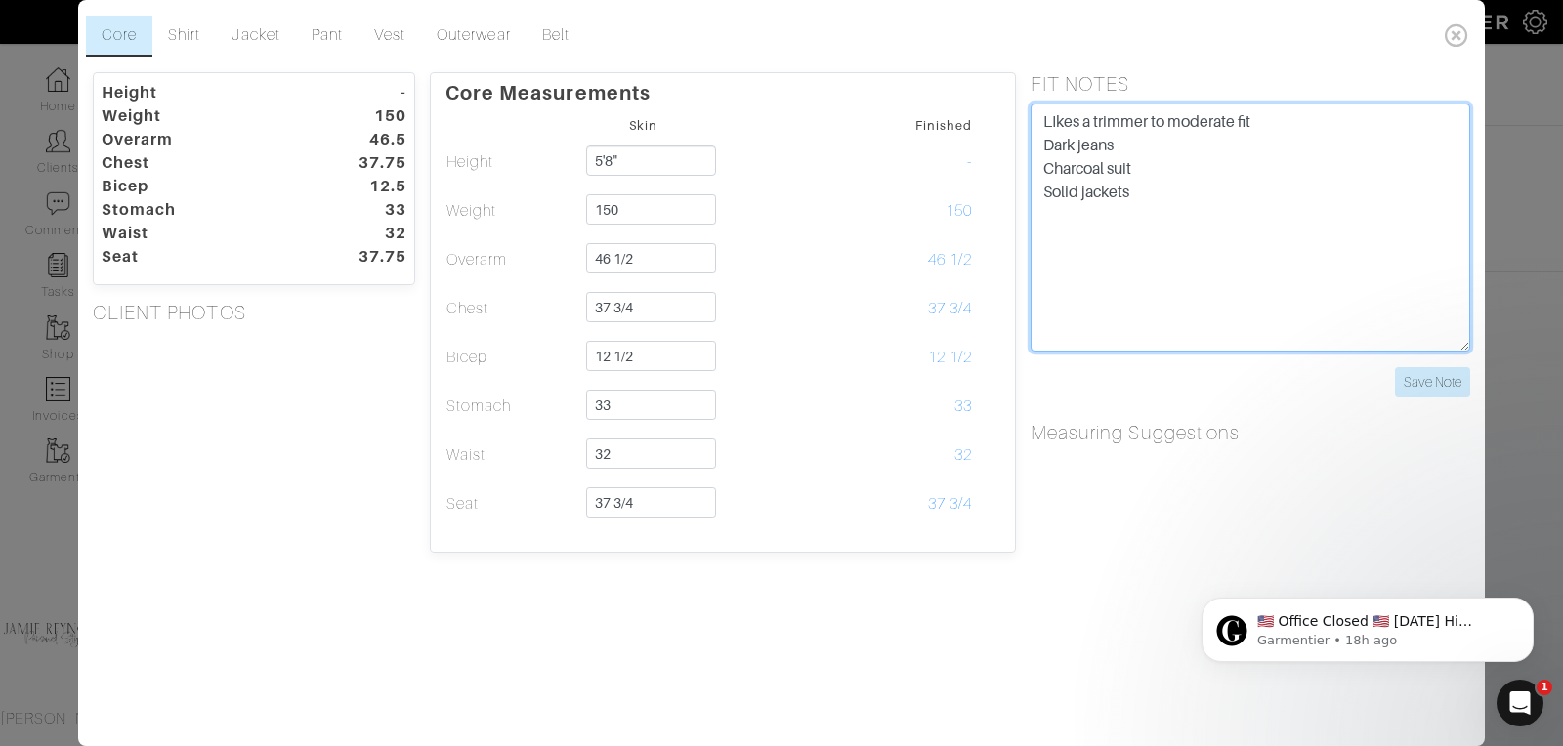
click at [1136, 191] on textarea "LIkes a trimmer to moderate fit Dark jeans Charcoal suit Solid jackets" at bounding box center [1250, 228] width 440 height 248
click at [1143, 194] on textarea "LIkes a trimmer to moderate fit Dark jeans Charcoal suit Solid jackets" at bounding box center [1250, 228] width 440 height 248
click at [1170, 241] on textarea "LIkes a trimmer to moderate fit Dark jeans Charcoal suit Solid jackets shirts- …" at bounding box center [1250, 228] width 440 height 248
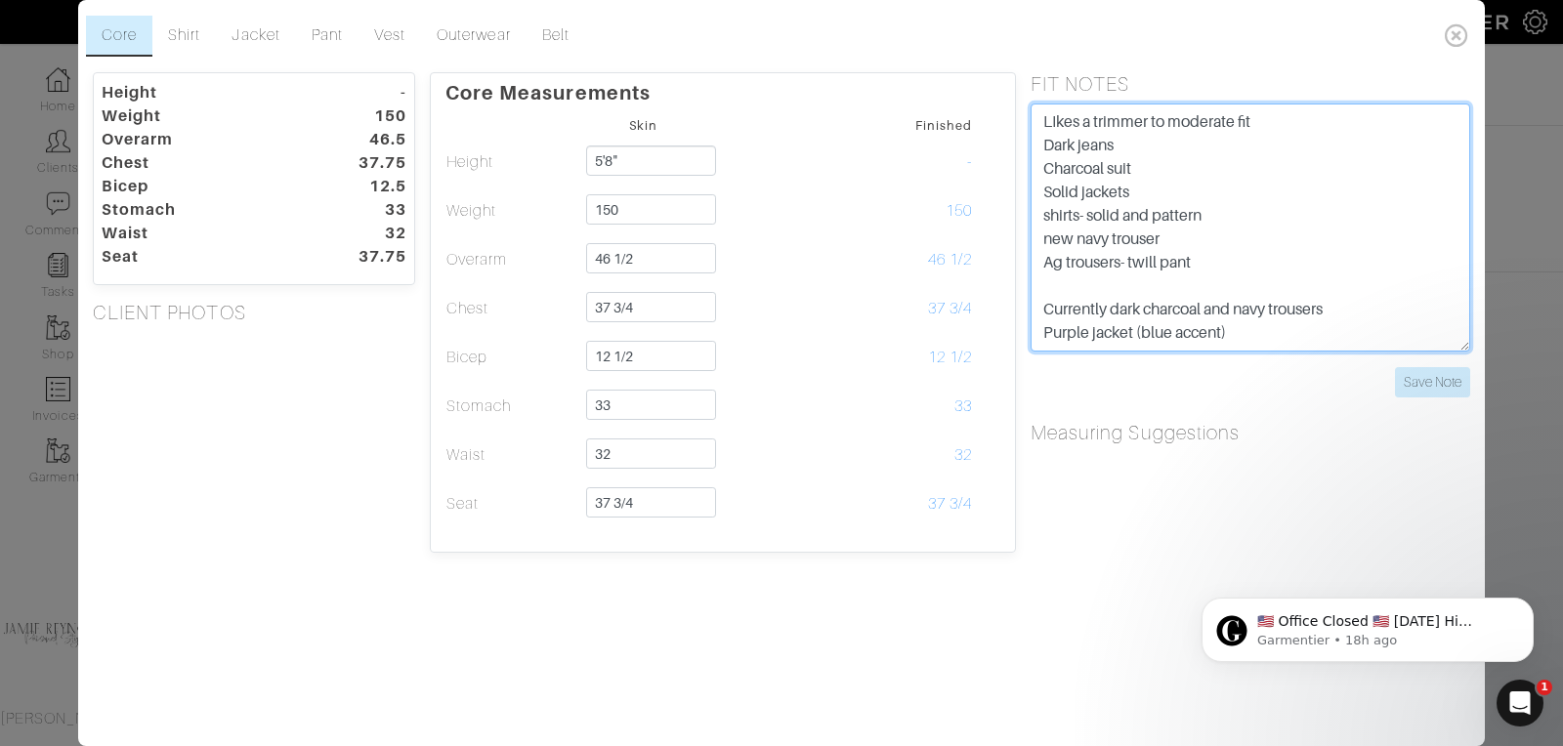
scroll to position [14, 0]
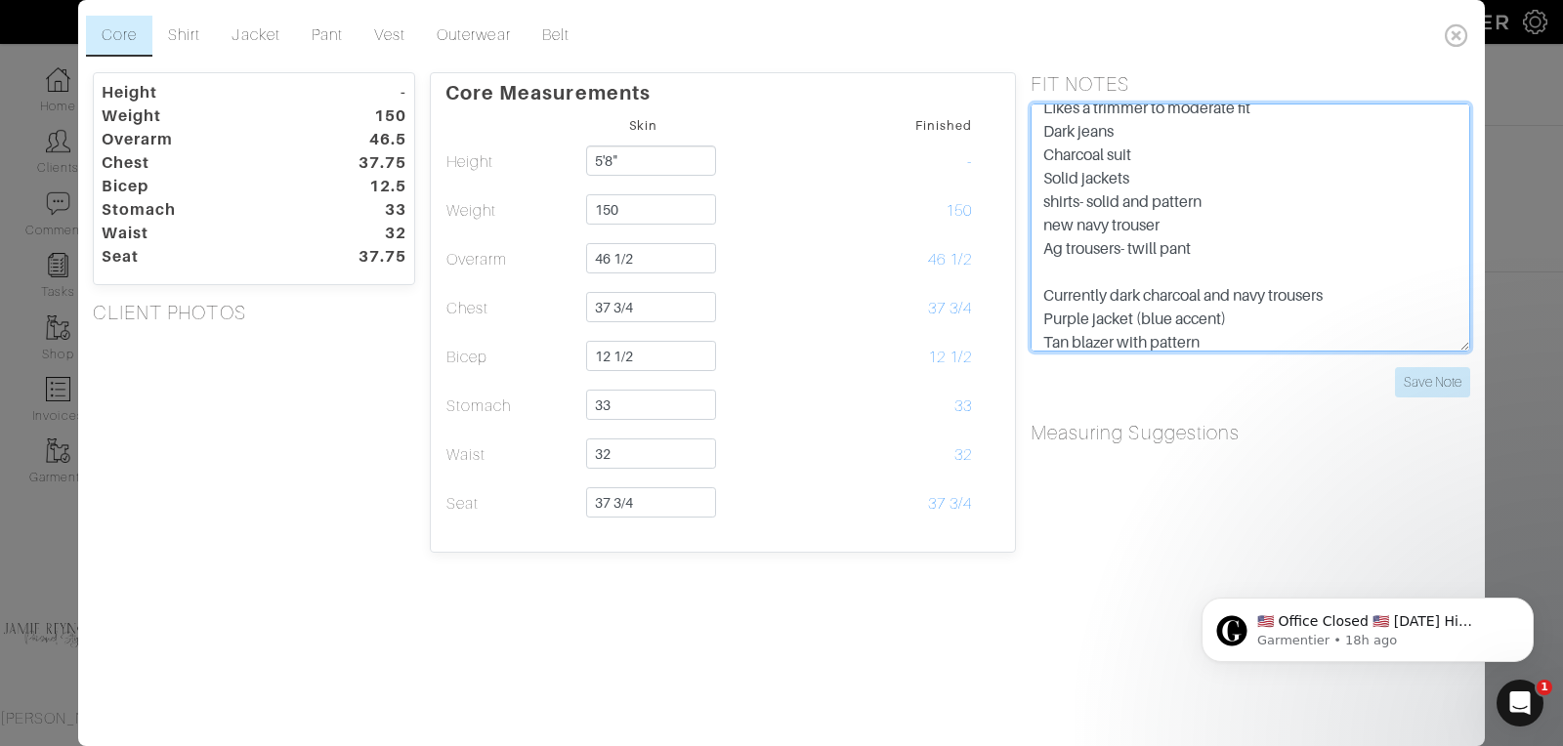
click at [1068, 336] on textarea "LIkes a trimmer to moderate fit Dark jeans Charcoal suit Solid jackets shirts- …" at bounding box center [1250, 228] width 440 height 248
click at [1265, 338] on textarea "LIkes a trimmer to moderate fit Dark jeans Charcoal suit Solid jackets shirts- …" at bounding box center [1250, 228] width 440 height 248
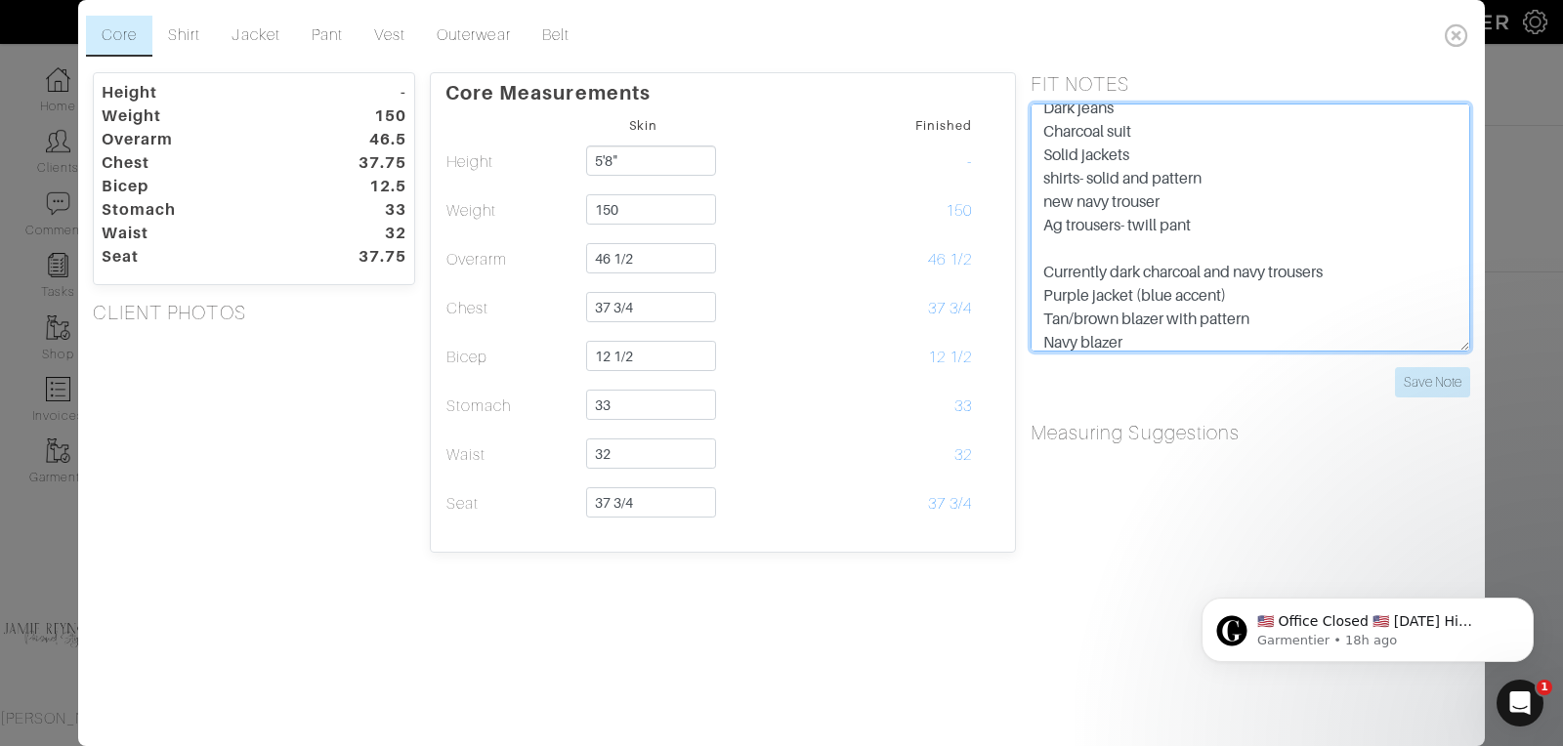
scroll to position [61, 0]
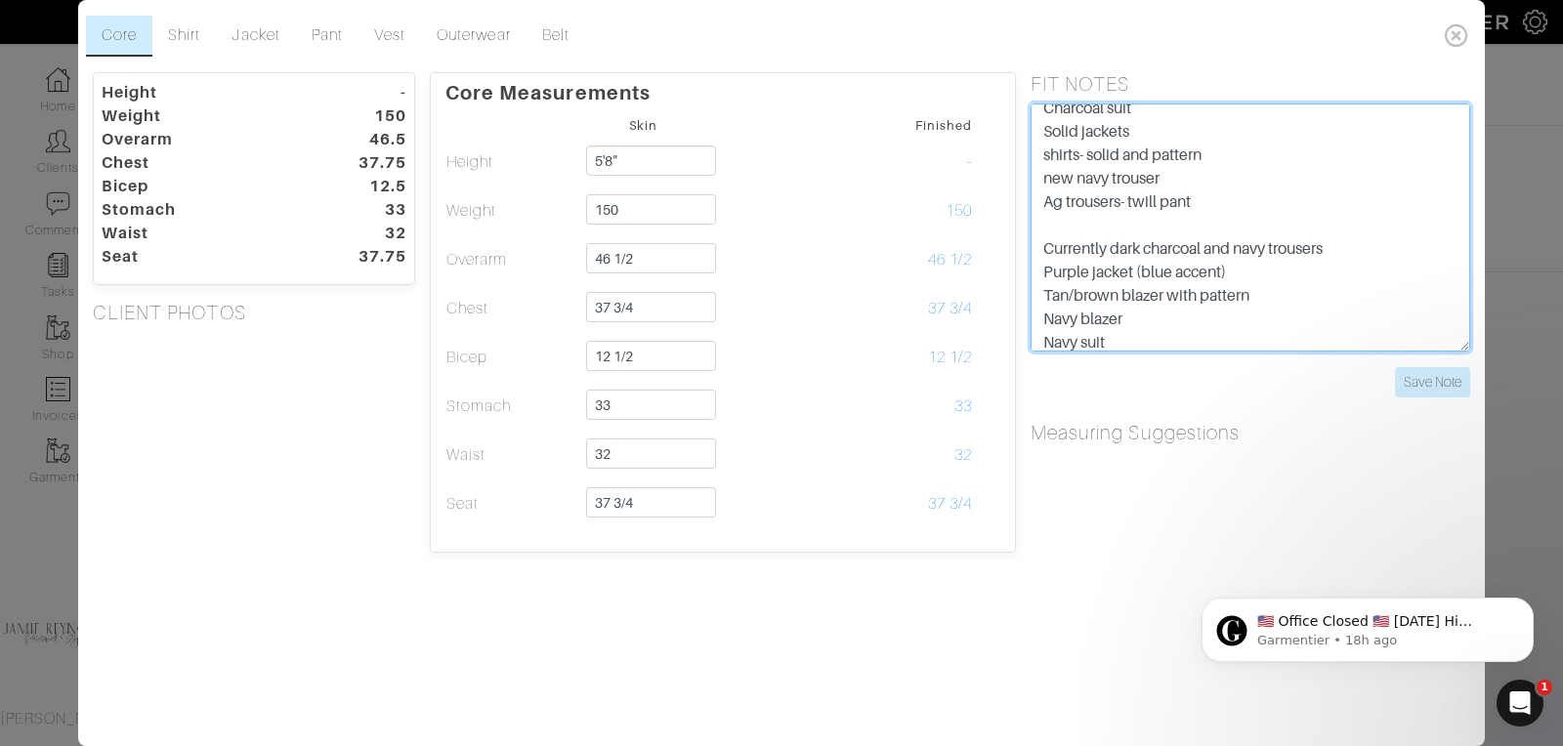
click at [1108, 247] on textarea "LIkes a trimmer to moderate fit Dark jeans Charcoal suit Solid jackets shirts- …" at bounding box center [1250, 228] width 440 height 248
click at [1133, 343] on textarea "LIkes a trimmer to moderate fit Dark jeans Charcoal suit Solid jackets shirts- …" at bounding box center [1250, 228] width 440 height 248
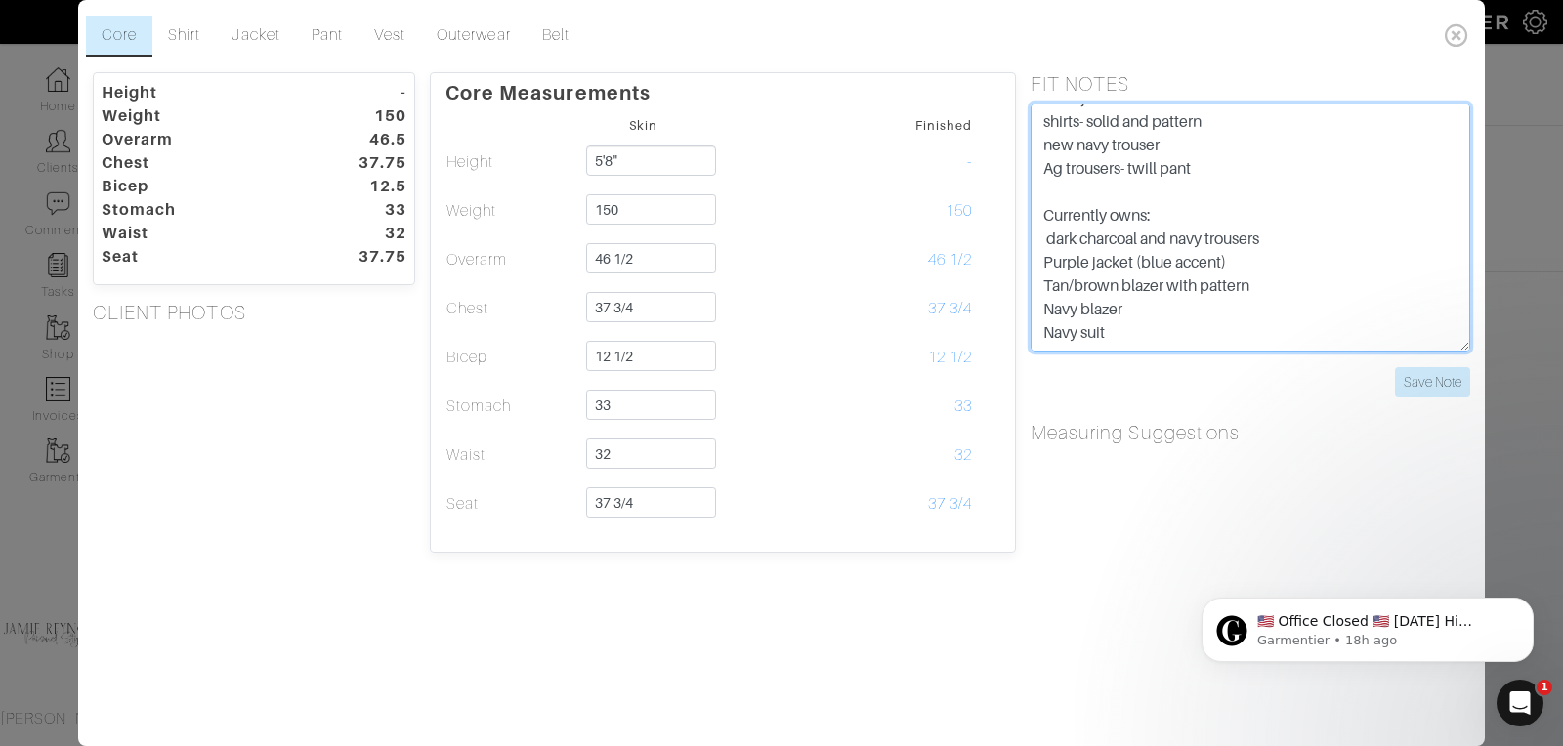
scroll to position [126, 0]
click at [1119, 301] on textarea "LIkes a trimmer to moderate fit Dark jeans Charcoal suit Solid jackets shirts- …" at bounding box center [1250, 228] width 440 height 248
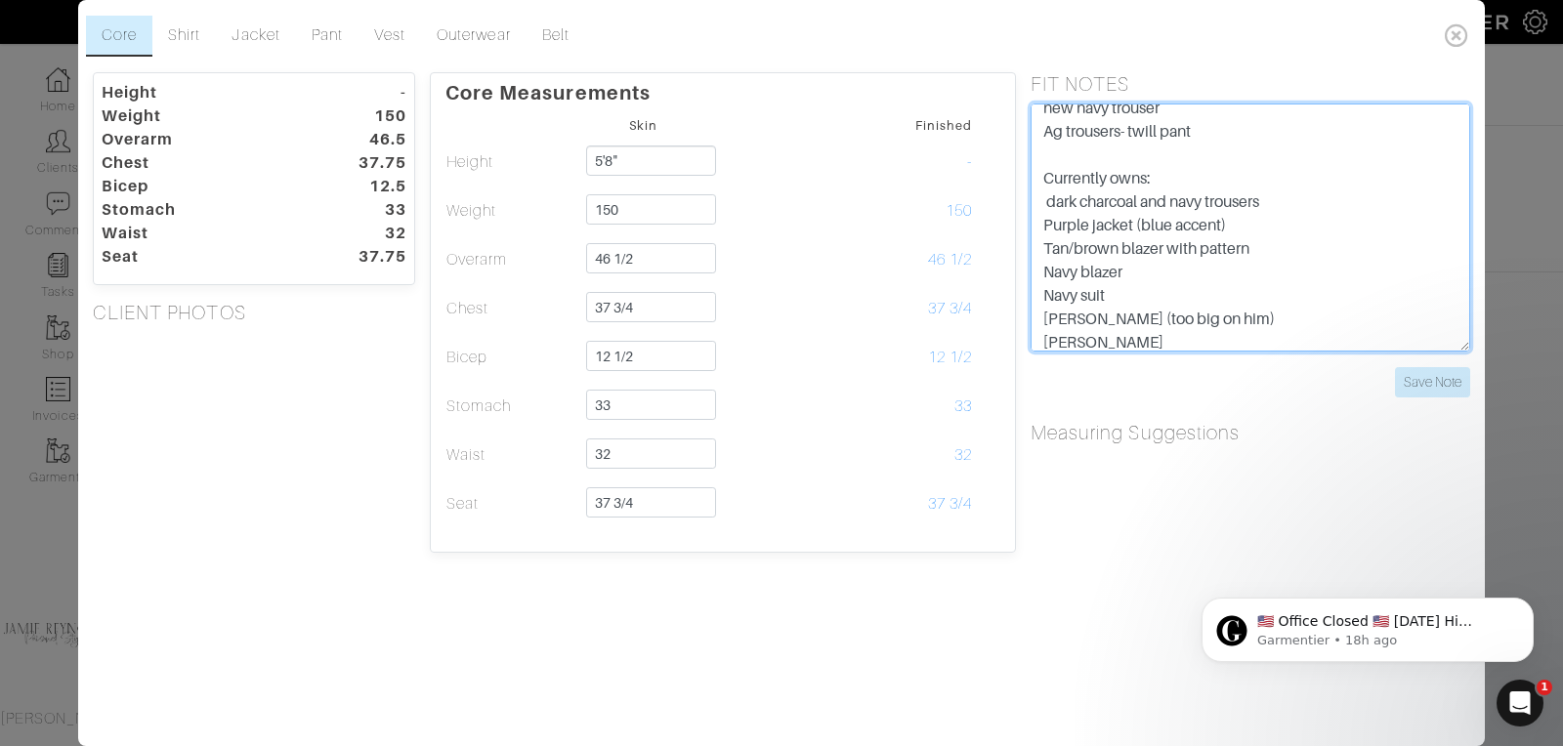
click at [1114, 340] on textarea "LIkes a trimmer to moderate fit Dark jeans Charcoal suit Solid jackets shirts- …" at bounding box center [1250, 228] width 440 height 248
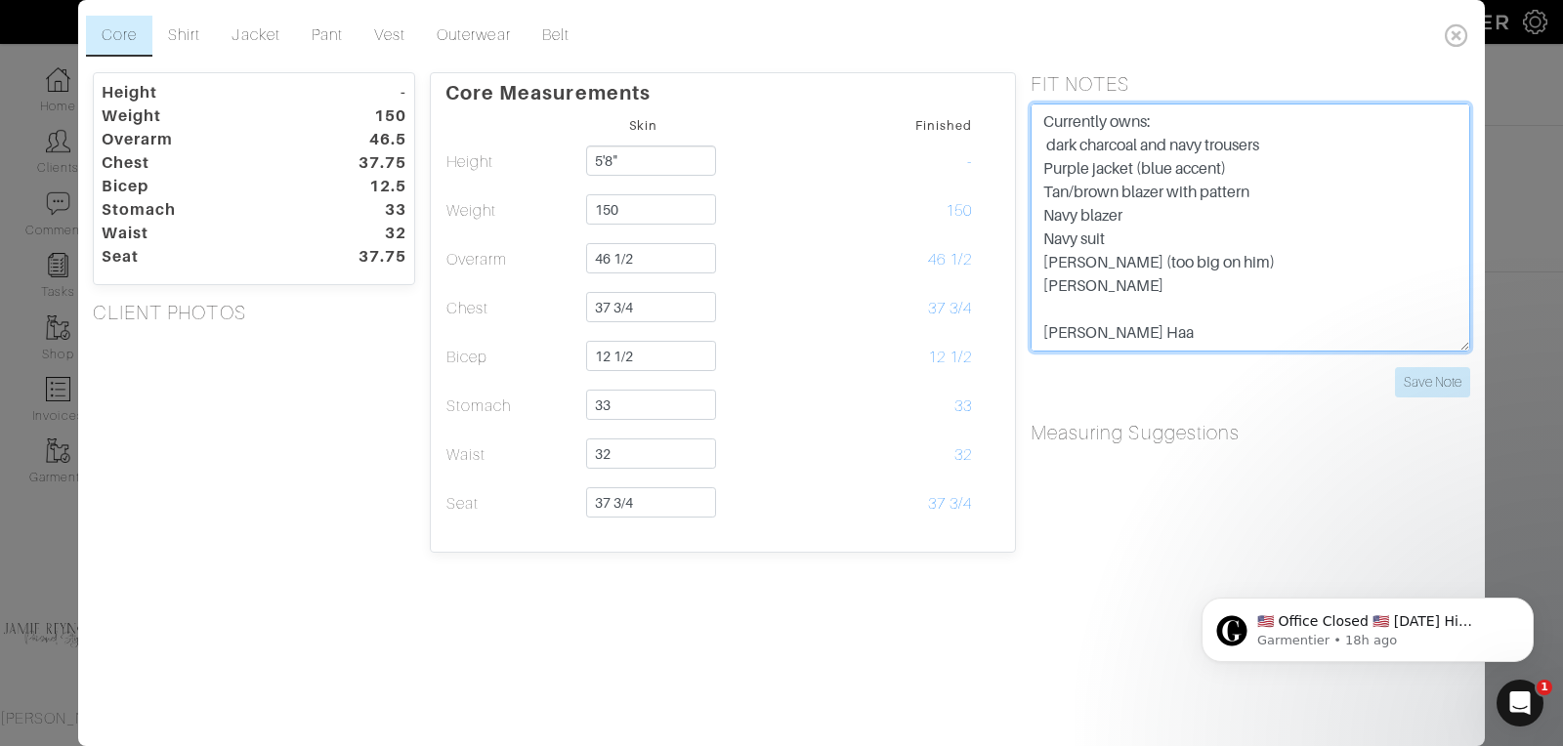
scroll to position [201, 0]
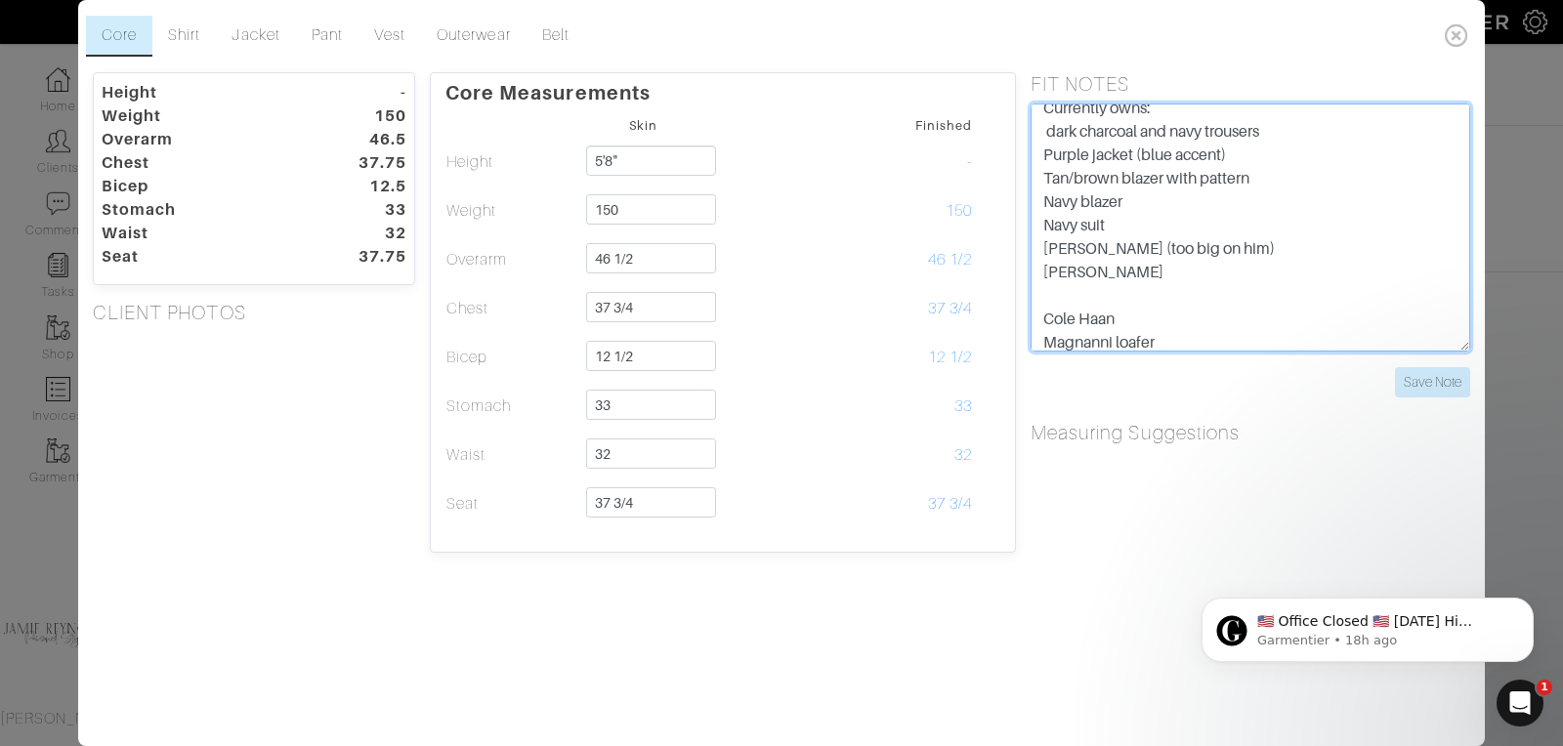
click at [1151, 312] on textarea "LIkes a trimmer to moderate fit Dark jeans Charcoal suit Solid jackets shirts- …" at bounding box center [1250, 228] width 440 height 248
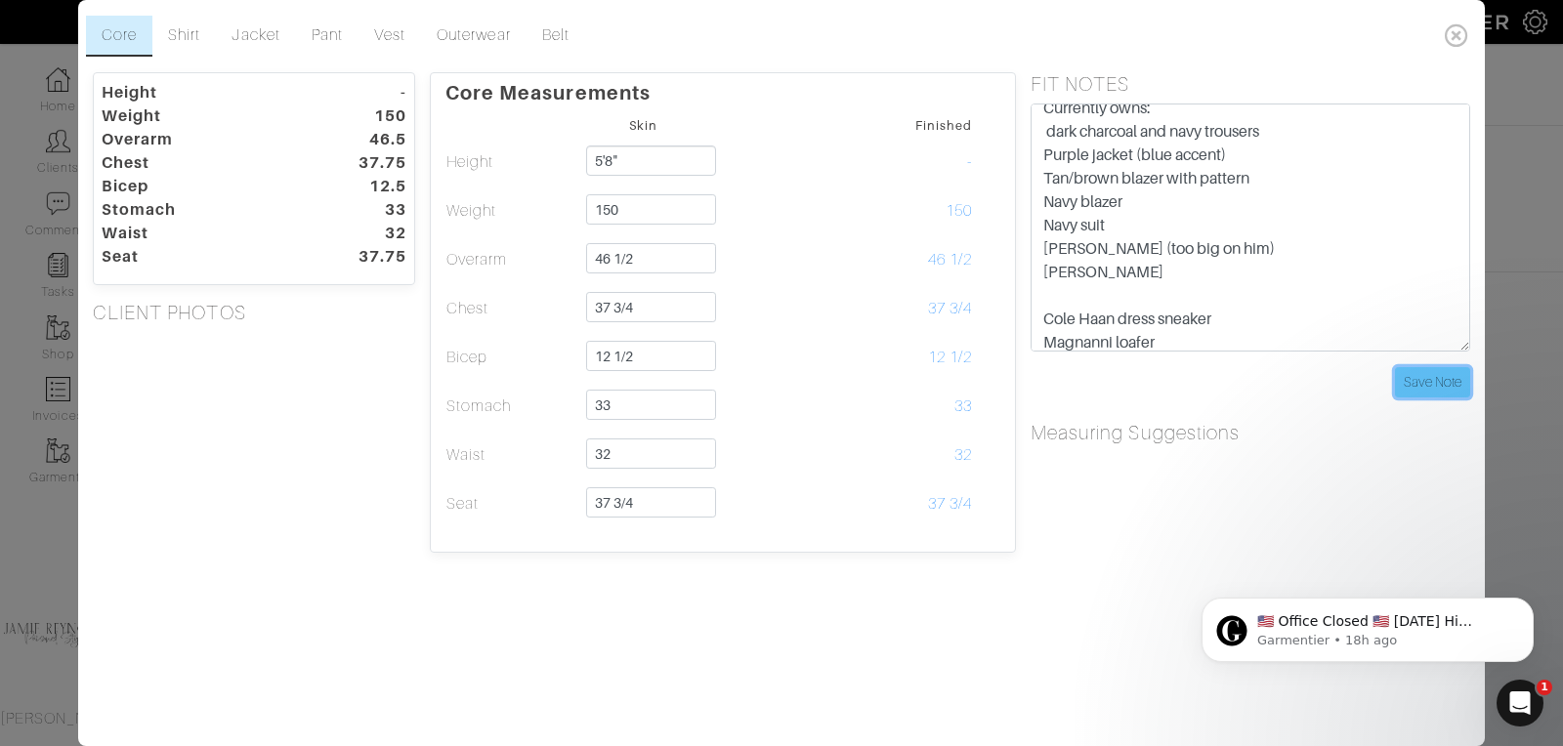
click at [1432, 373] on input "Save Note" at bounding box center [1432, 382] width 75 height 30
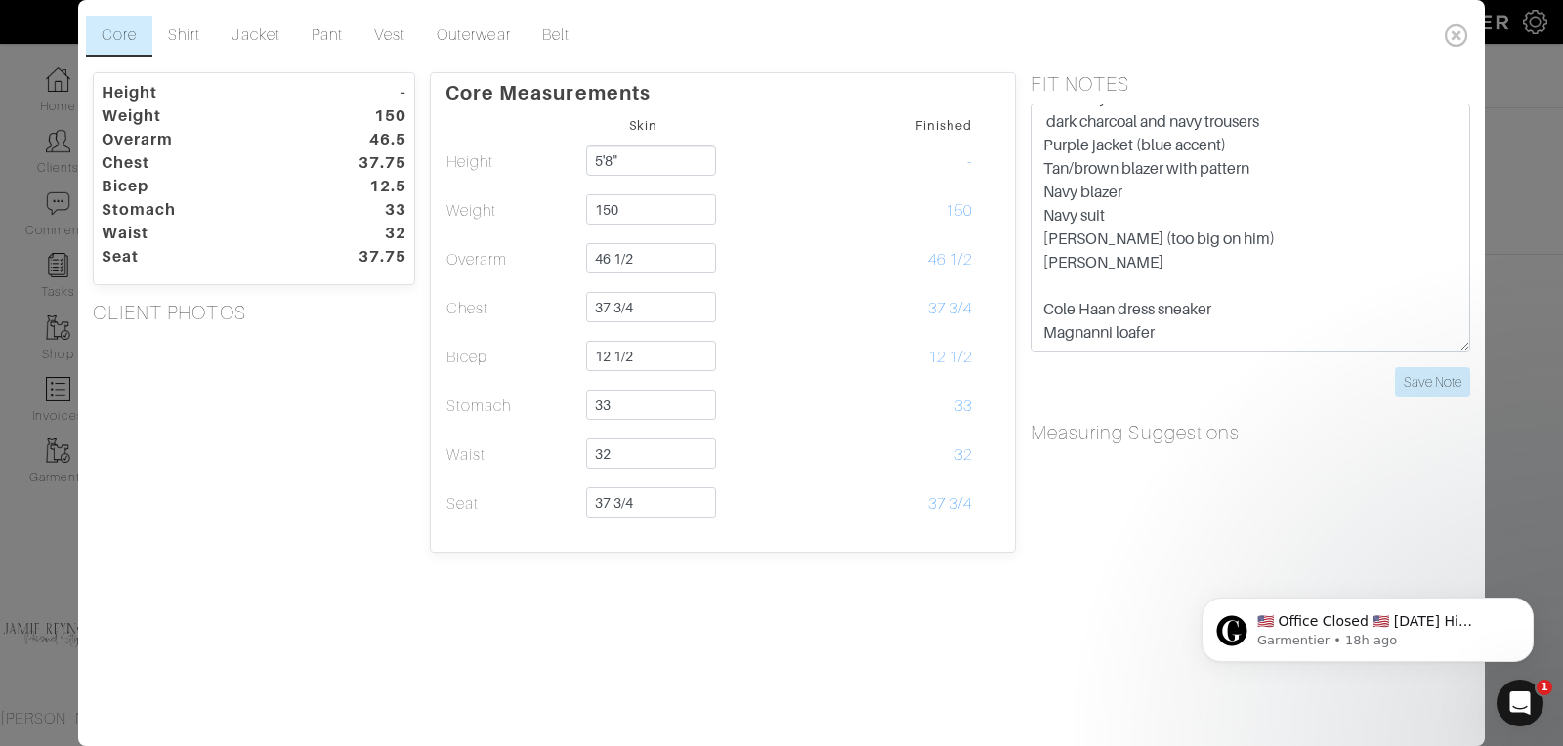
scroll to position [239, 0]
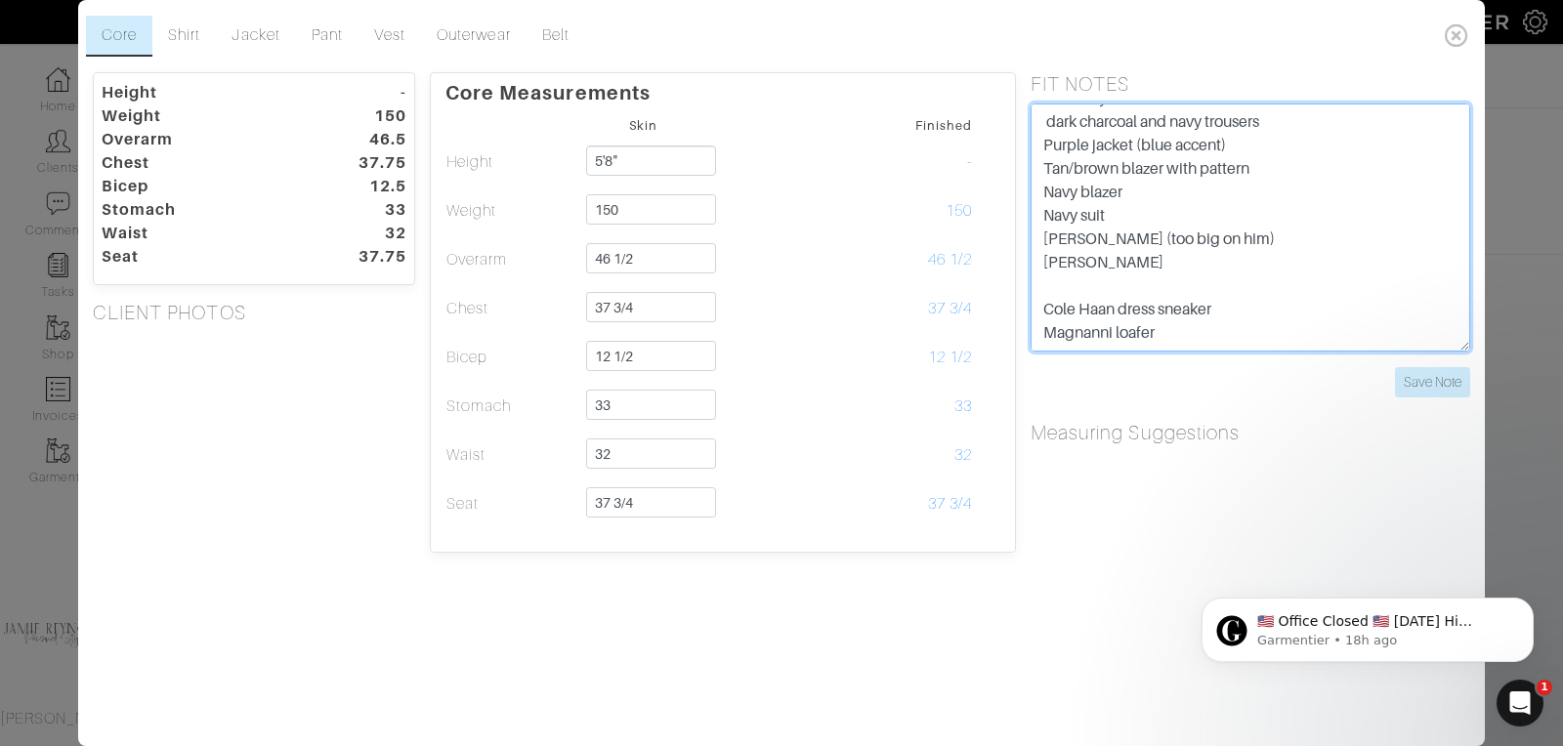
click at [1173, 306] on textarea "LIkes a trimmer to moderate fit Dark jeans Charcoal suit Solid jackets shirts- …" at bounding box center [1250, 228] width 440 height 248
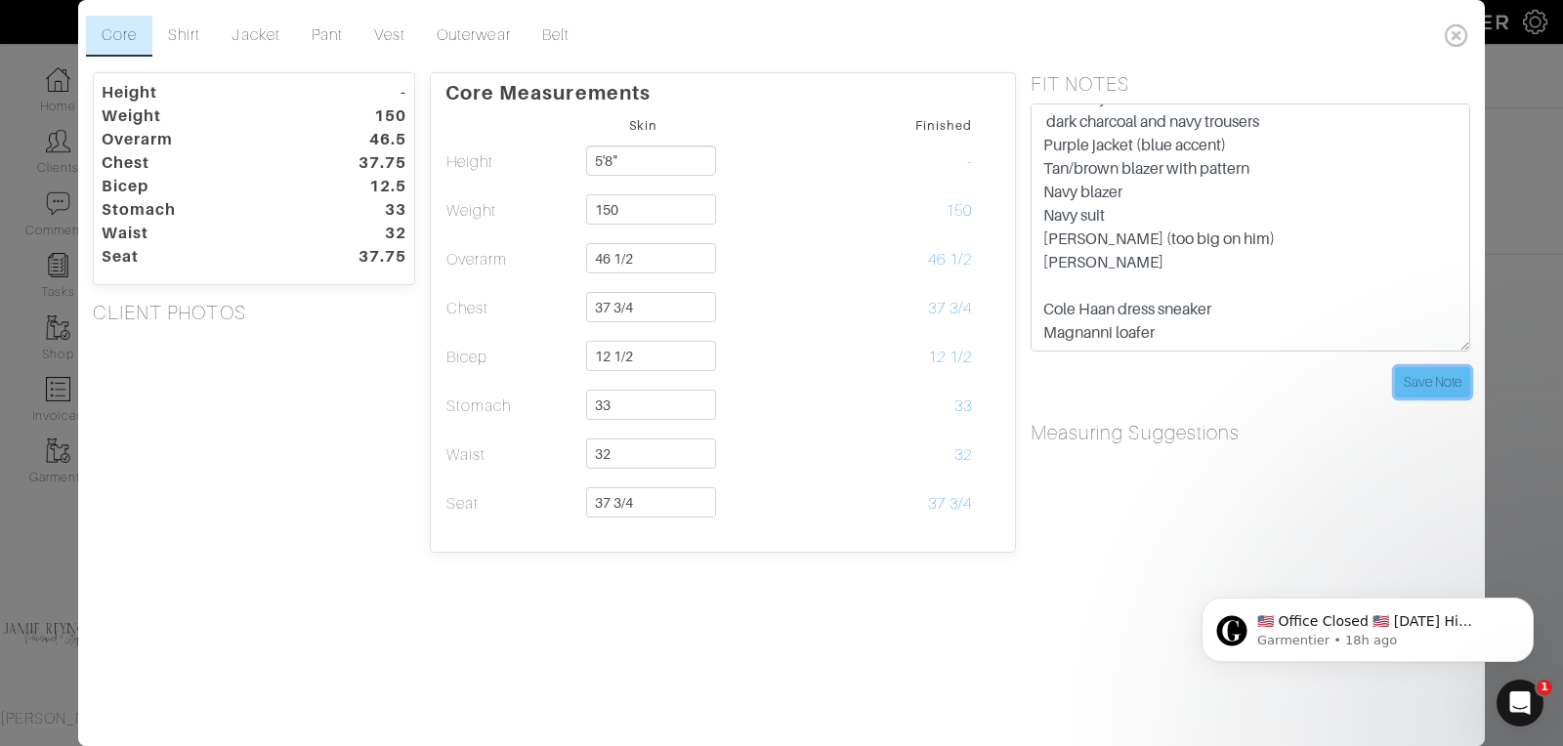
click at [1437, 376] on input "Save Note" at bounding box center [1432, 382] width 75 height 30
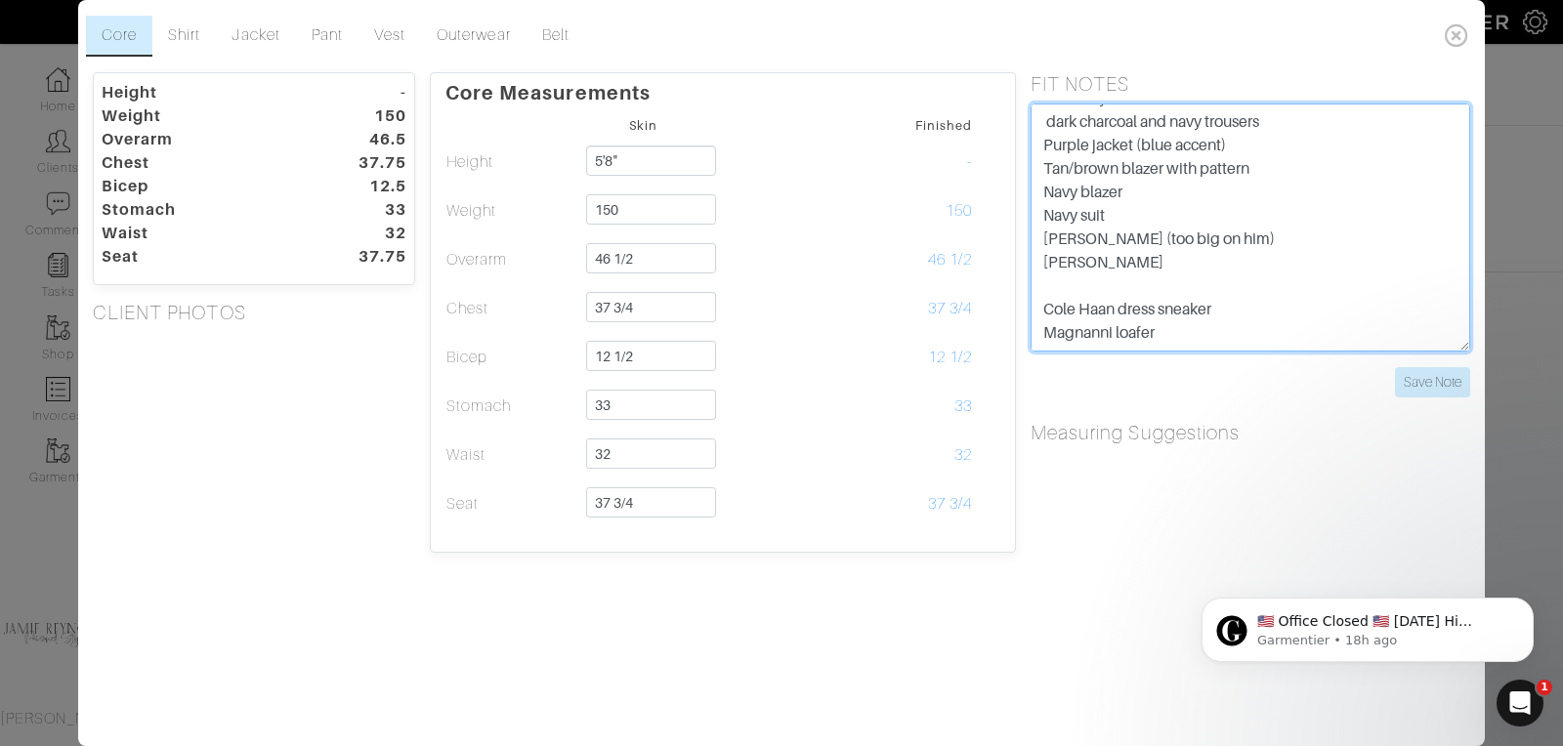
click at [1188, 278] on textarea "LIkes a trimmer to moderate fit Dark jeans Charcoal suit Solid jackets shirts- …" at bounding box center [1250, 228] width 440 height 248
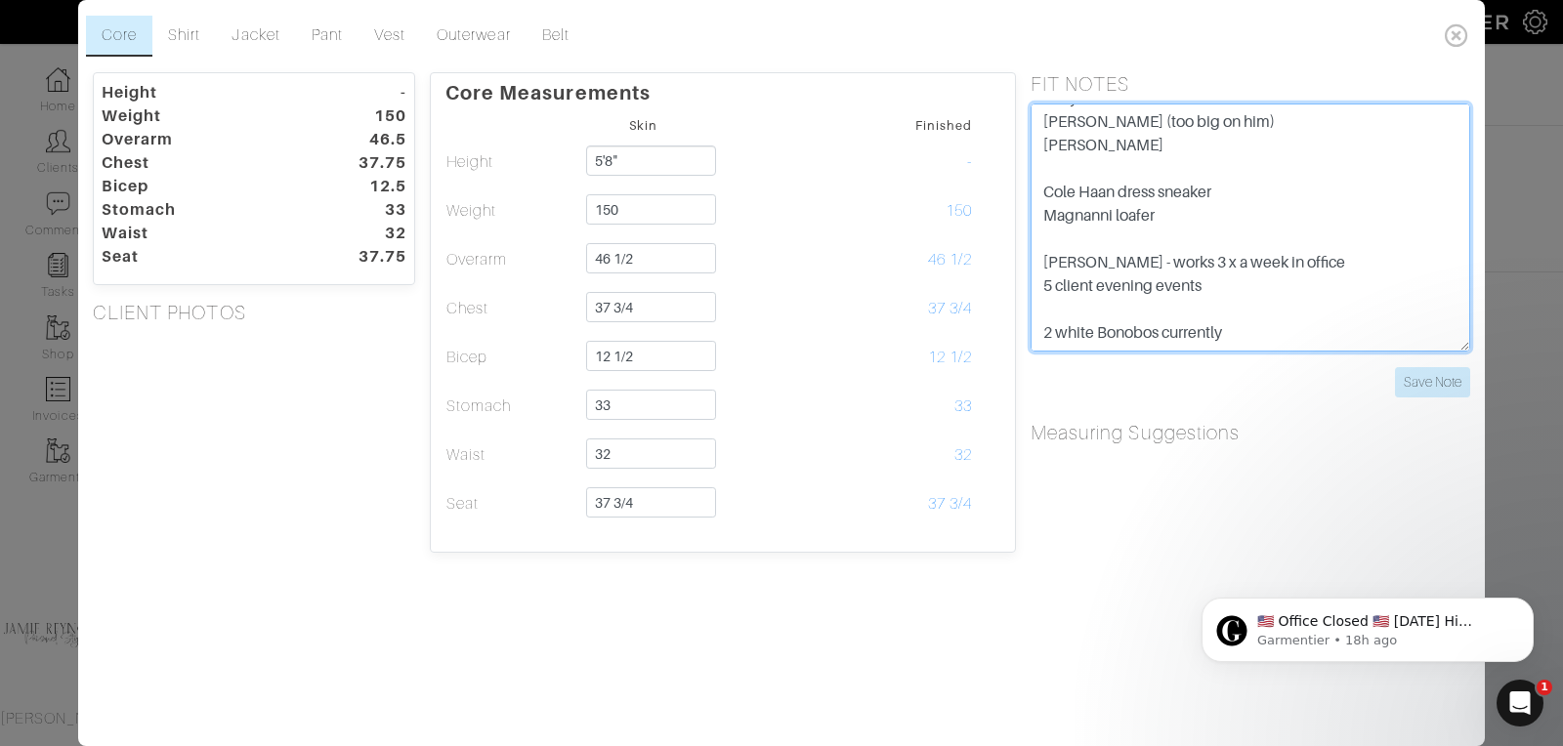
scroll to position [365, 0]
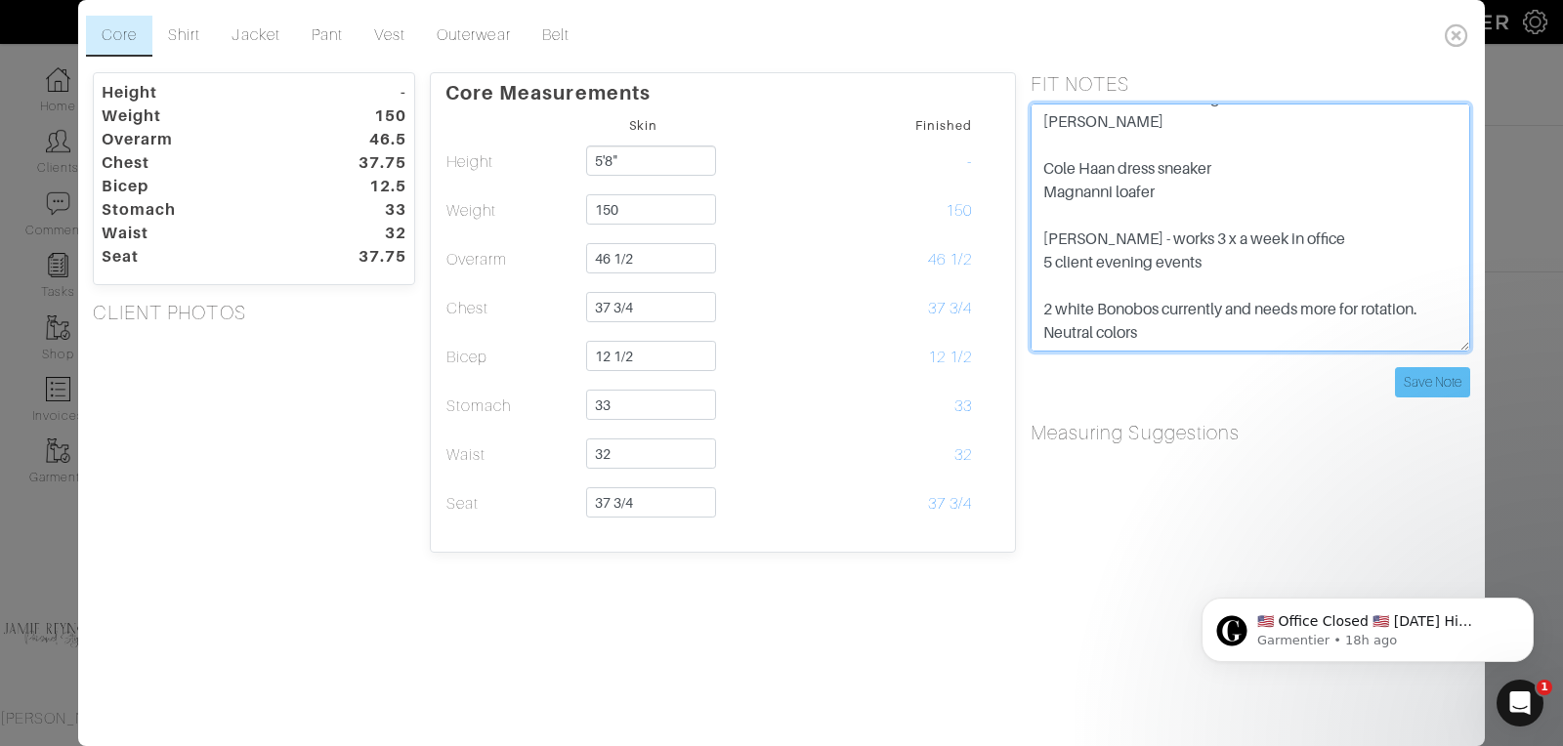
type textarea "LIkes a trimmer to moderate fit Dark jeans Charcoal suit Solid jackets shirts- …"
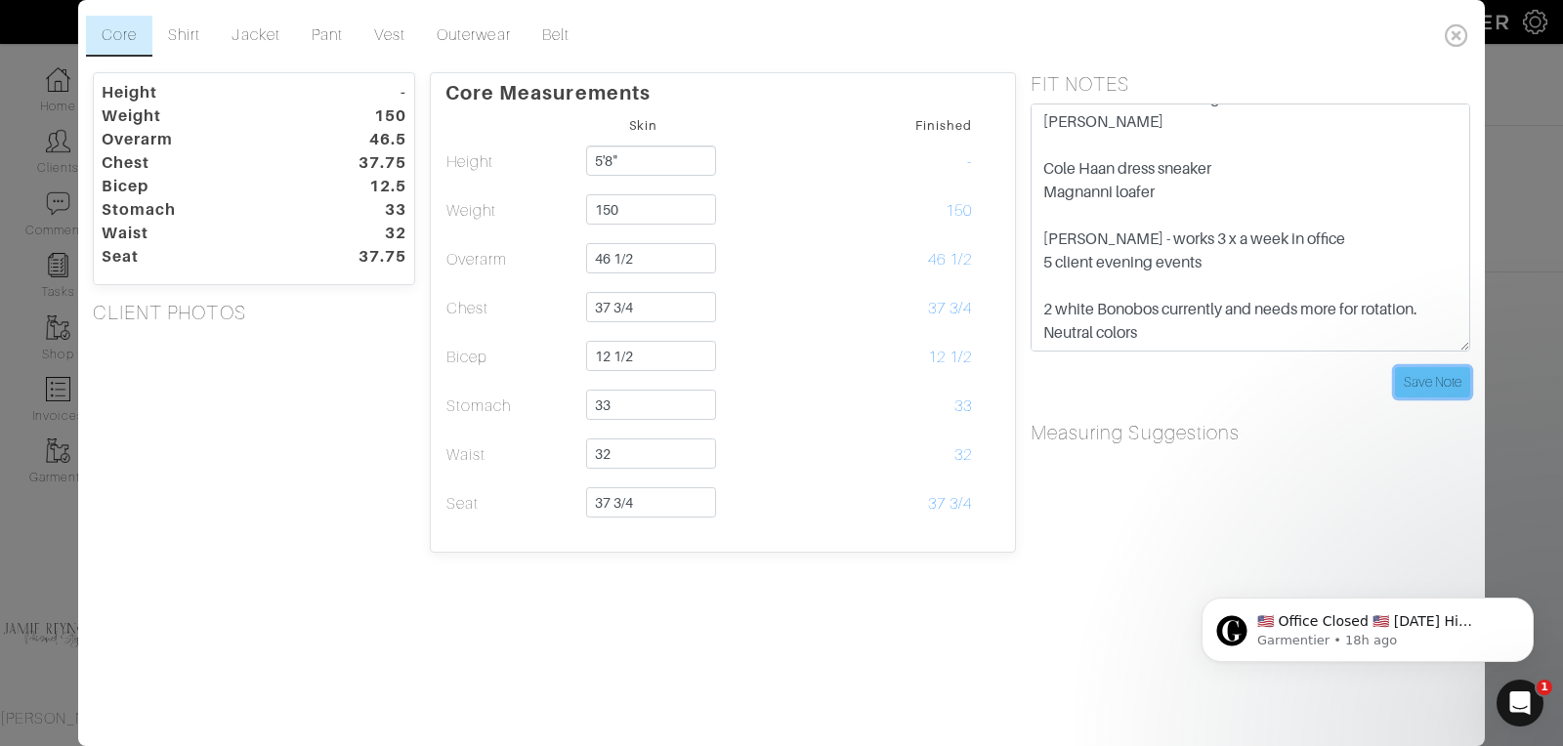
click at [1421, 381] on input "Save Note" at bounding box center [1432, 382] width 75 height 30
click at [1422, 381] on input "Save Note" at bounding box center [1432, 382] width 75 height 30
click at [1429, 368] on input "Save Note" at bounding box center [1432, 382] width 75 height 30
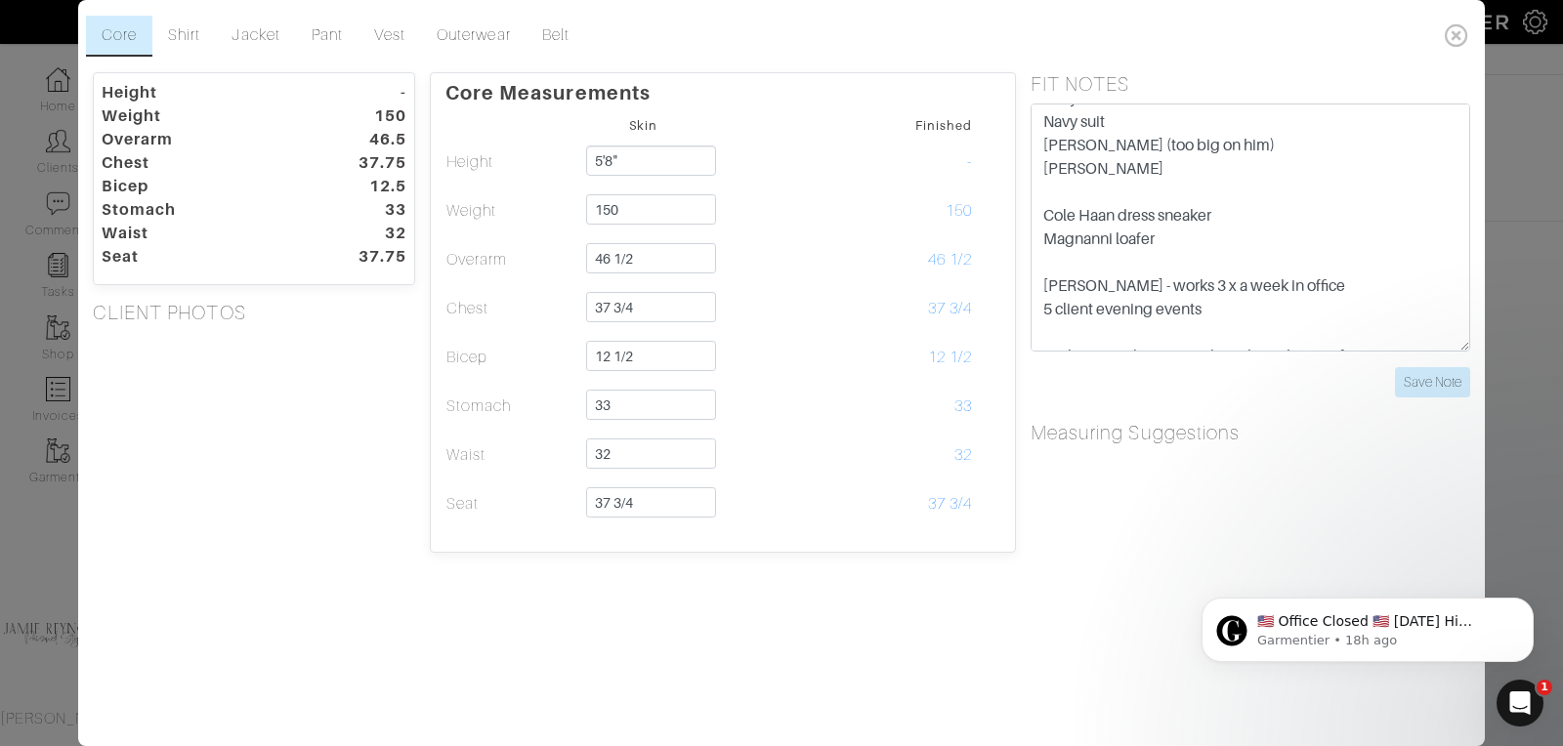
scroll to position [284, 0]
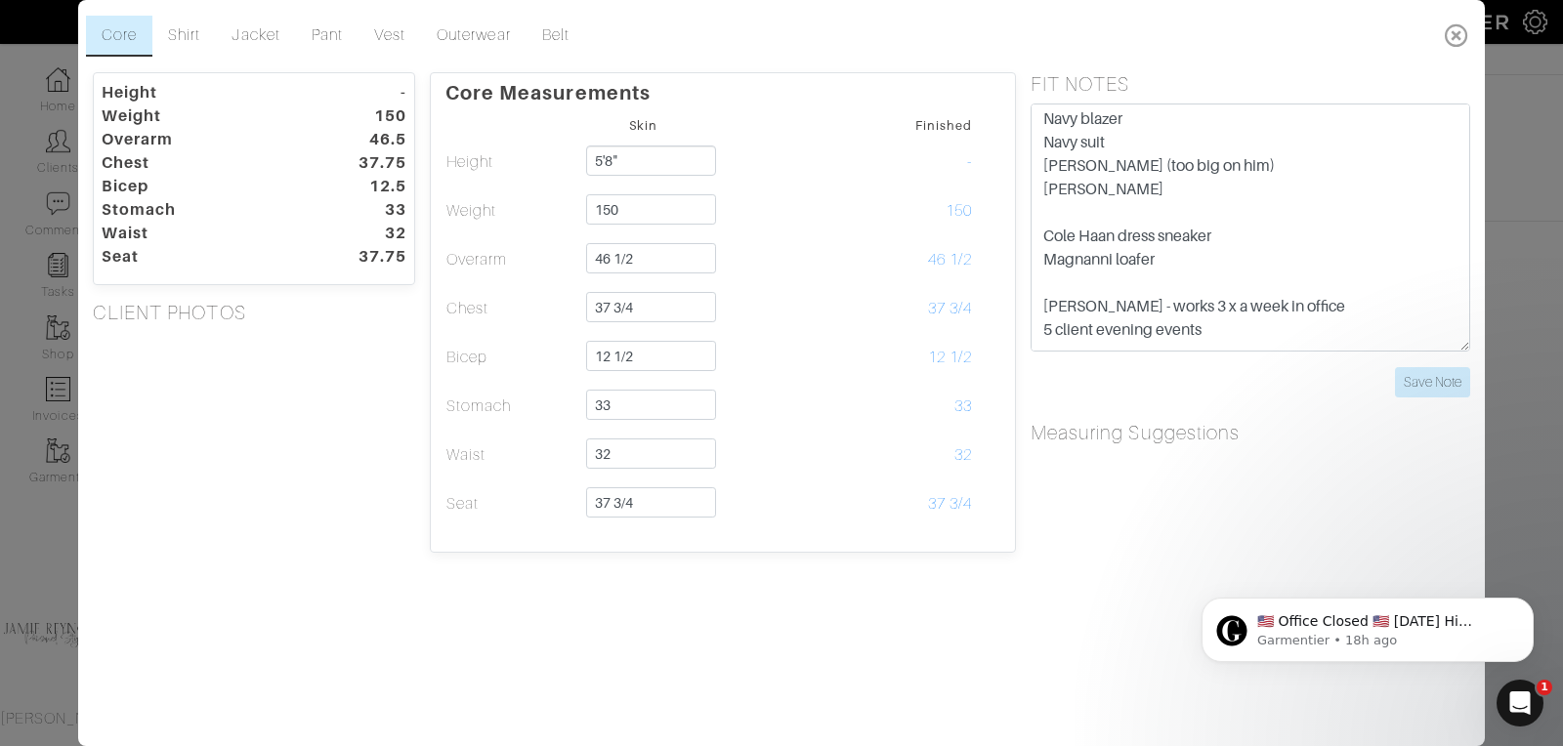
click at [1459, 35] on icon at bounding box center [1457, 35] width 40 height 39
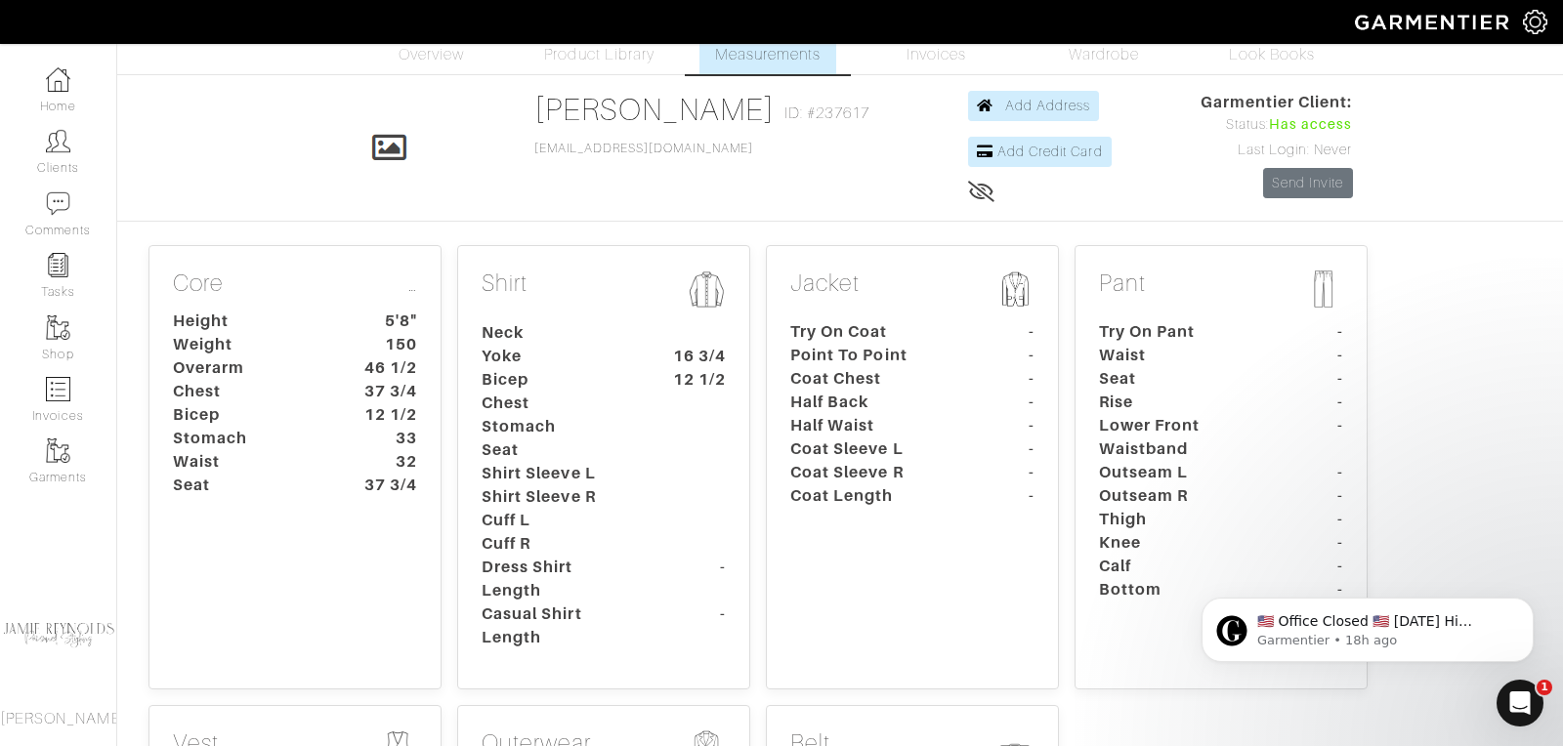
scroll to position [0, 0]
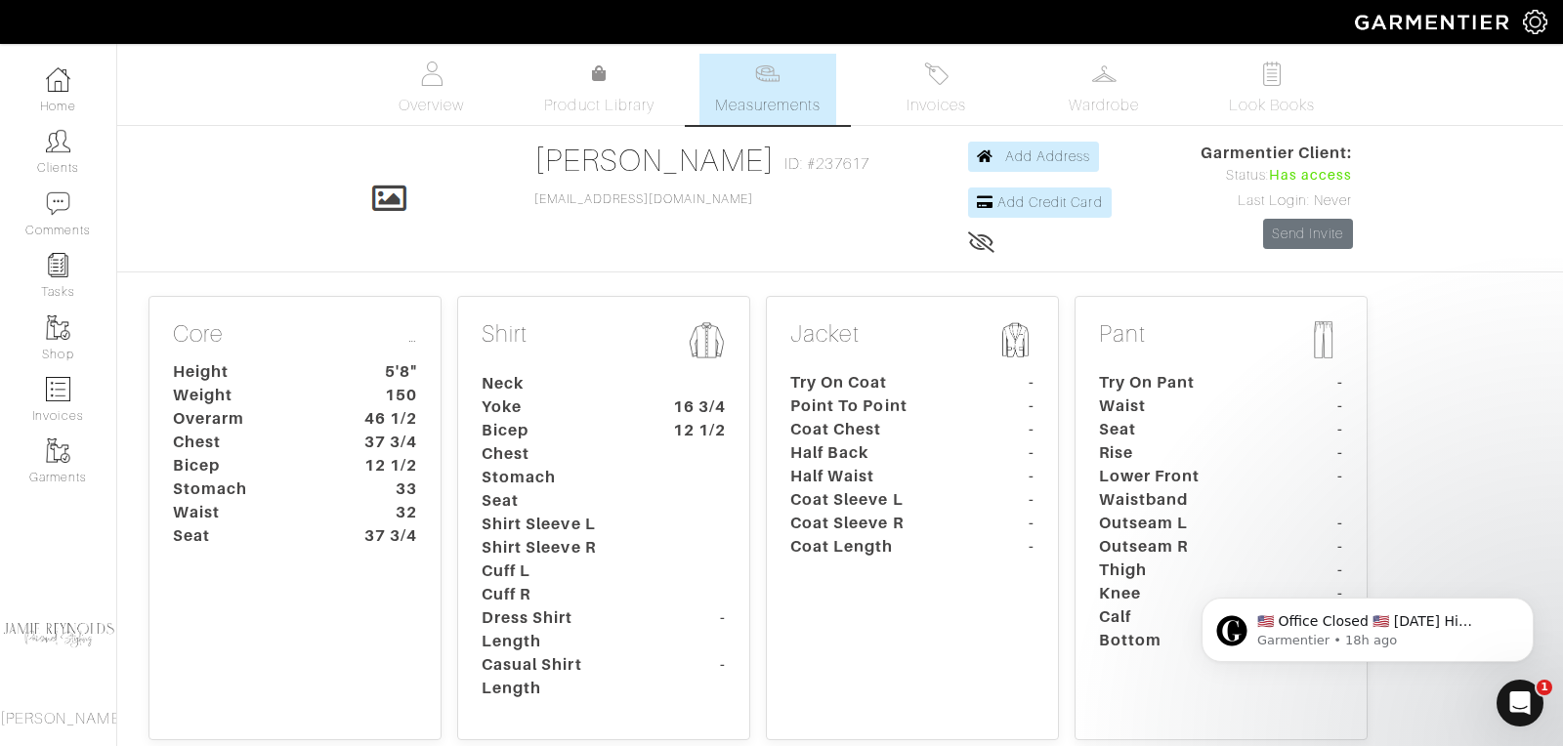
click at [413, 467] on dt "12 1/2" at bounding box center [386, 465] width 91 height 23
